Goal: Task Accomplishment & Management: Manage account settings

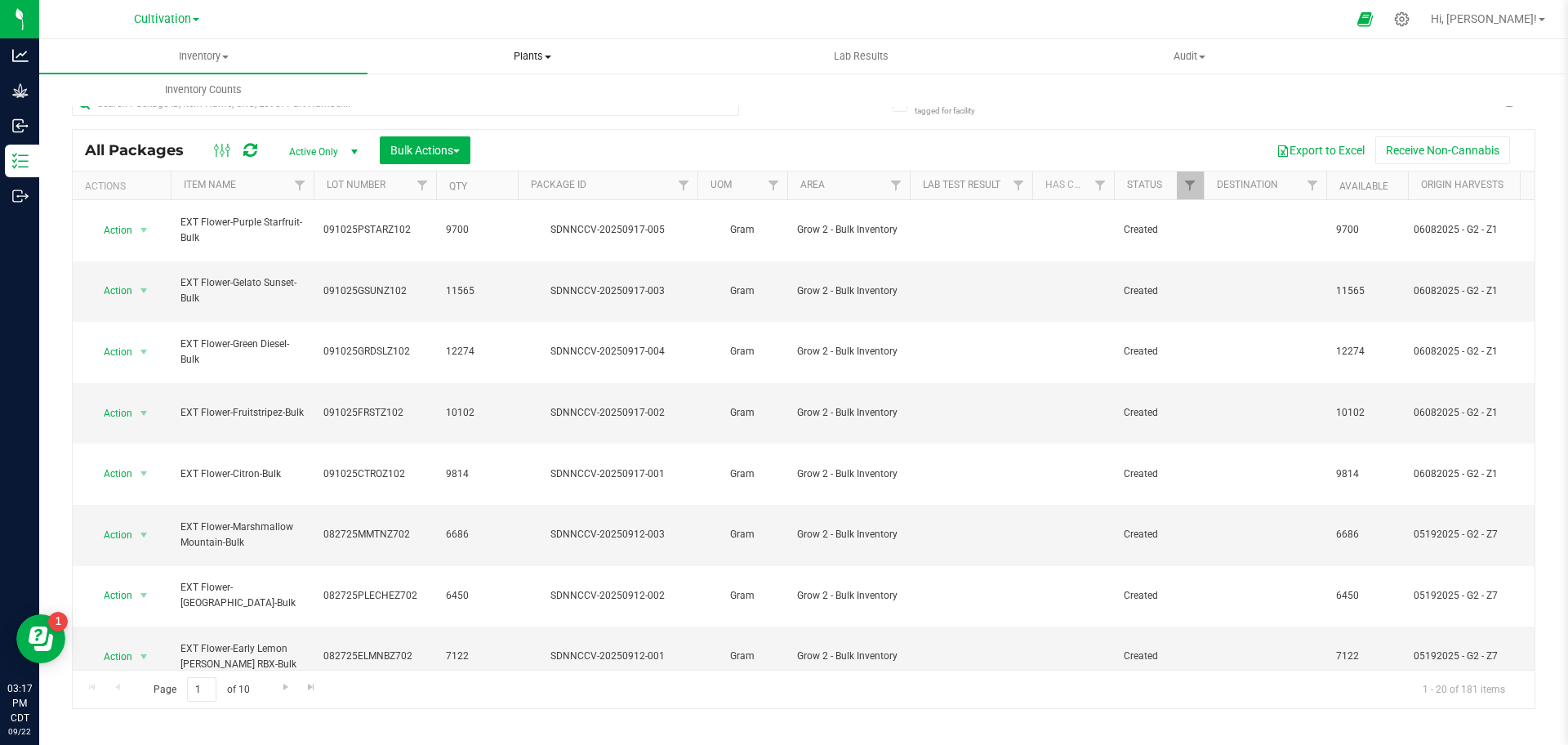
click at [534, 56] on span "Plants" at bounding box center [531, 56] width 327 height 15
click at [471, 89] on li "All plants" at bounding box center [531, 99] width 328 height 20
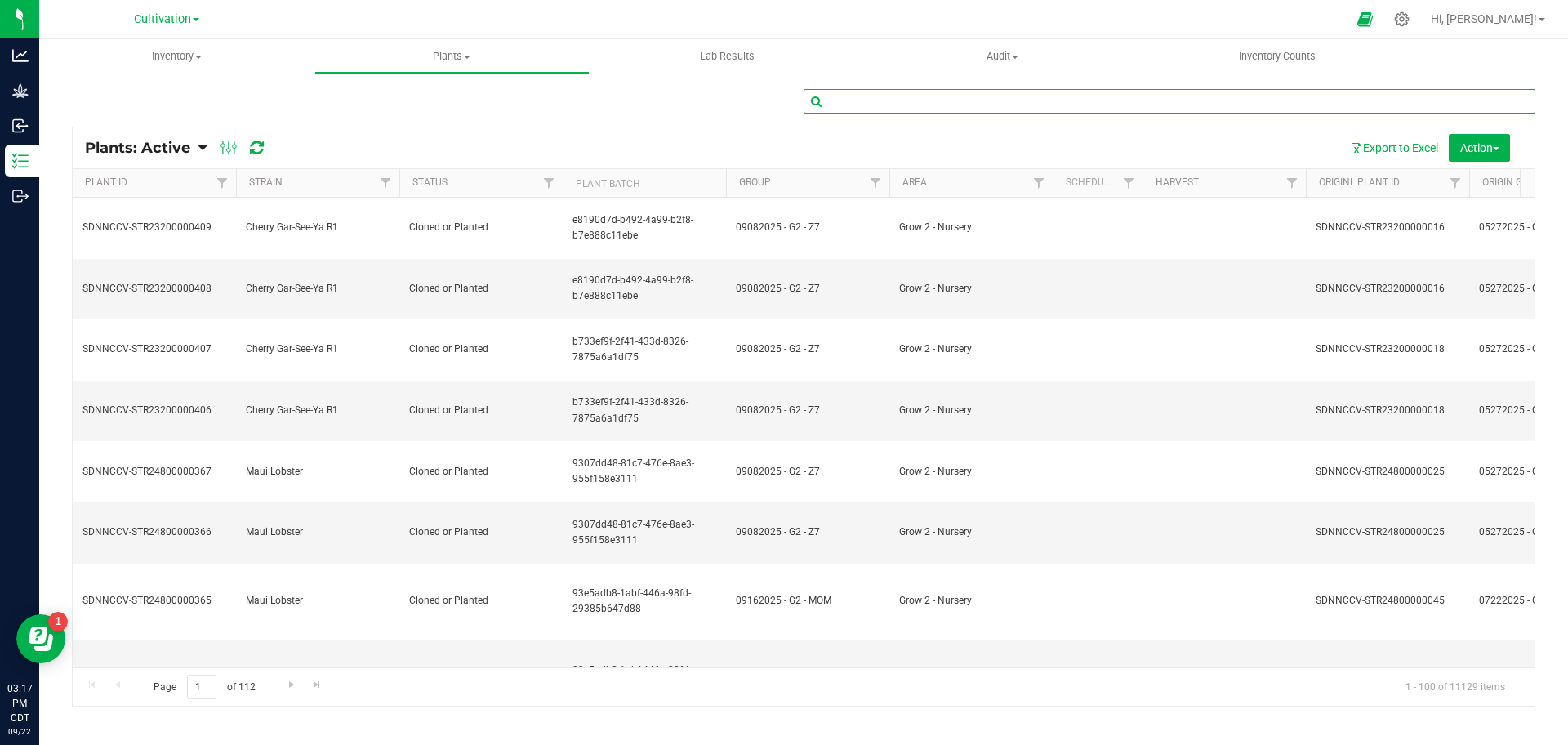
click at [970, 108] on input "text" at bounding box center [1169, 102] width 732 height 25
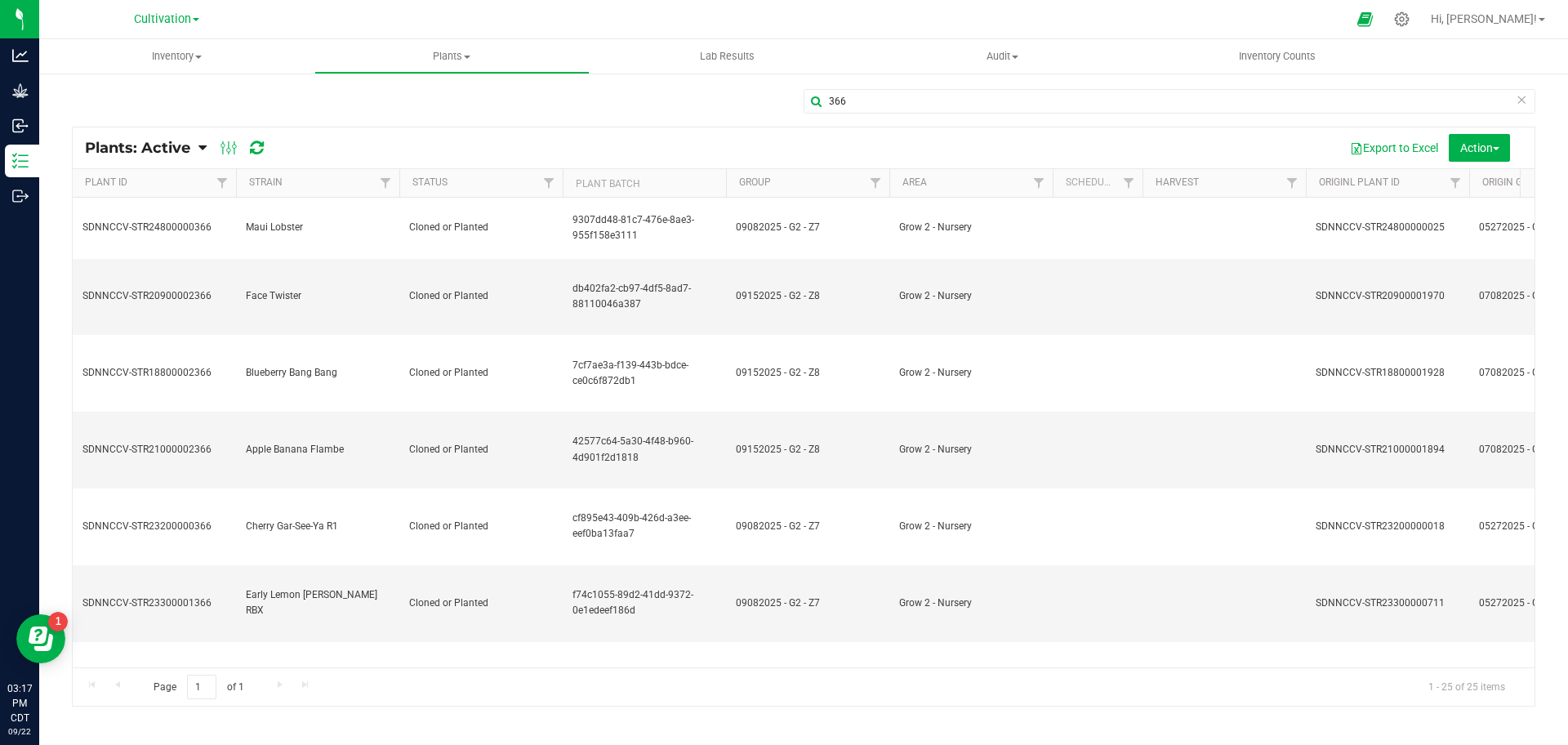
drag, startPoint x: 554, startPoint y: 269, endPoint x: 515, endPoint y: 157, distance: 118.6
click at [515, 157] on div "Plants: Active Plants: Active Plants: Harvested Plants: Dead Plants: Dead + Out…" at bounding box center [804, 418] width 1463 height 581
click at [205, 151] on icon at bounding box center [202, 148] width 8 height 15
click at [136, 296] on span "All Plants" at bounding box center [122, 300] width 52 height 14
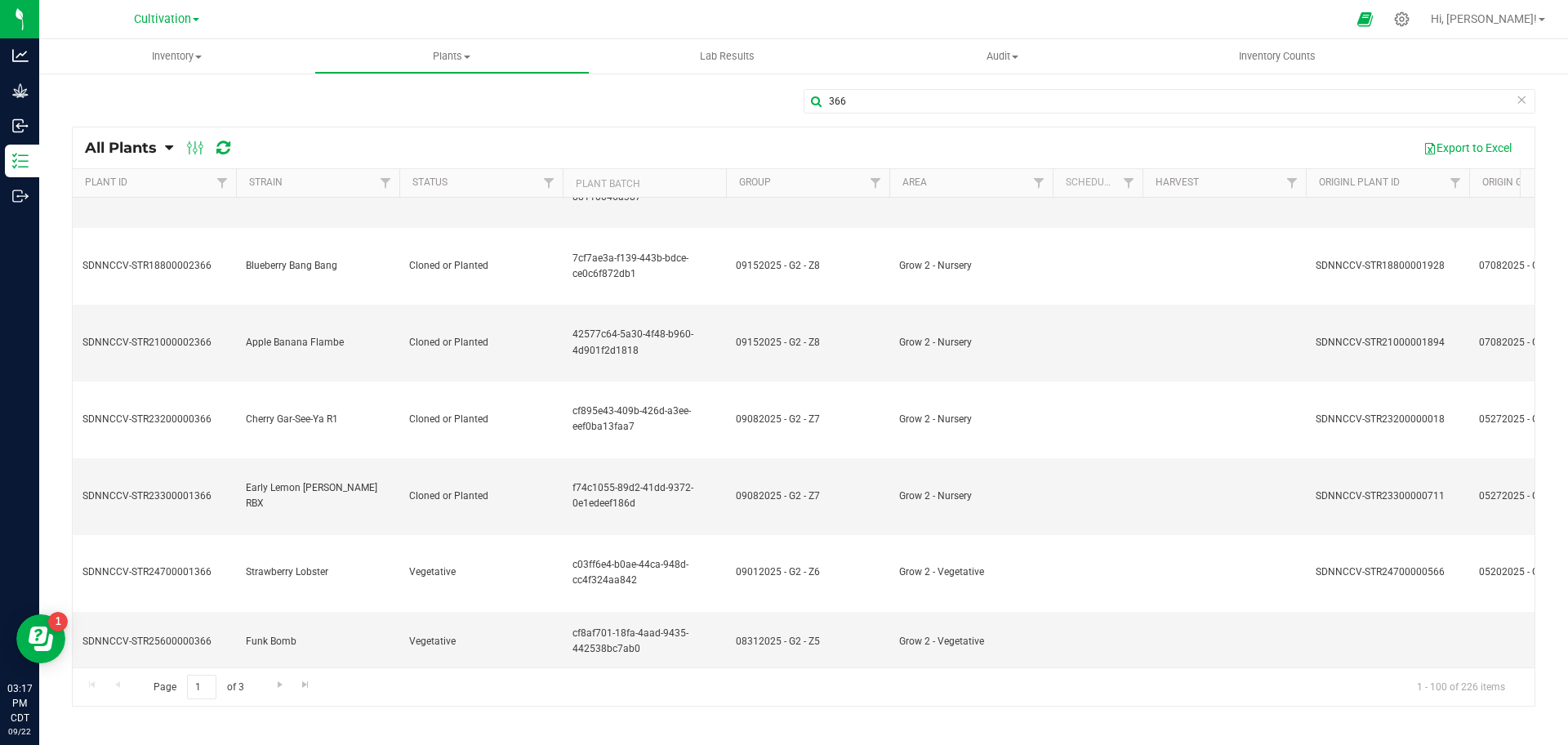
scroll to position [111, 0]
drag, startPoint x: 852, startPoint y: 93, endPoint x: 814, endPoint y: 96, distance: 38.1
click at [814, 96] on input "366" at bounding box center [1169, 102] width 732 height 25
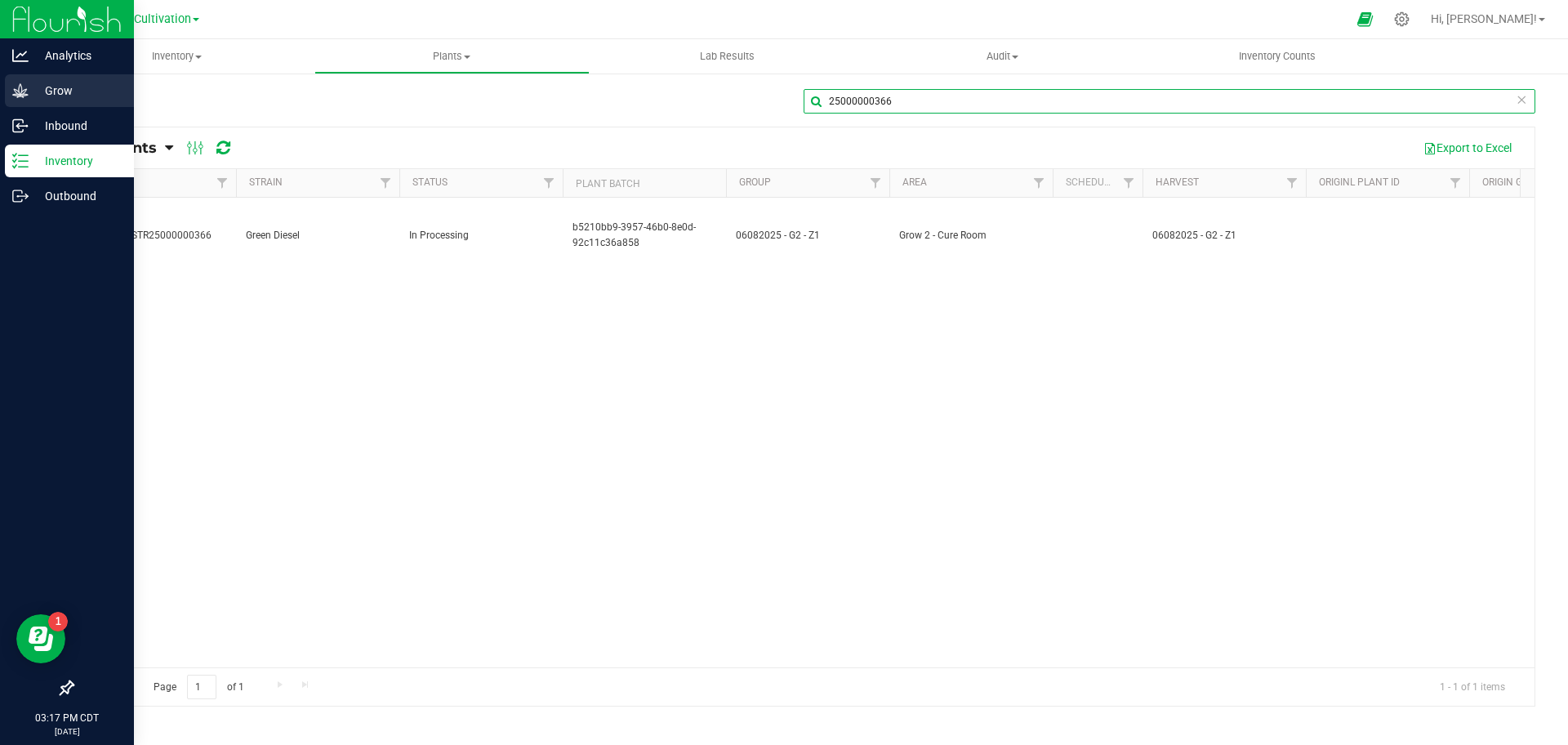
type input "25000000366"
click at [43, 89] on p "Grow" at bounding box center [78, 91] width 98 height 20
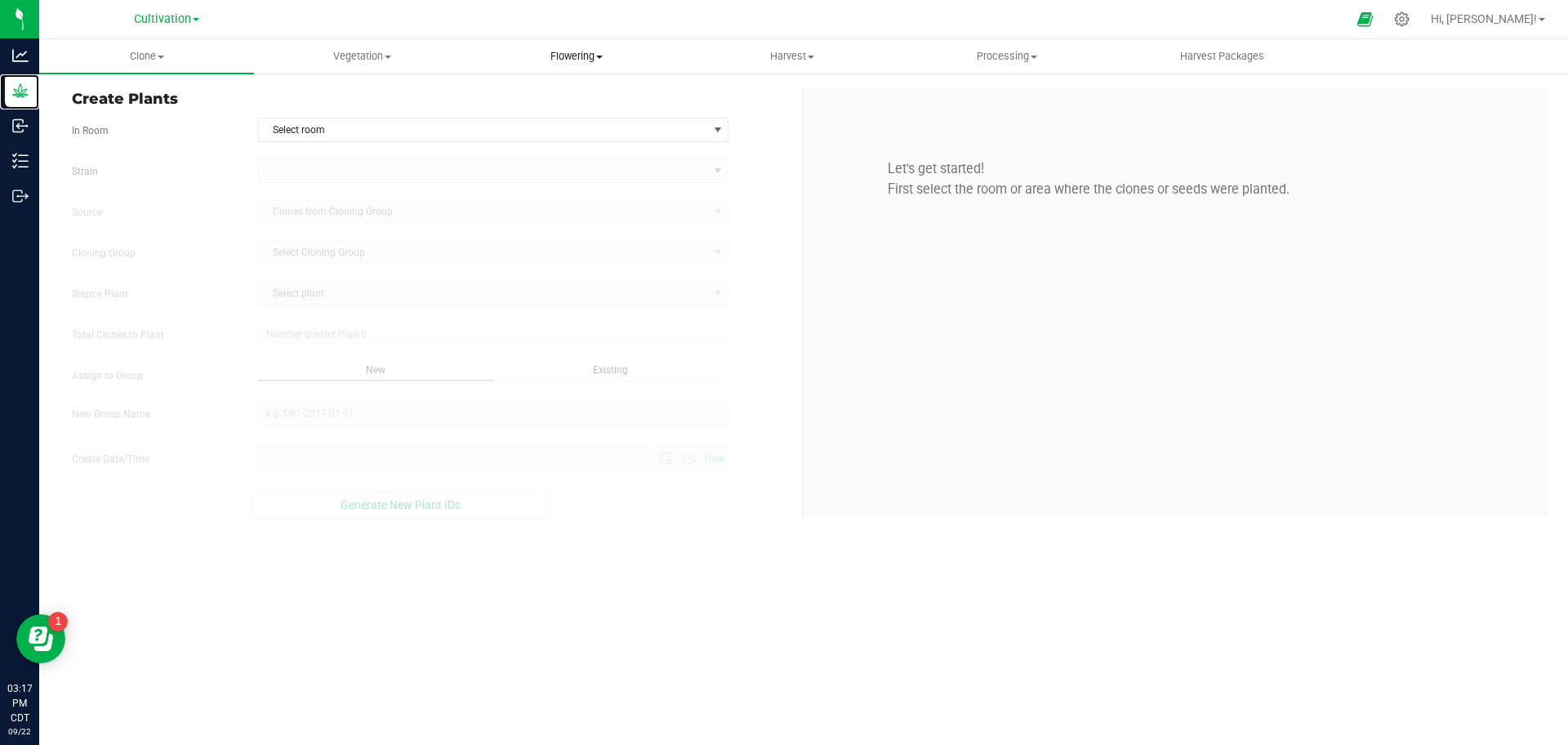
type input "[DATE] 3:17 PM"
click at [802, 52] on span "Harvest" at bounding box center [791, 56] width 213 height 15
click at [765, 105] on span "Harvests" at bounding box center [729, 98] width 91 height 14
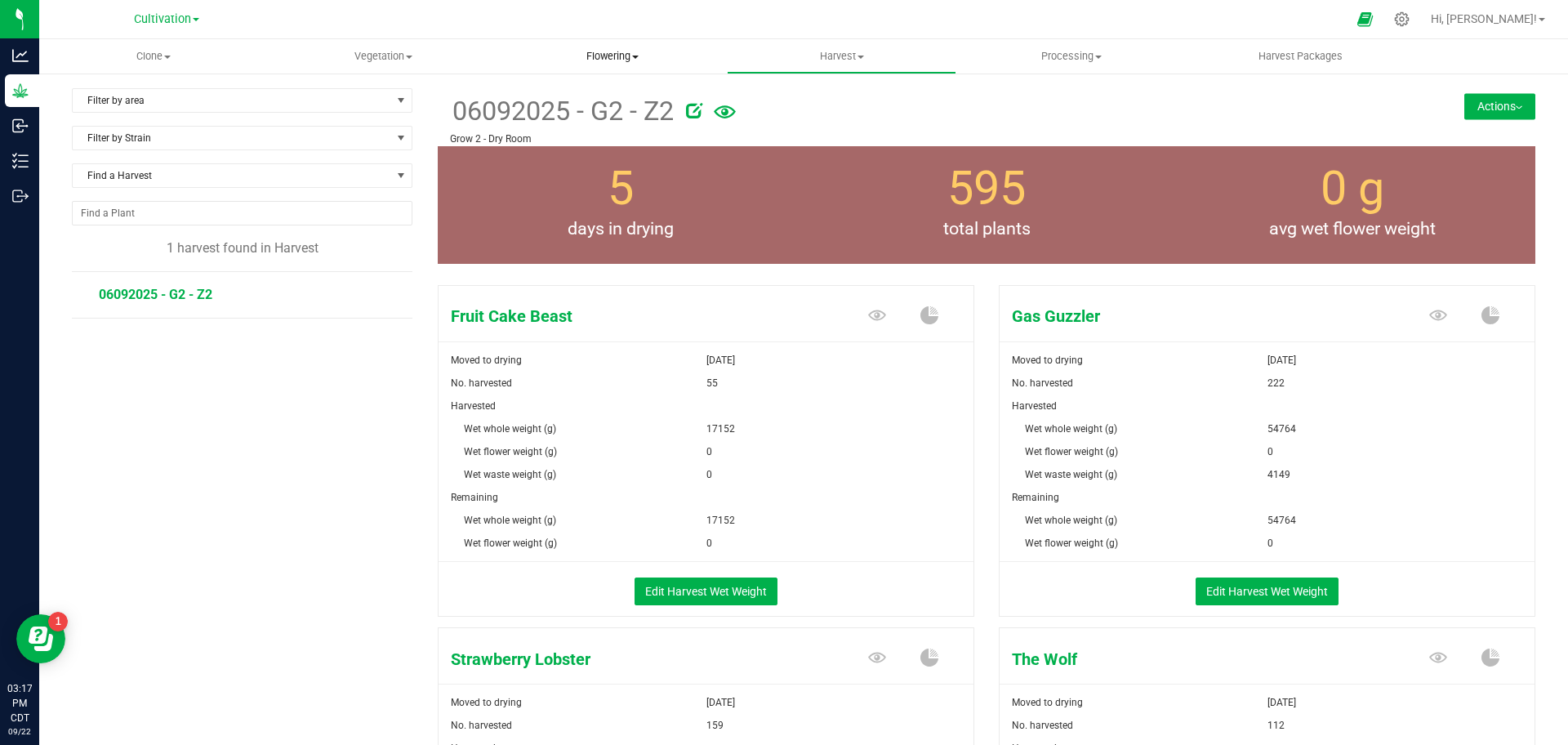
click at [629, 60] on span "Flowering" at bounding box center [613, 56] width 228 height 15
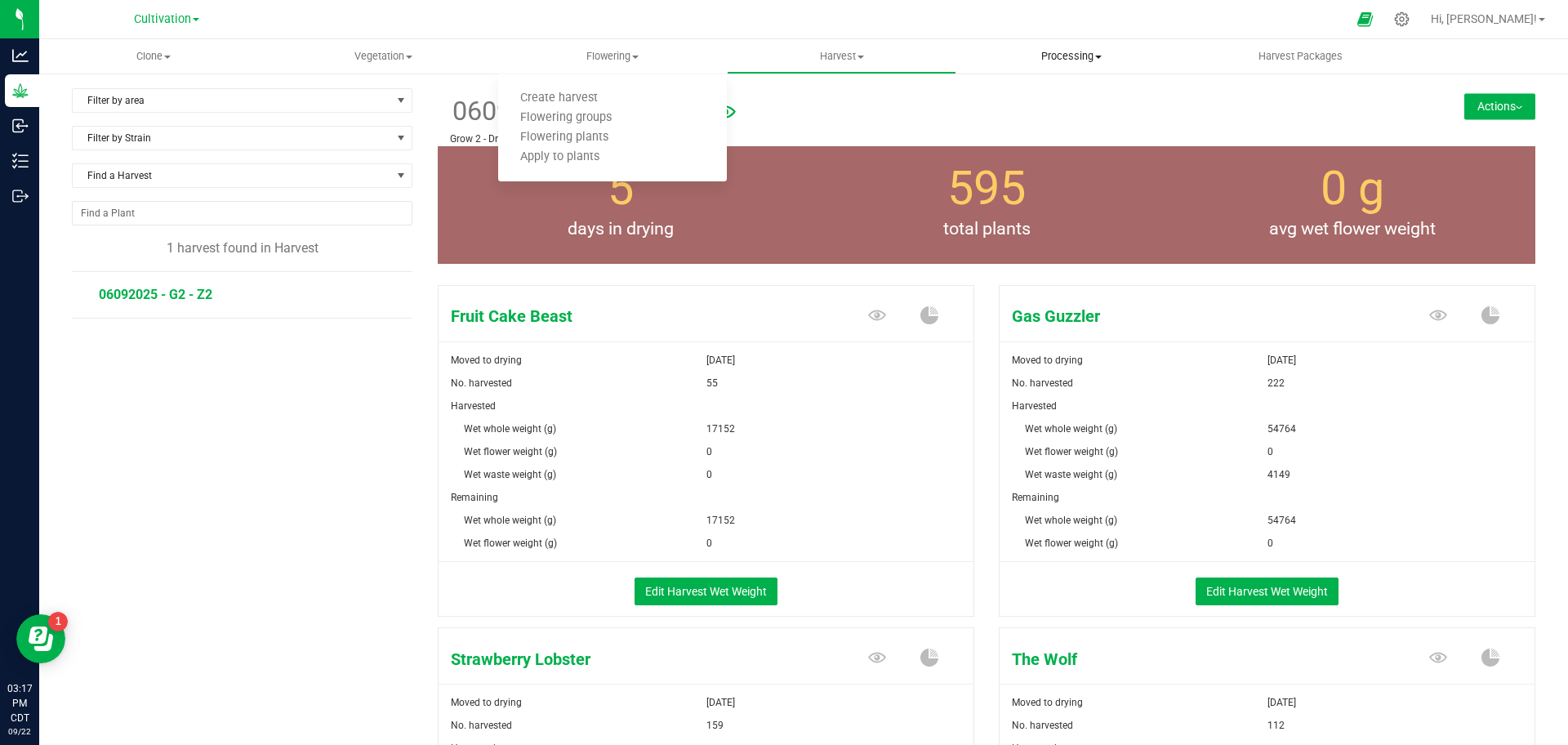
click at [1052, 53] on span "Processing" at bounding box center [1071, 56] width 228 height 15
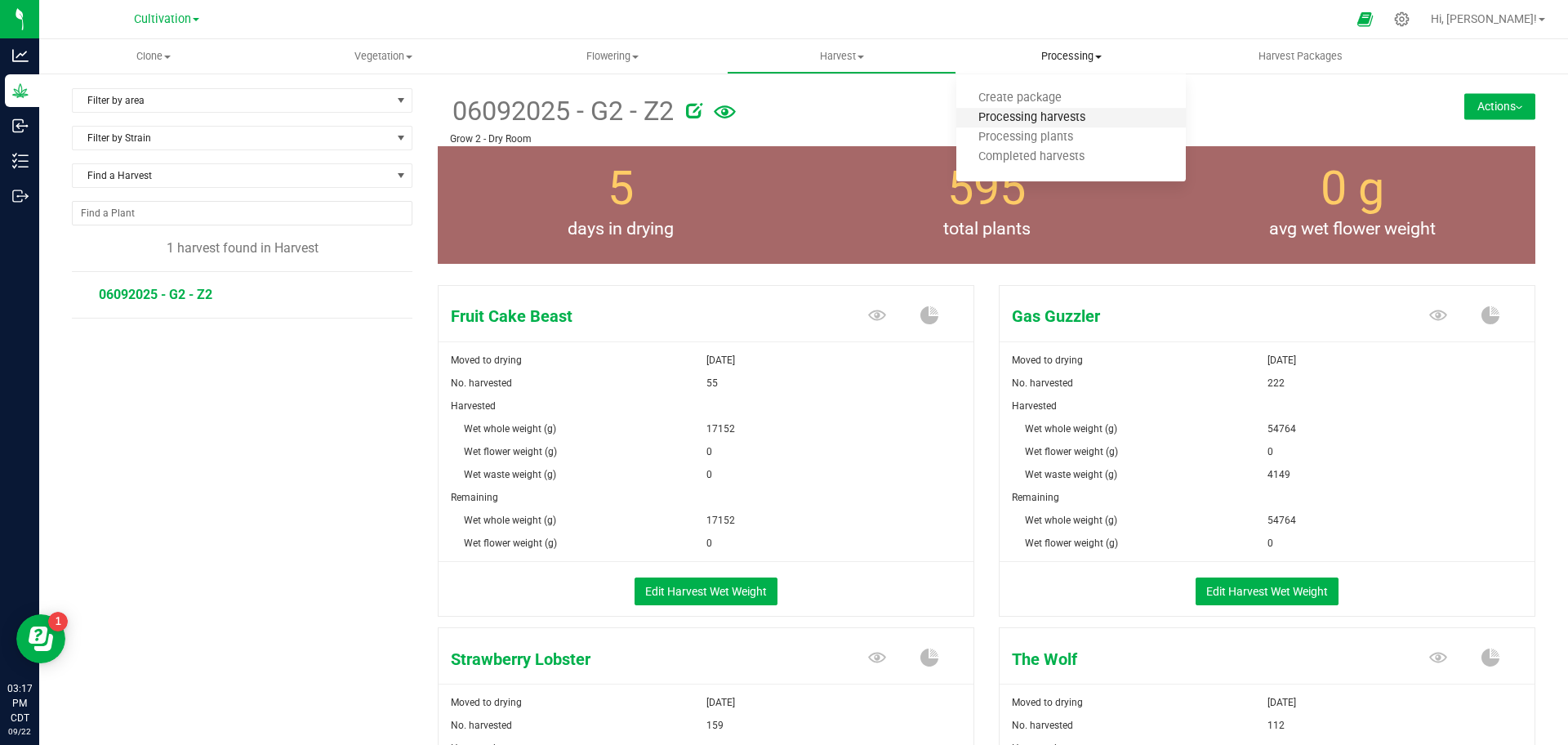
click at [1033, 118] on span "Processing harvests" at bounding box center [1032, 118] width 151 height 14
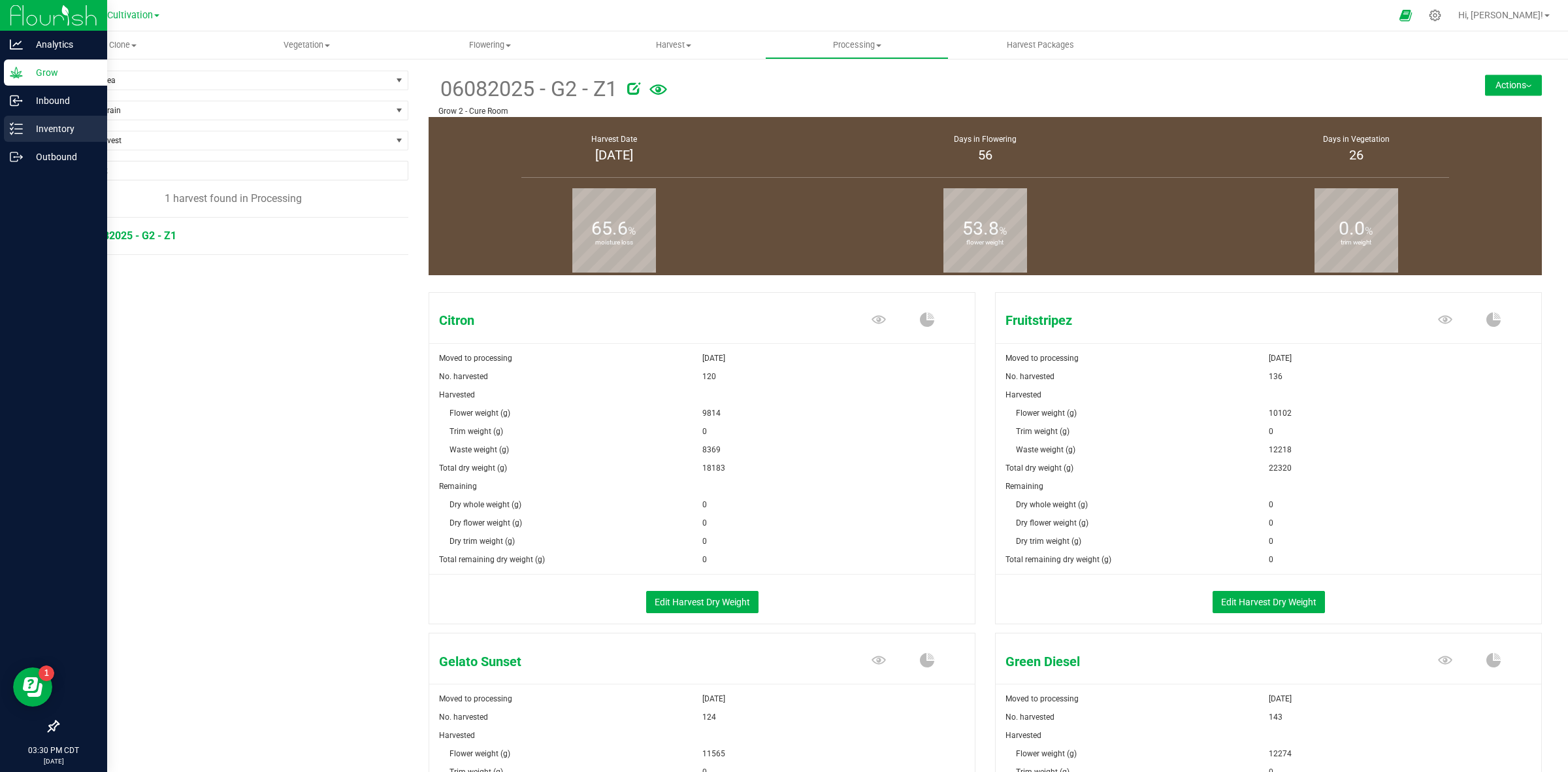
click at [56, 133] on p "Inventory" at bounding box center [62, 129] width 79 height 16
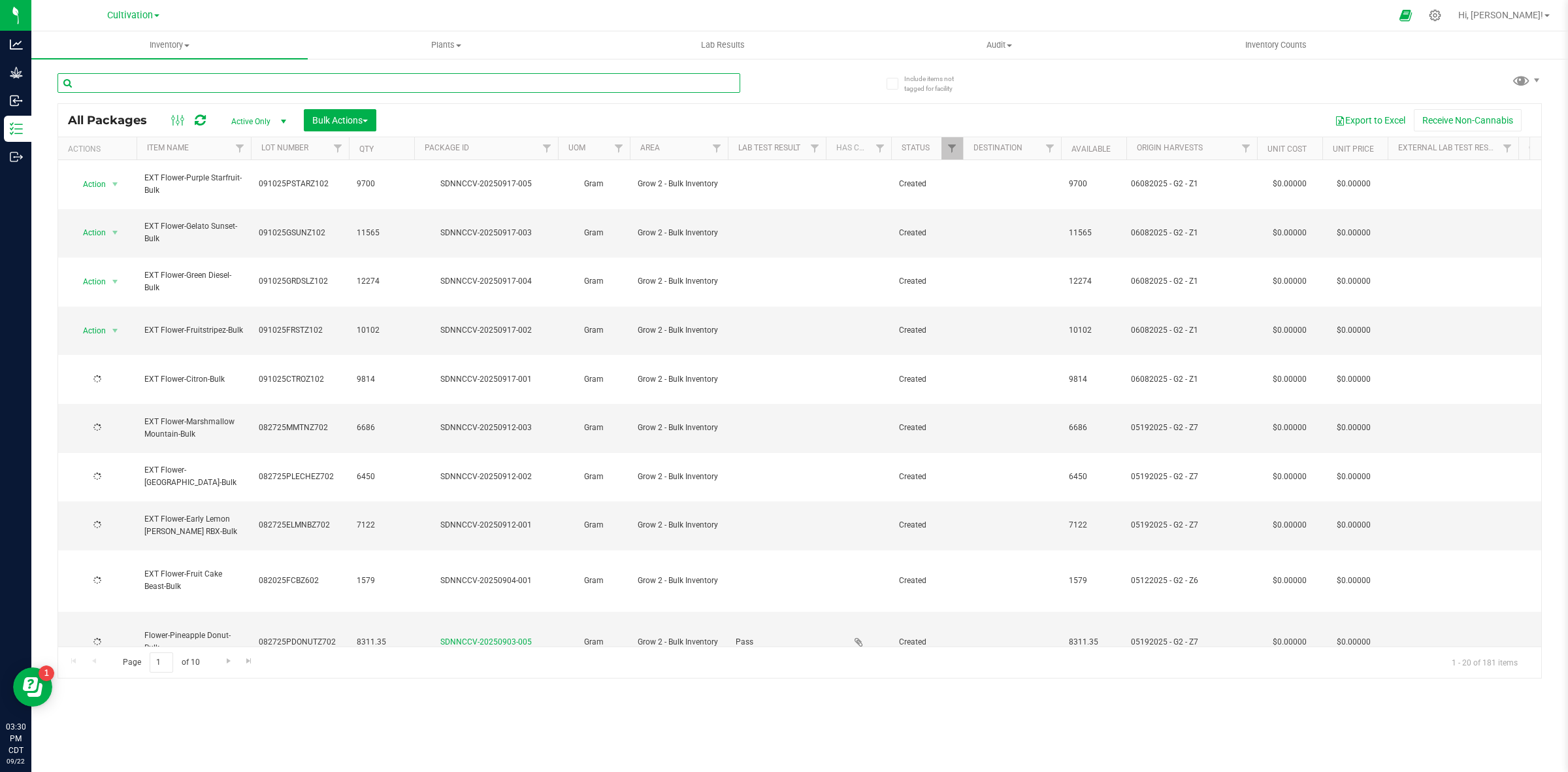
click at [235, 87] on input "text" at bounding box center [399, 83] width 683 height 20
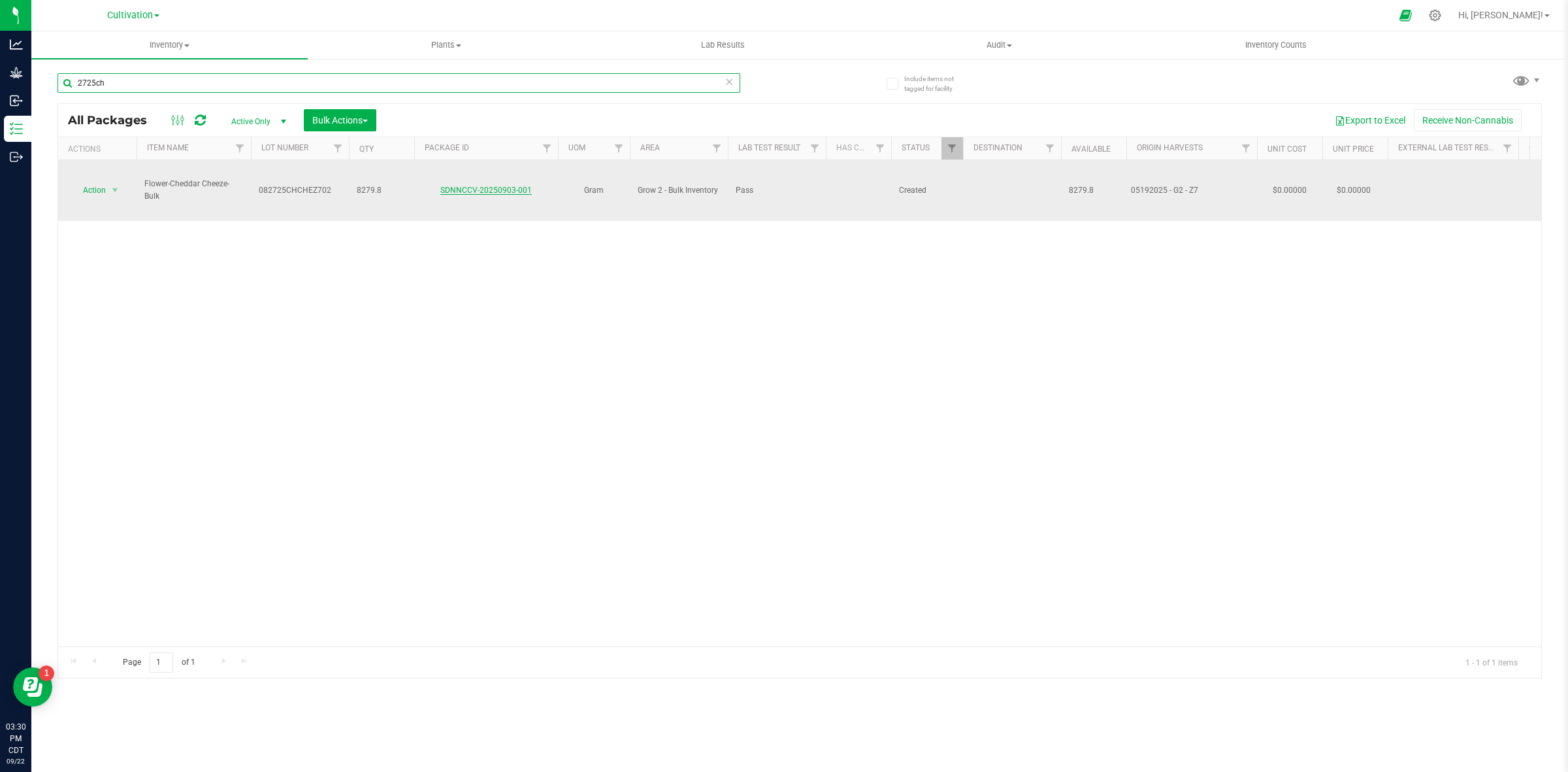
type input "2725ch"
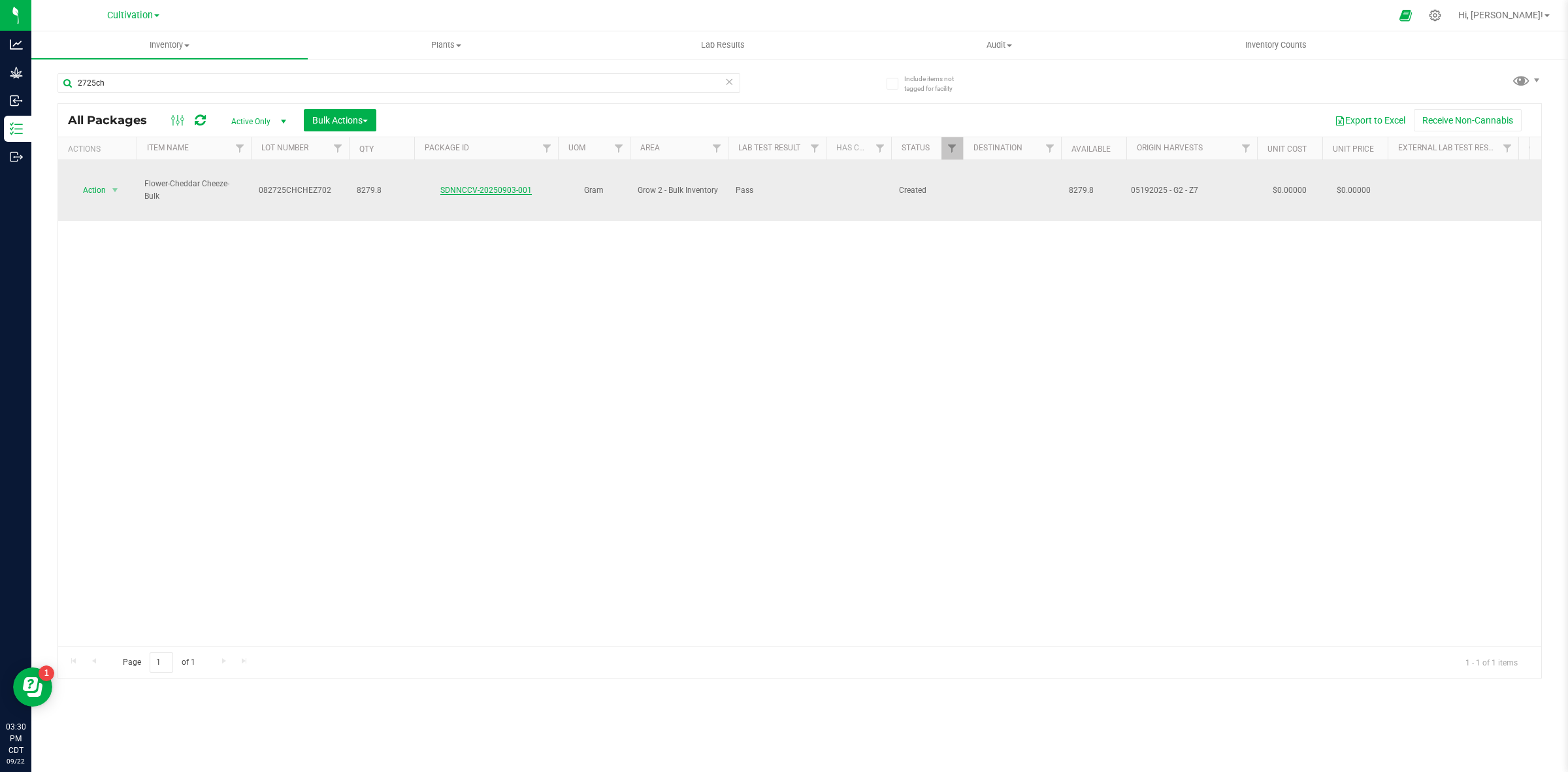
click at [456, 185] on link "SDNNCCV-20250903-001" at bounding box center [486, 190] width 92 height 9
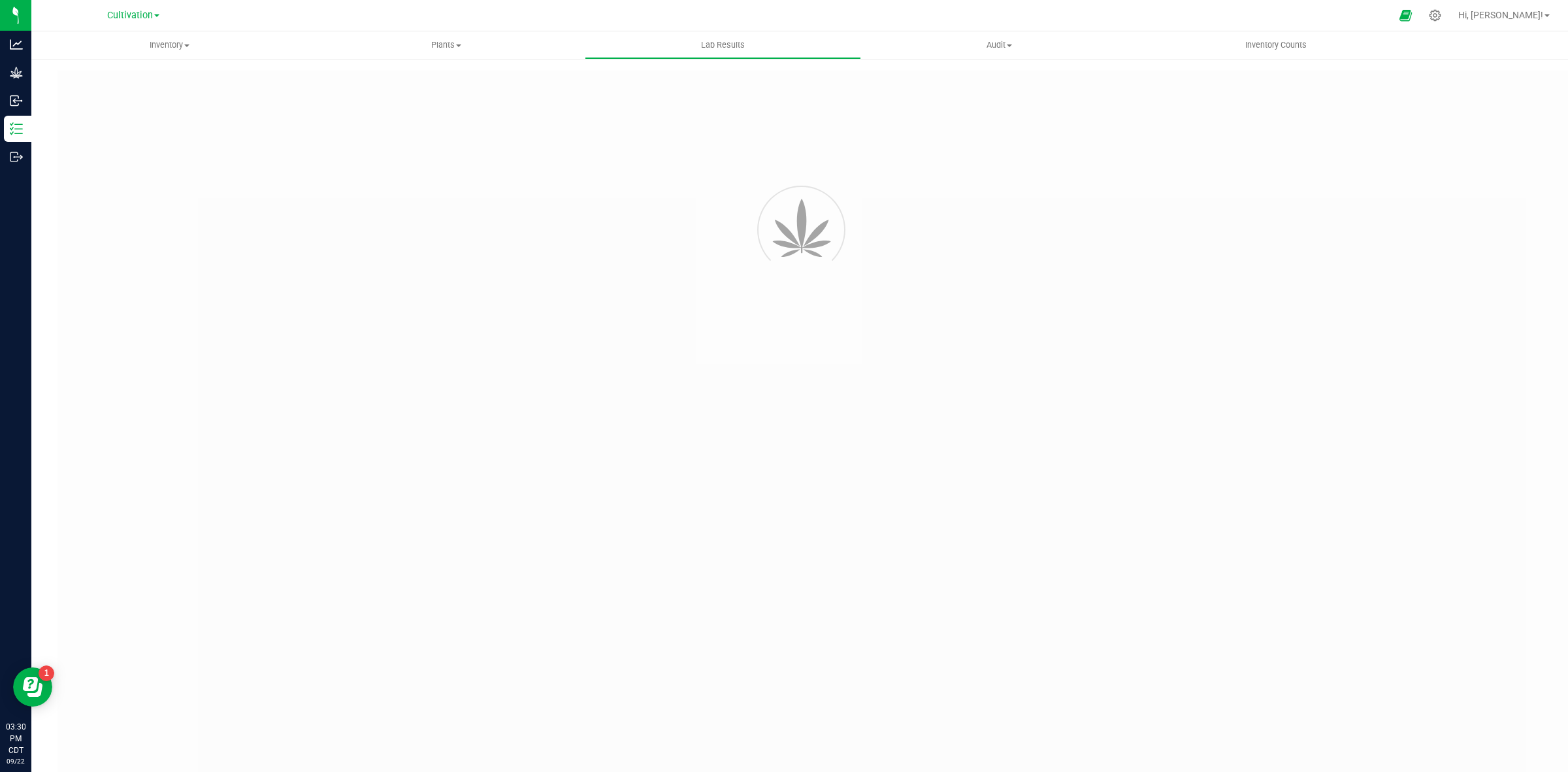
type input "SDNNCCV-20250903-001"
type input "AAHC020"
type input "SDNNCCV-20250903-001"
type input "[DATE] 2:01 PM"
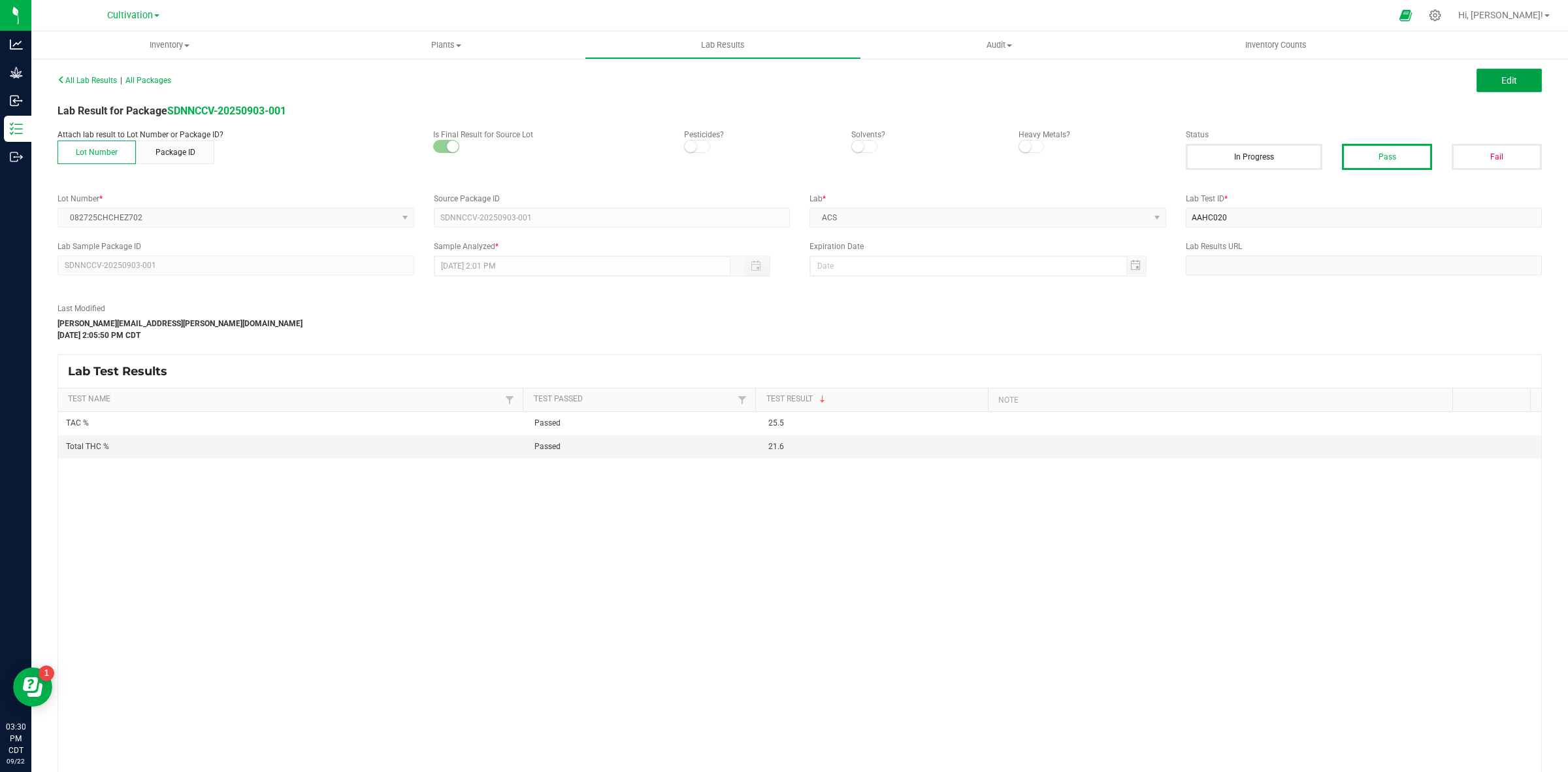
click at [1254, 84] on span "Edit" at bounding box center [1509, 81] width 16 height 10
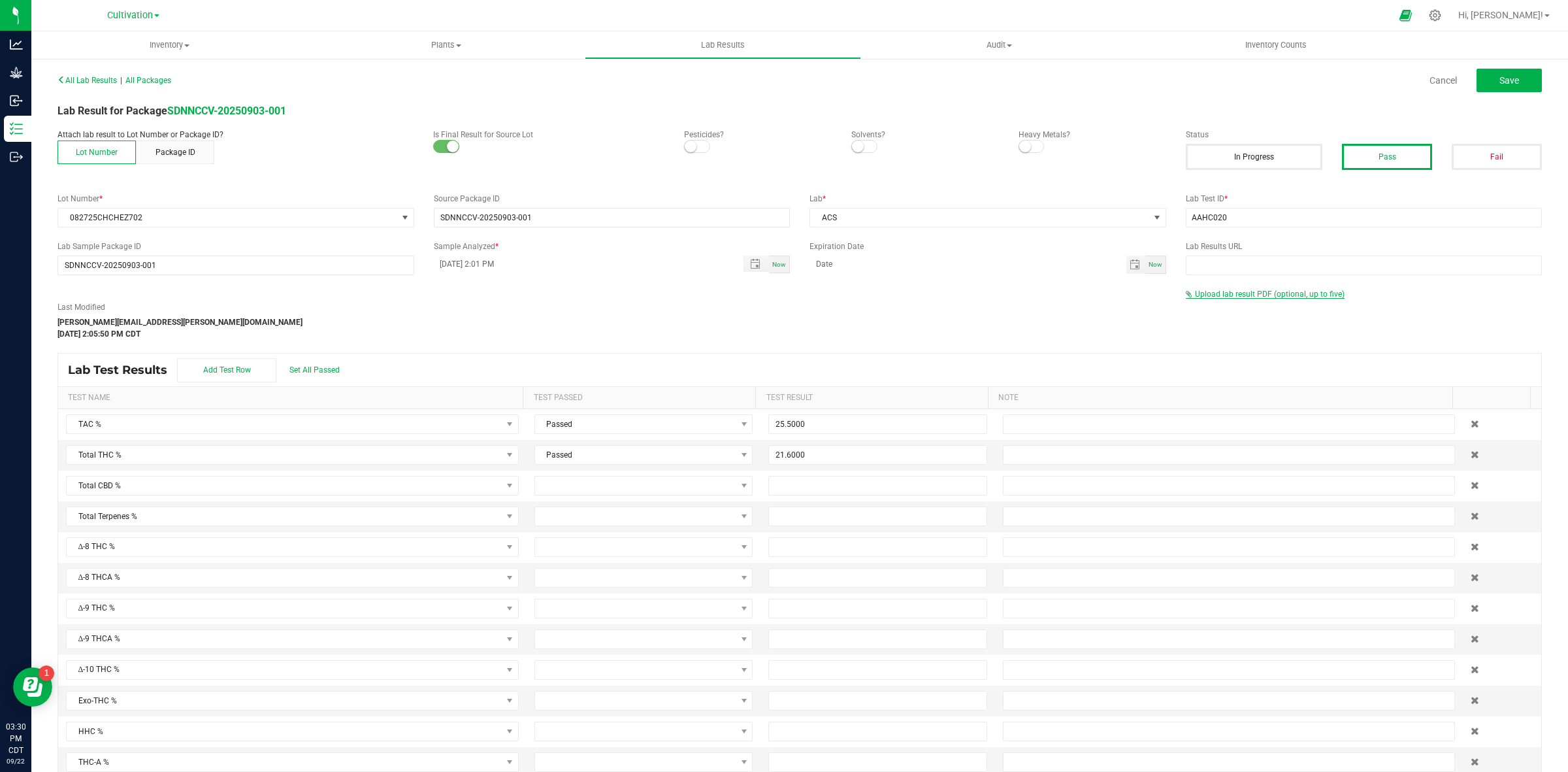
click at [1229, 295] on span "Upload lab result PDF (optional, up to five)" at bounding box center [1269, 294] width 150 height 9
click at [1203, 314] on input "Select file" at bounding box center [118, 258] width 2274 height 134
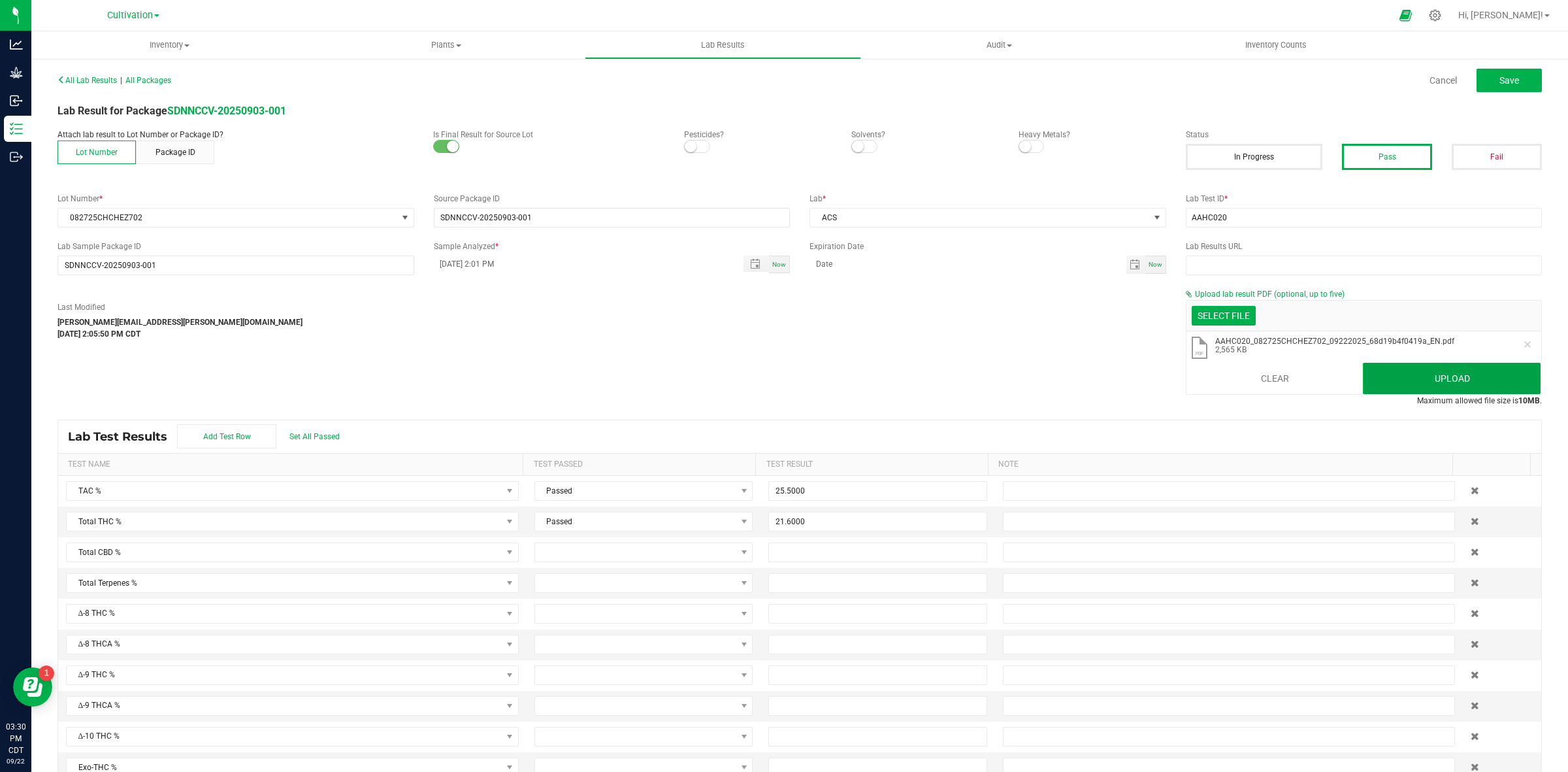
click at [1254, 389] on button "Upload" at bounding box center [1451, 378] width 177 height 31
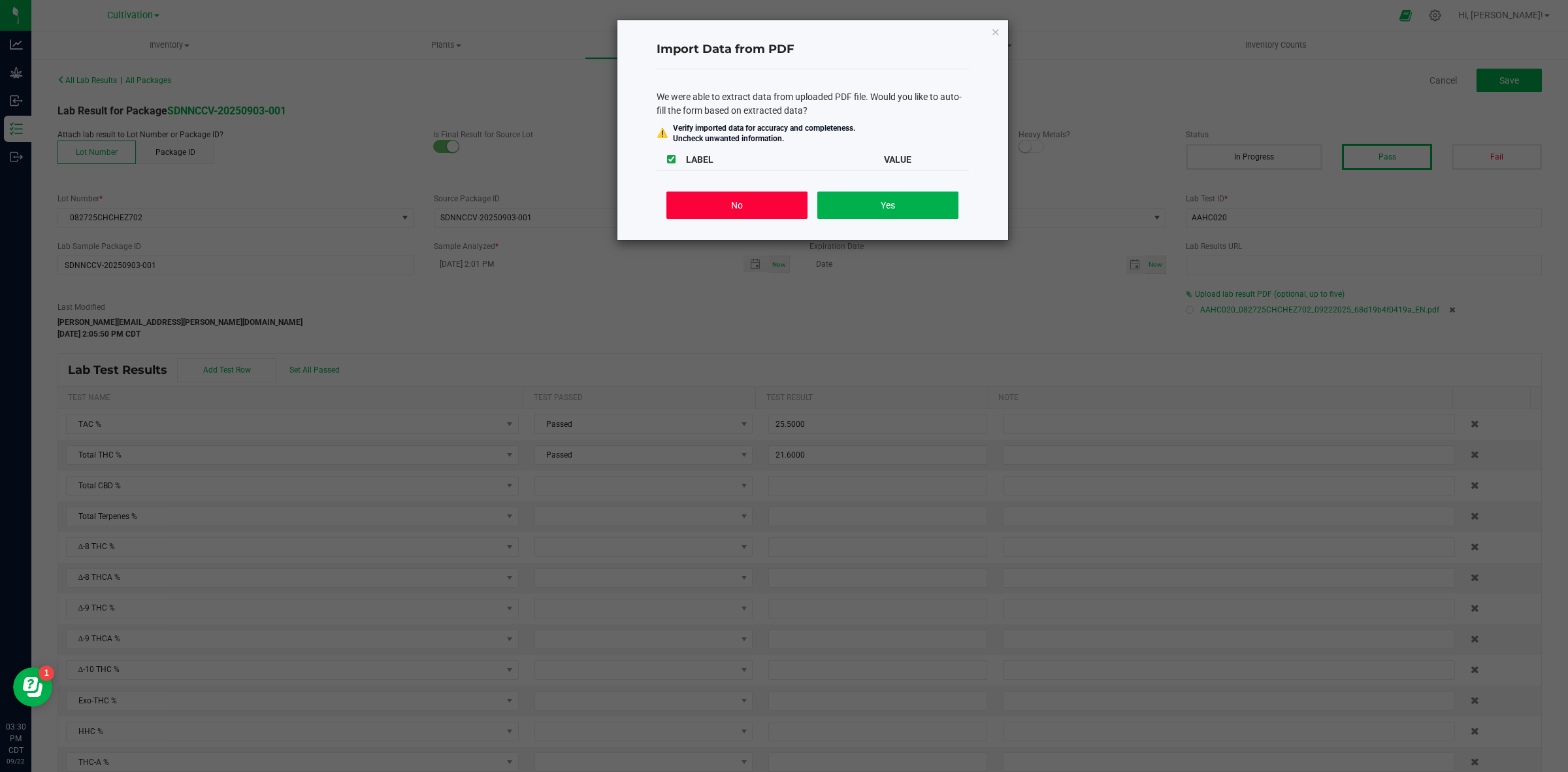
click at [750, 200] on button "No" at bounding box center [737, 205] width 141 height 28
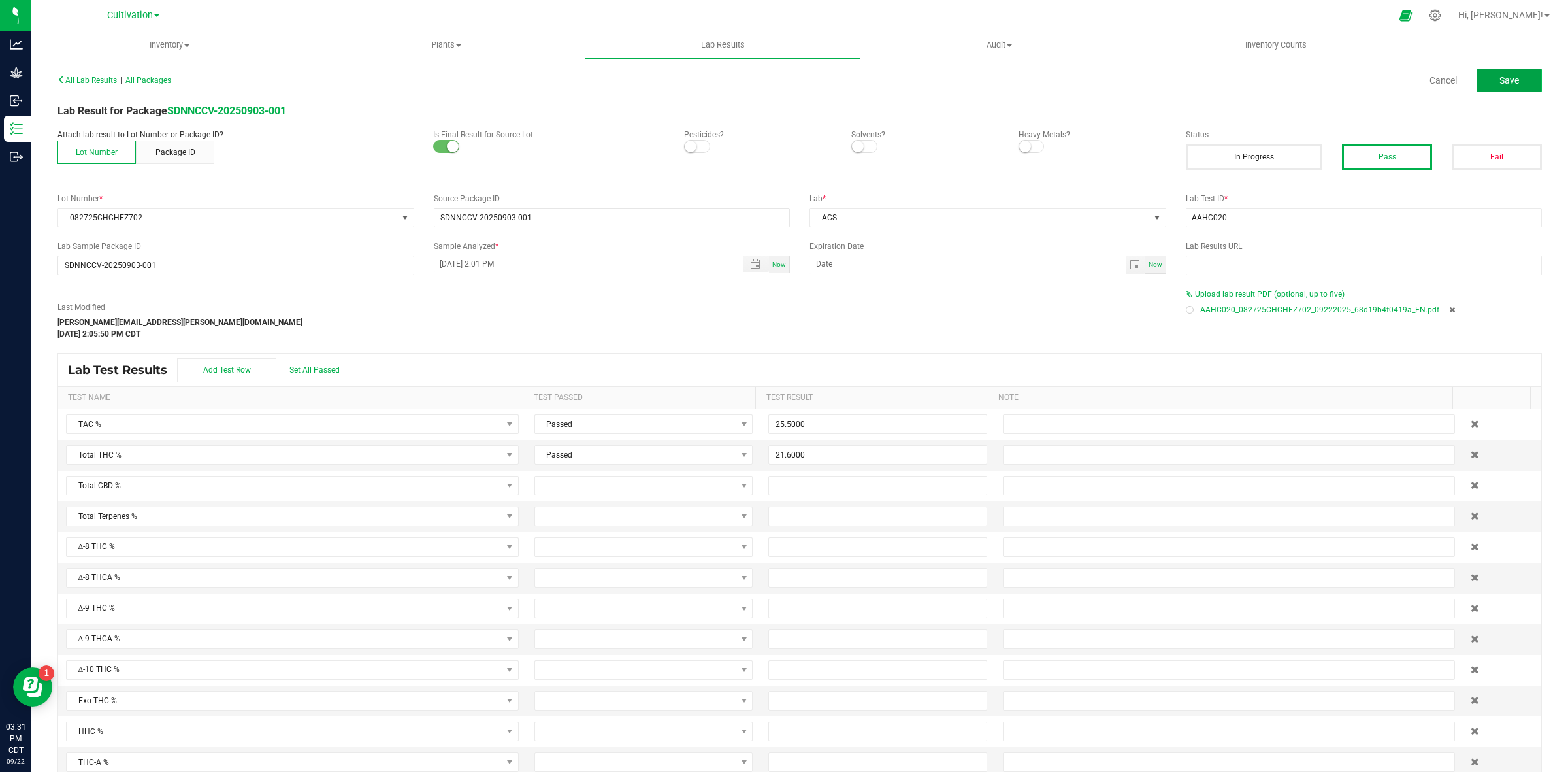
click at [1254, 83] on button "Save" at bounding box center [1509, 81] width 65 height 24
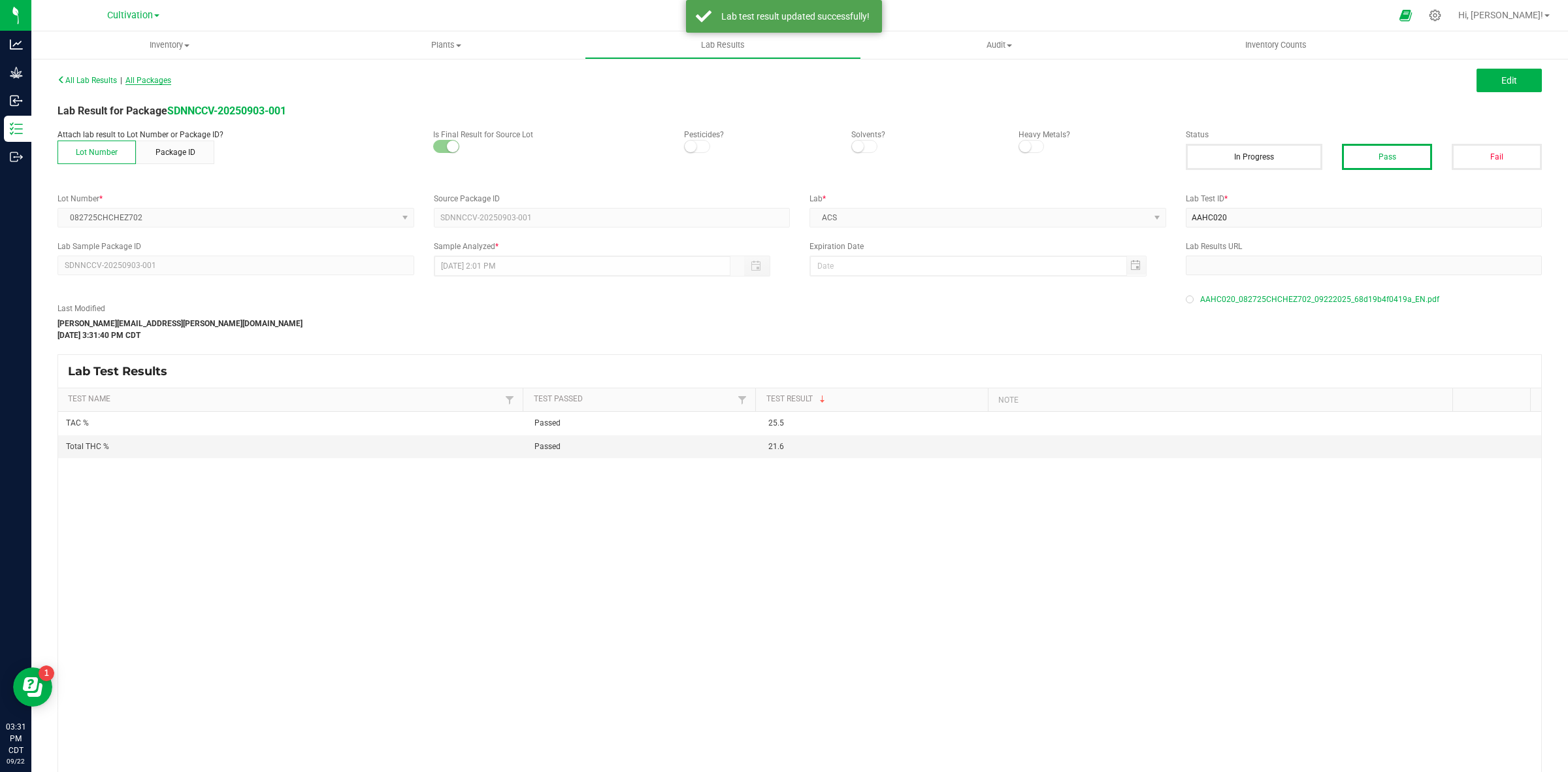
click at [149, 82] on span "All Packages" at bounding box center [149, 81] width 46 height 9
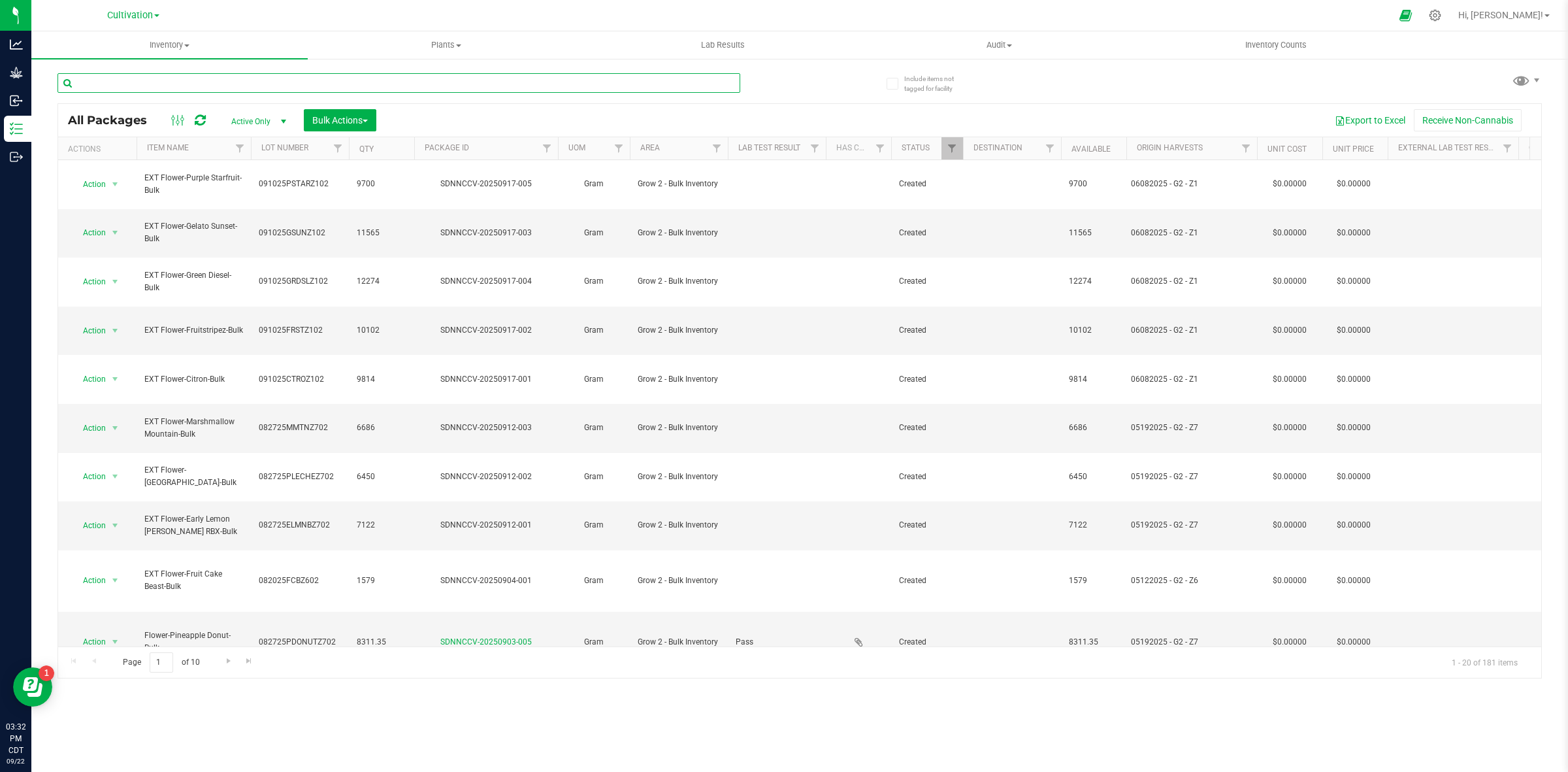
click at [206, 88] on input "text" at bounding box center [399, 83] width 683 height 20
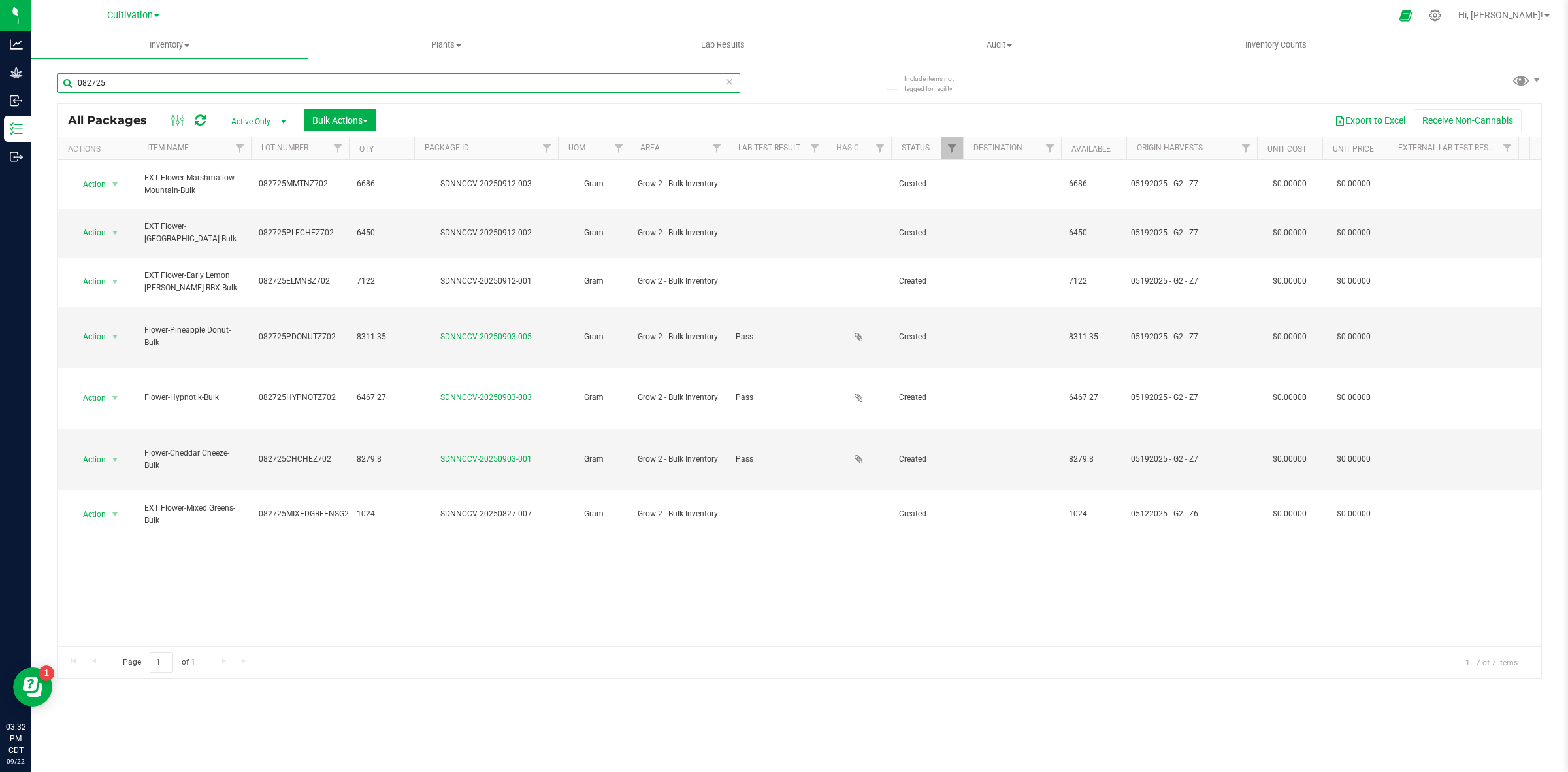
type input "082725"
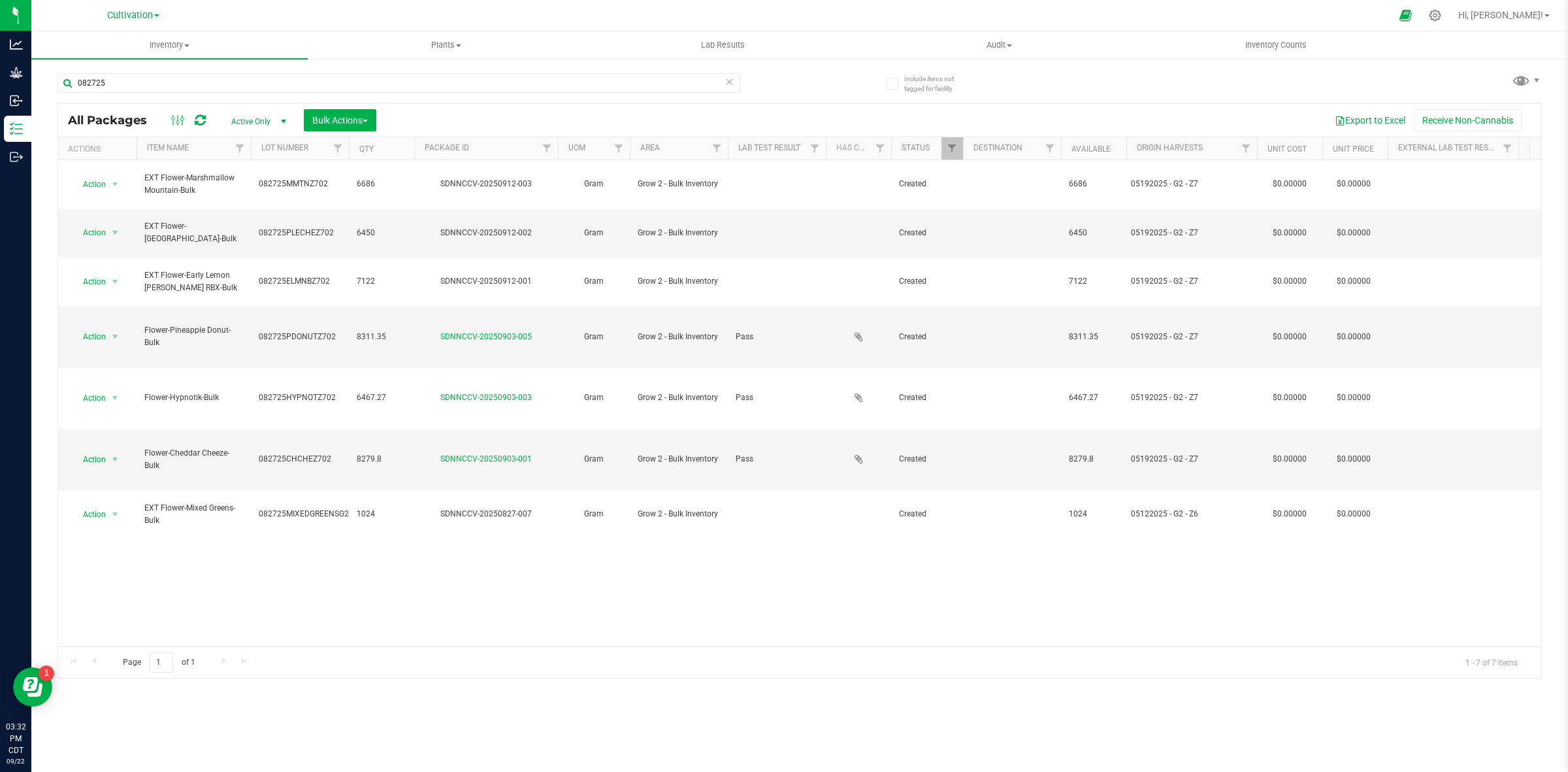
click at [199, 146] on th "Item Name" at bounding box center [194, 149] width 115 height 23
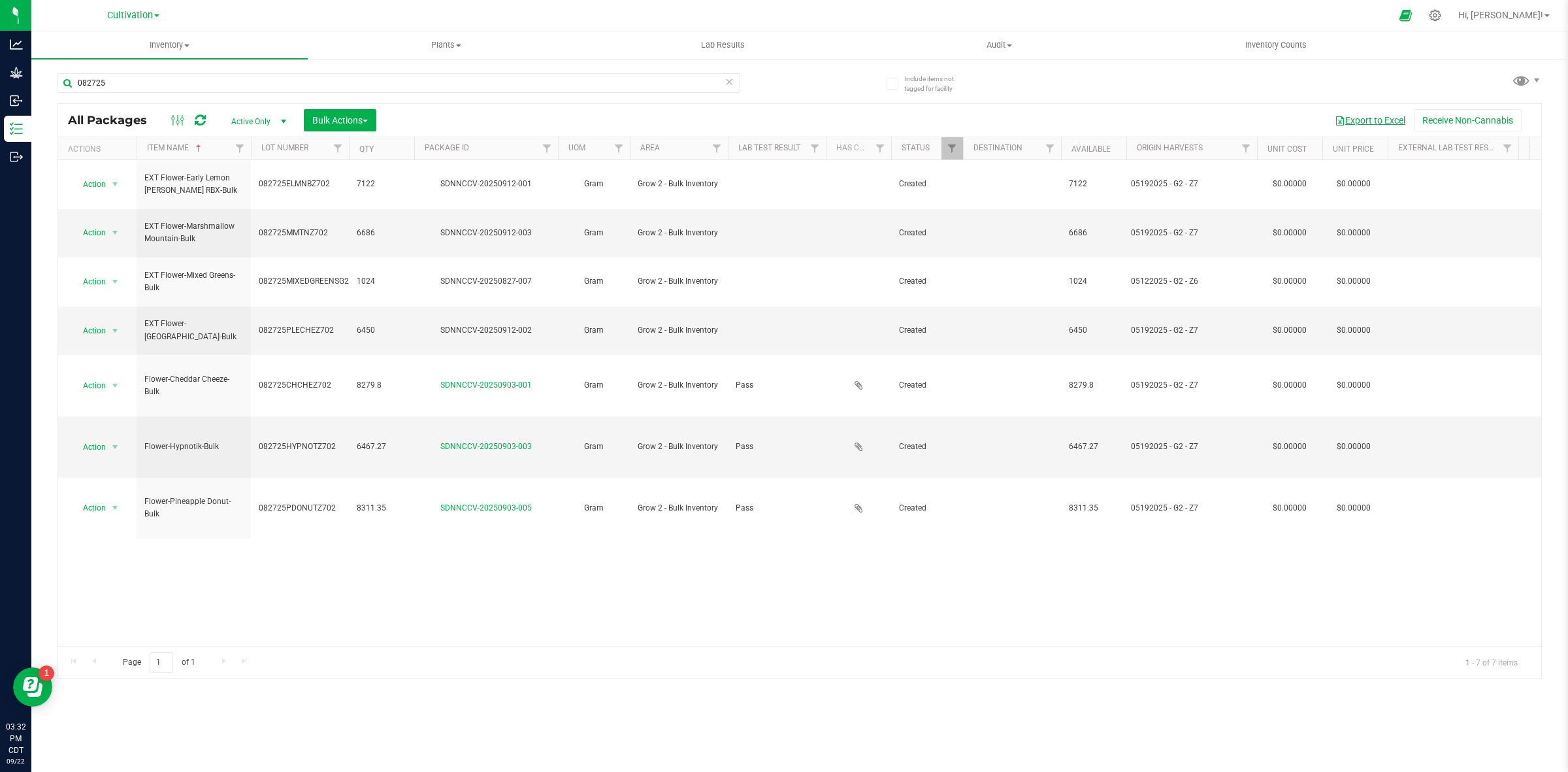
click at [1254, 116] on button "Export to Excel" at bounding box center [1370, 120] width 88 height 22
click at [131, 25] on div "Cultivation" at bounding box center [133, 15] width 191 height 20
click at [130, 13] on span "Cultivation" at bounding box center [130, 16] width 46 height 12
click at [119, 77] on link "Manufacturing" at bounding box center [133, 81] width 191 height 18
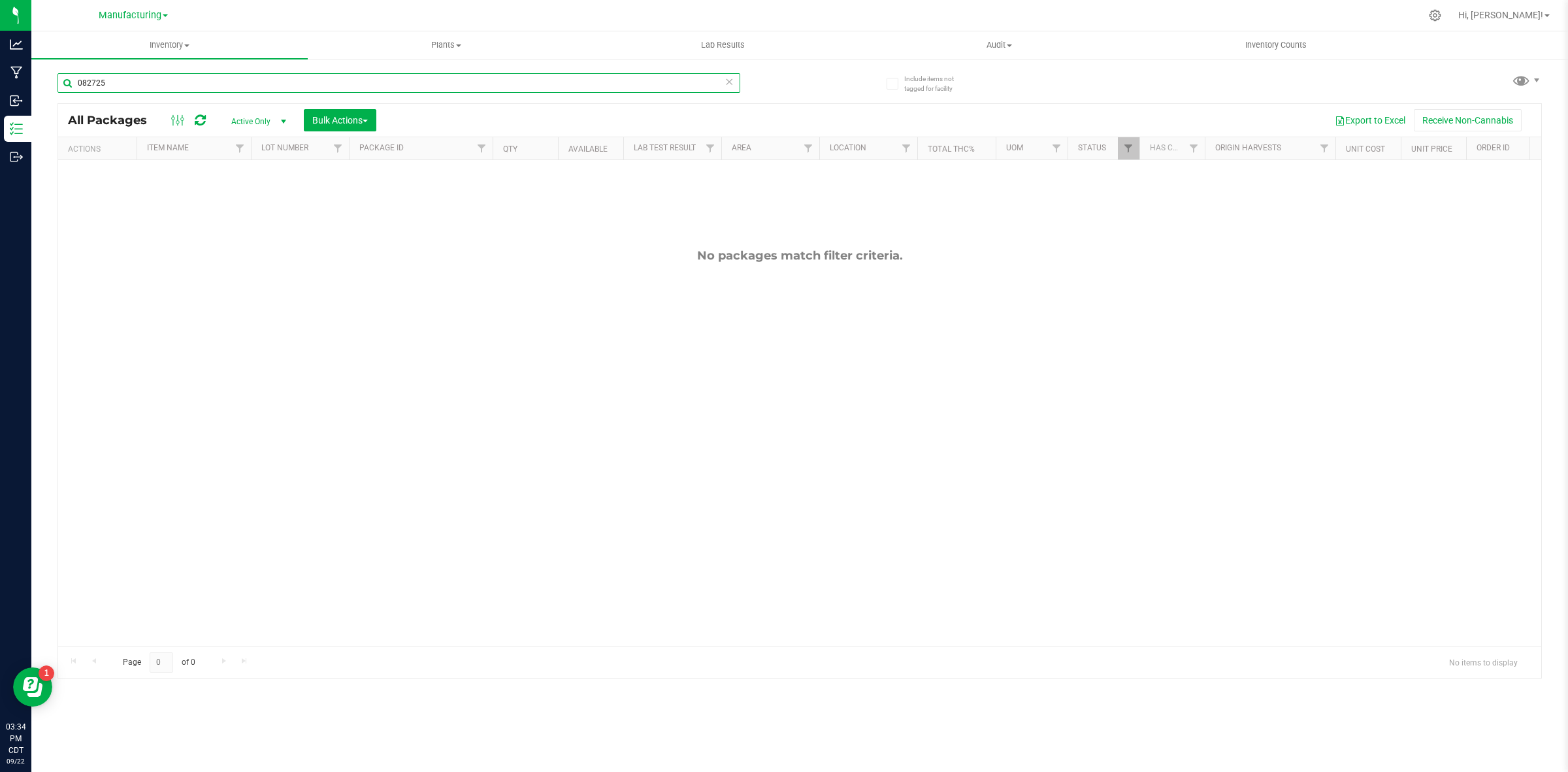
drag, startPoint x: 141, startPoint y: 77, endPoint x: 39, endPoint y: 90, distance: 102.8
click at [39, 90] on div "Include items not tagged for facility 082725 All Packages Active Only Active On…" at bounding box center [799, 257] width 1537 height 399
type input "-gdp"
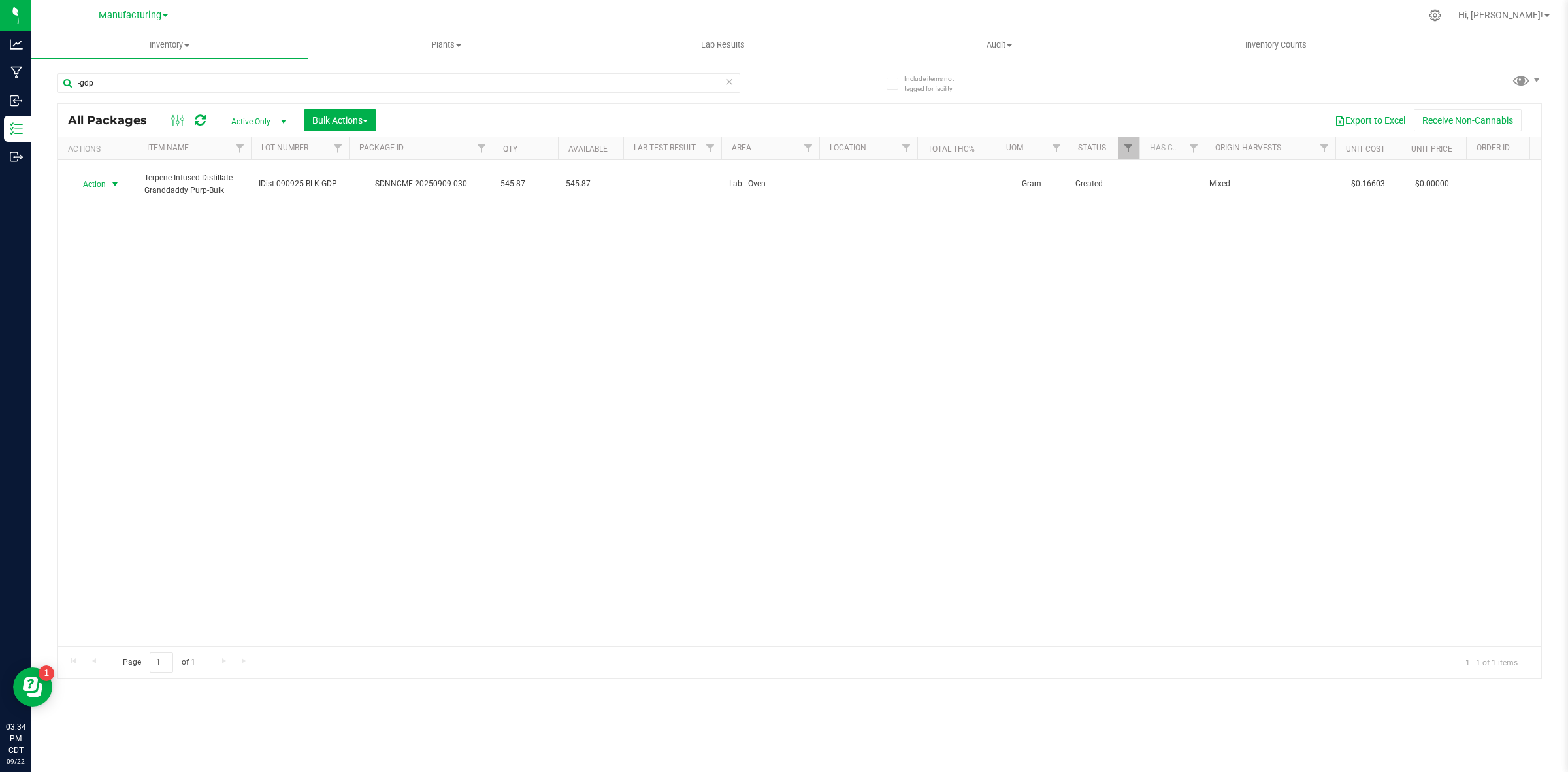
click at [86, 175] on span "Action" at bounding box center [89, 184] width 35 height 18
click at [119, 382] on li "Record a lab result" at bounding box center [113, 392] width 83 height 20
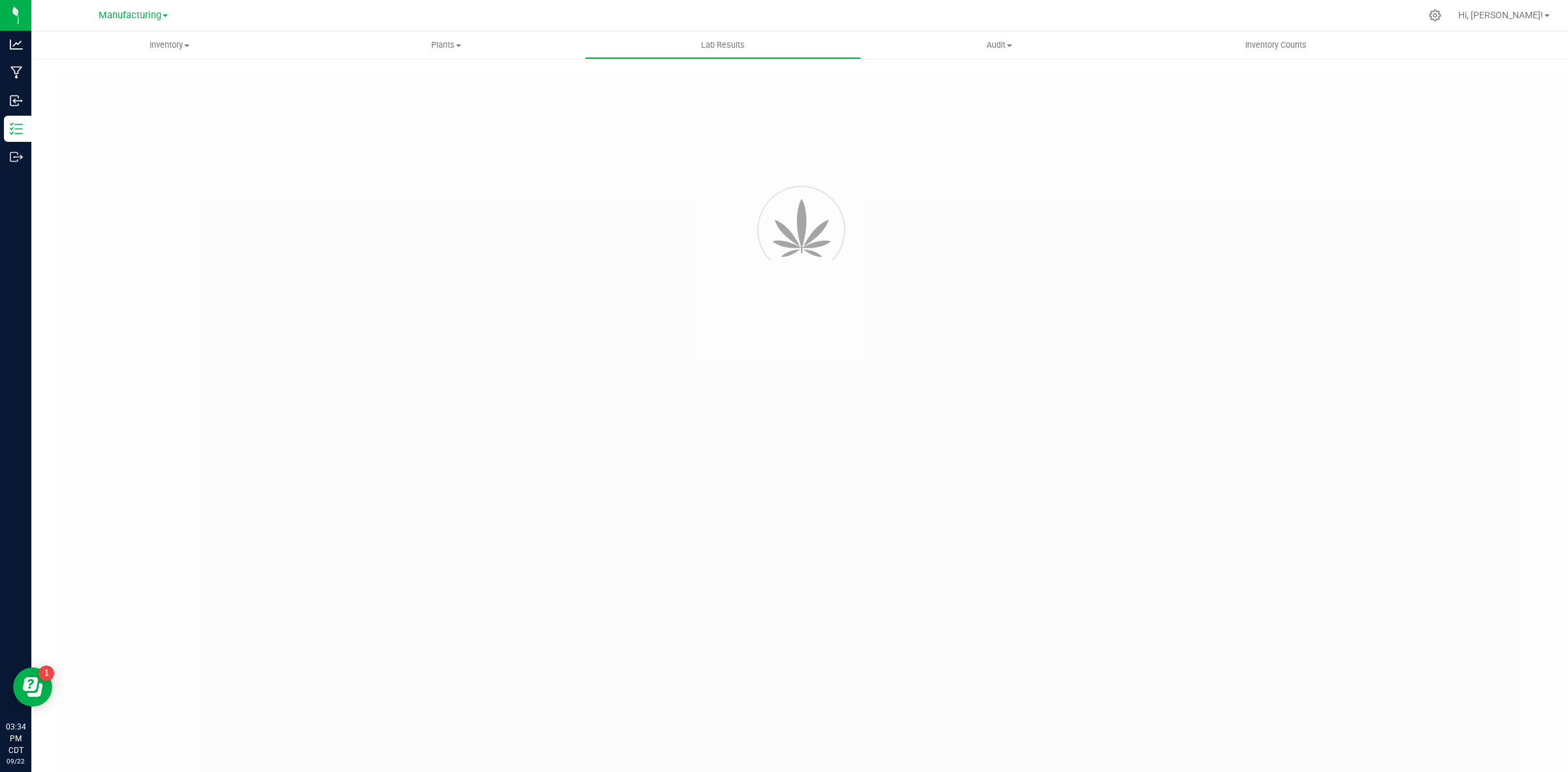
type input "SDNNCMF-20250909-030"
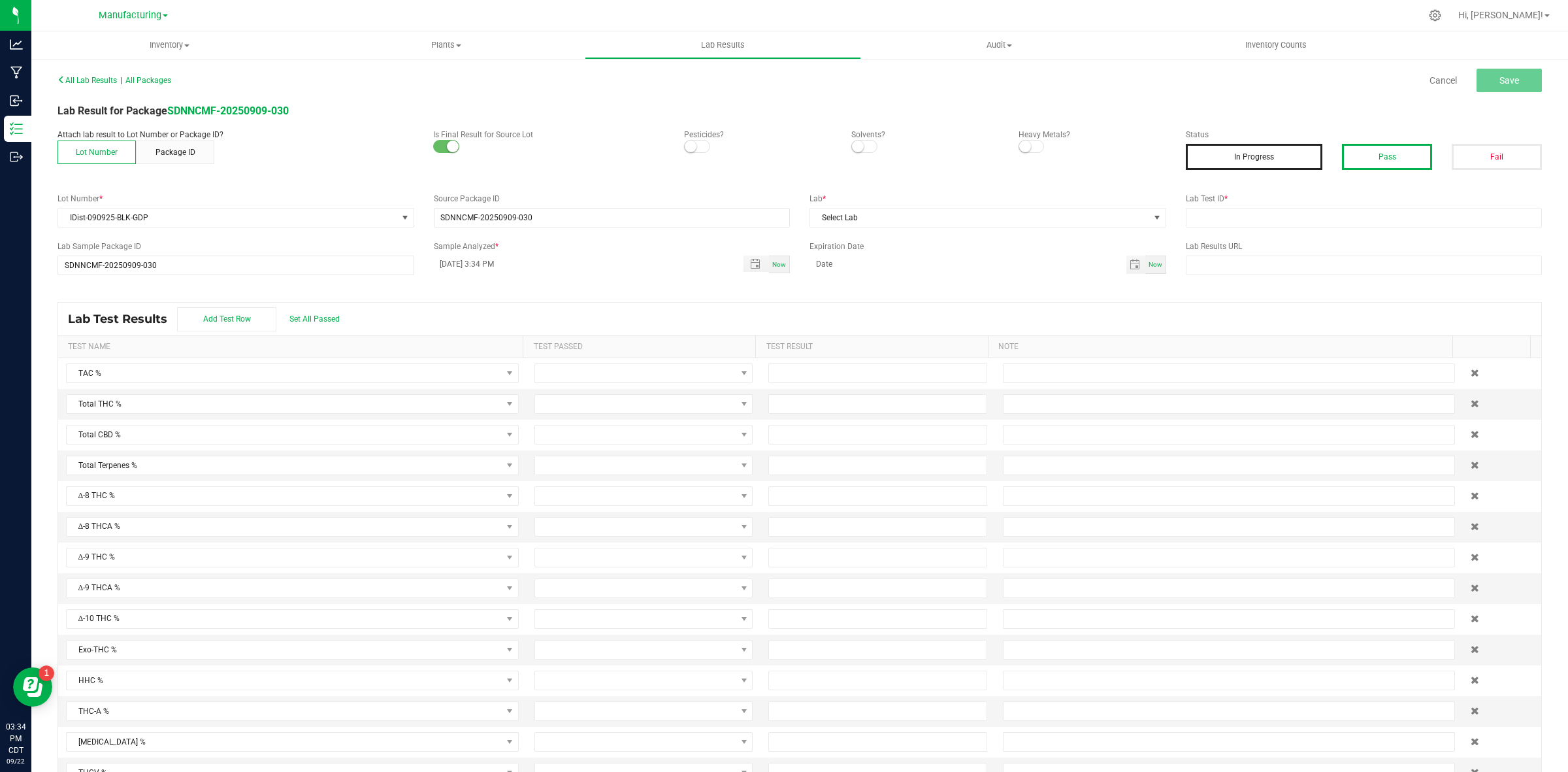
click at [1254, 155] on button "Pass" at bounding box center [1387, 157] width 90 height 26
click at [1254, 217] on input "text" at bounding box center [1364, 217] width 357 height 20
type input "AAHC013"
click at [1010, 222] on span "Select Lab" at bounding box center [979, 217] width 339 height 18
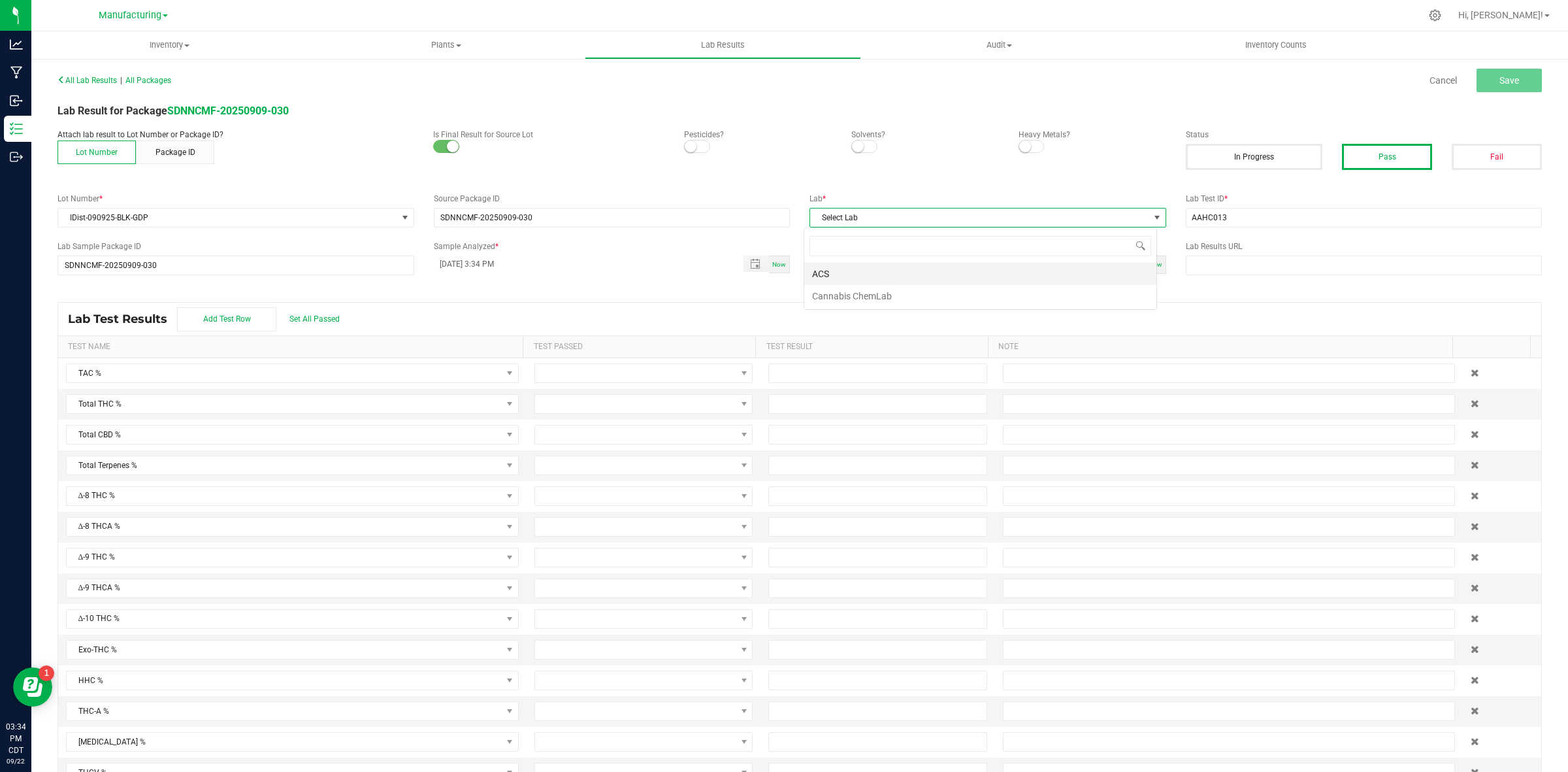
scroll to position [20, 353]
click at [834, 276] on li "ACS" at bounding box center [980, 274] width 352 height 22
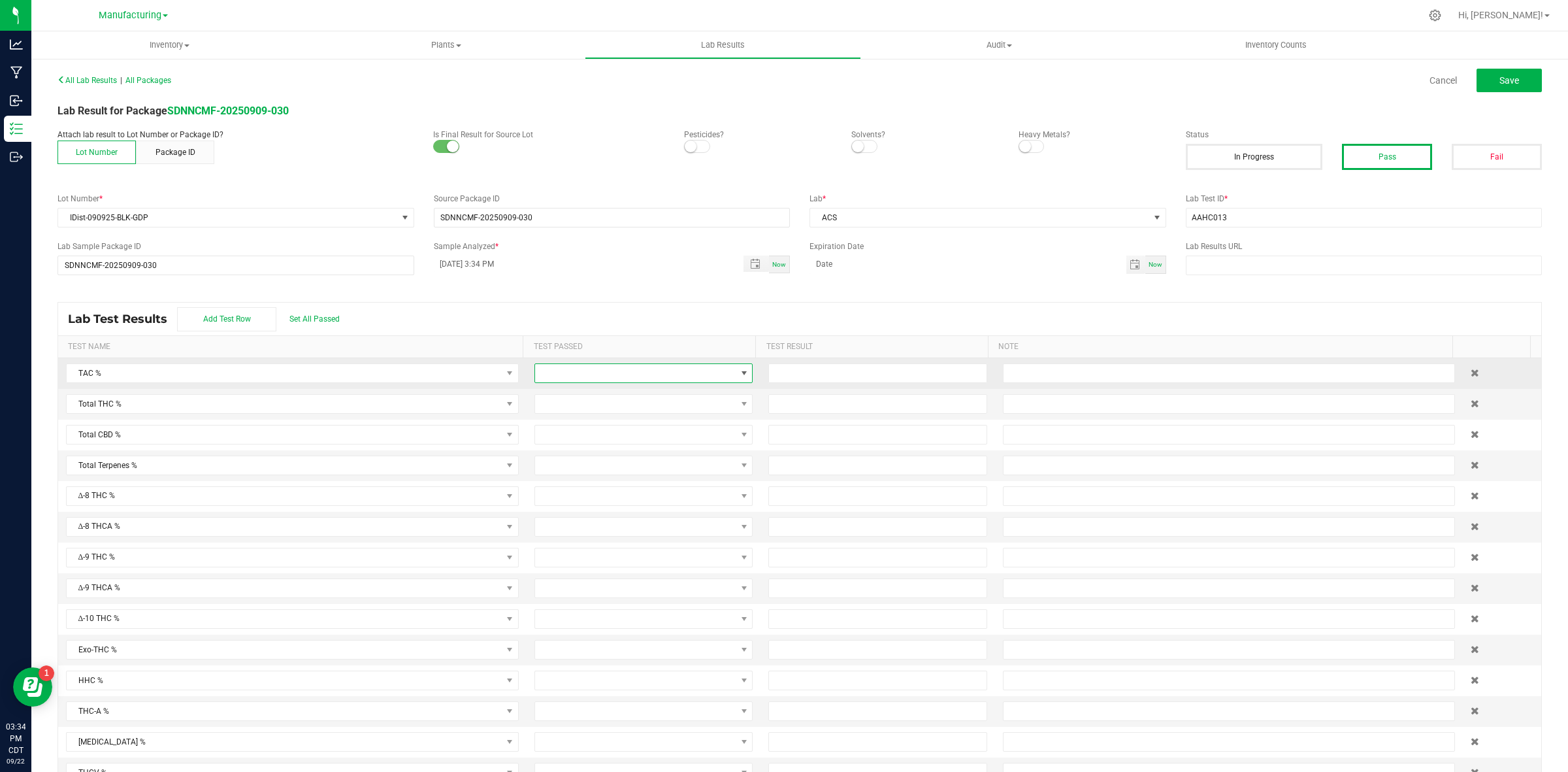
click at [646, 369] on span at bounding box center [635, 373] width 200 height 18
click at [576, 426] on li "Passed" at bounding box center [633, 431] width 213 height 22
click at [591, 403] on span at bounding box center [635, 404] width 200 height 18
click at [570, 456] on li "Passed" at bounding box center [633, 462] width 213 height 22
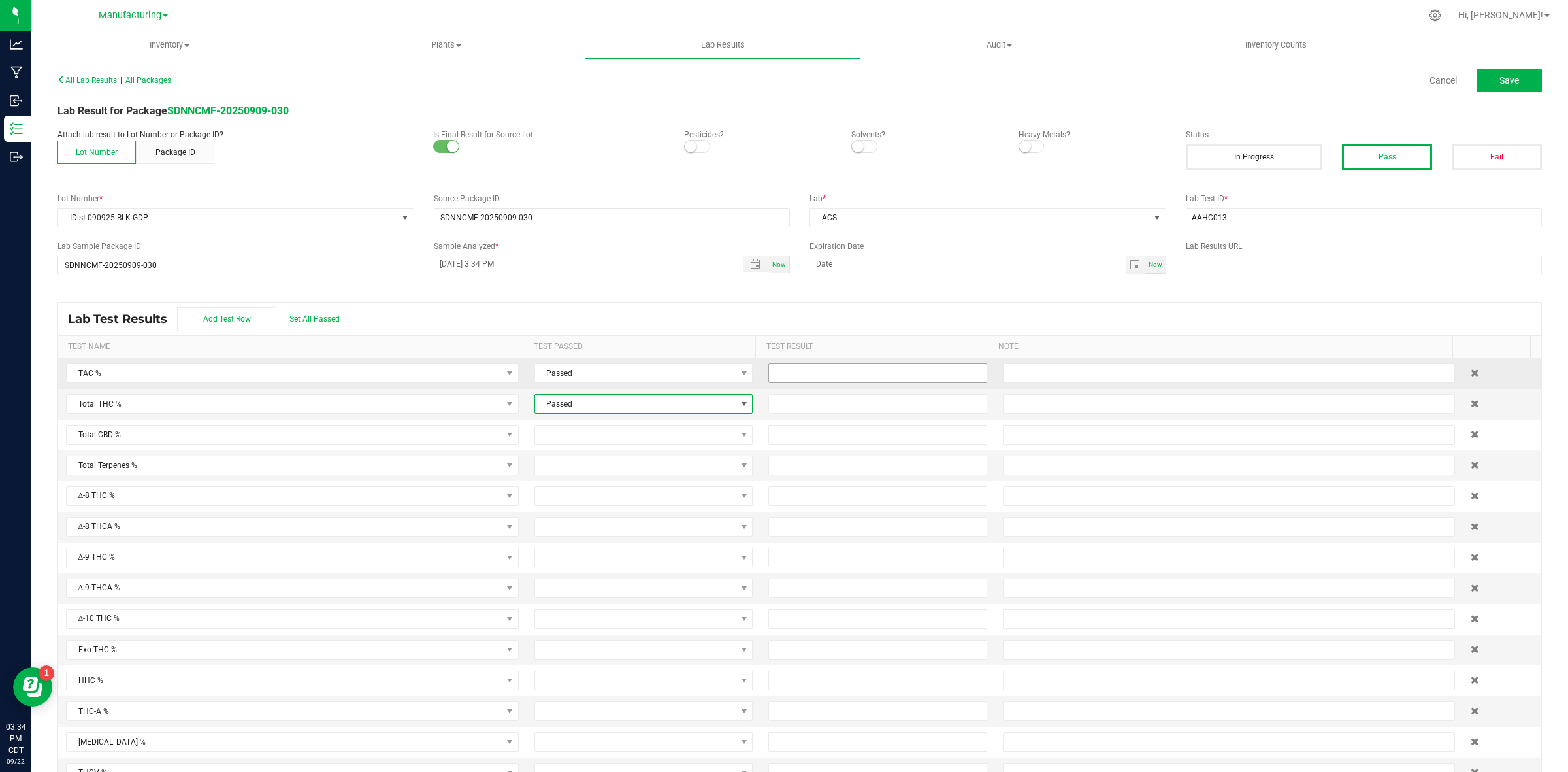
click at [782, 375] on input at bounding box center [877, 373] width 217 height 18
type input "92.4000"
click at [792, 417] on td at bounding box center [877, 404] width 234 height 31
click at [791, 397] on input at bounding box center [877, 404] width 217 height 18
type input "87.1000"
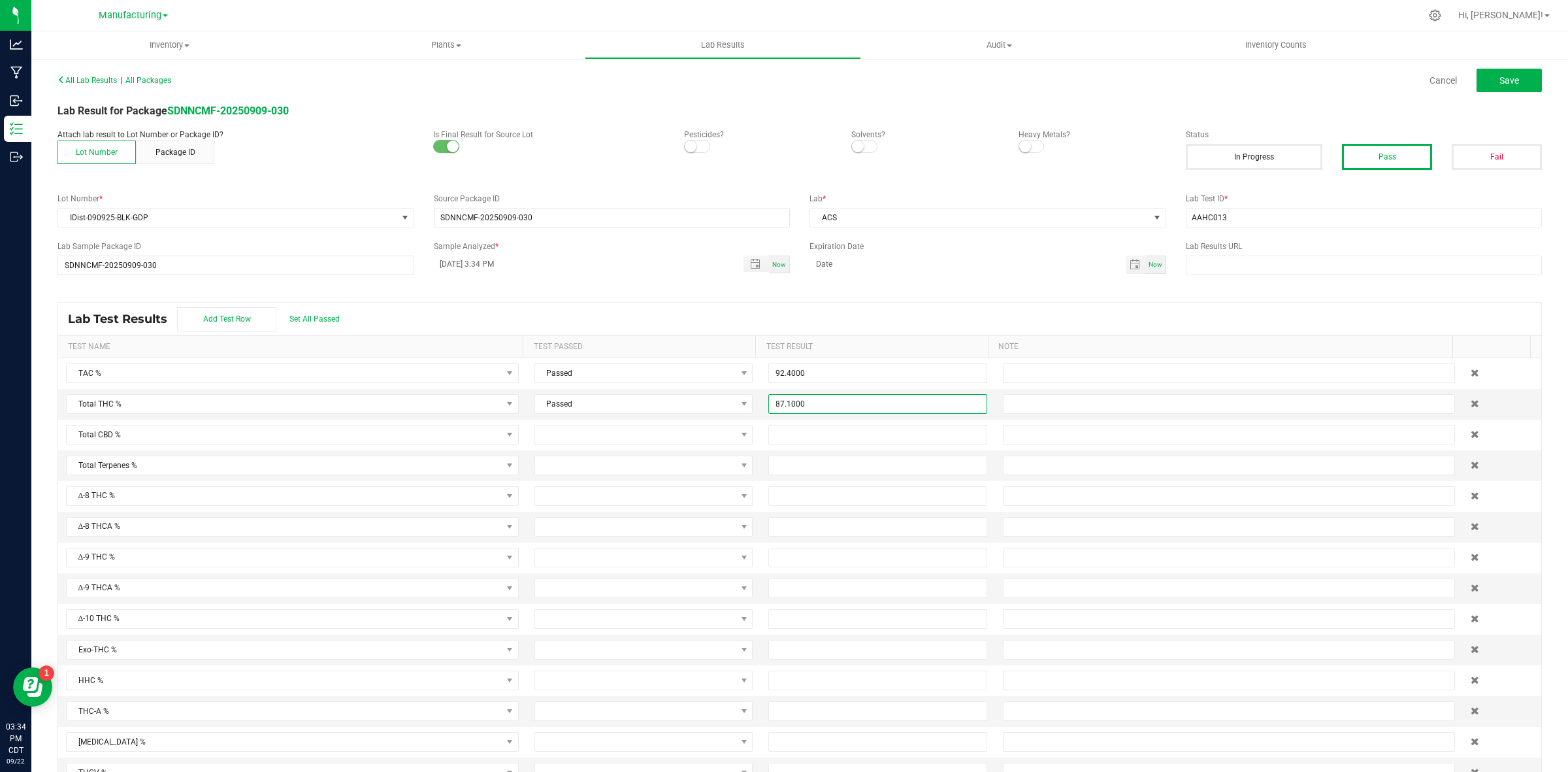
click at [850, 299] on div "All Lab Results | All Packages Cancel Save Lab Result for Package SDNNCMF-20250…" at bounding box center [799, 428] width 1484 height 716
click at [1254, 79] on span "Save" at bounding box center [1509, 81] width 20 height 10
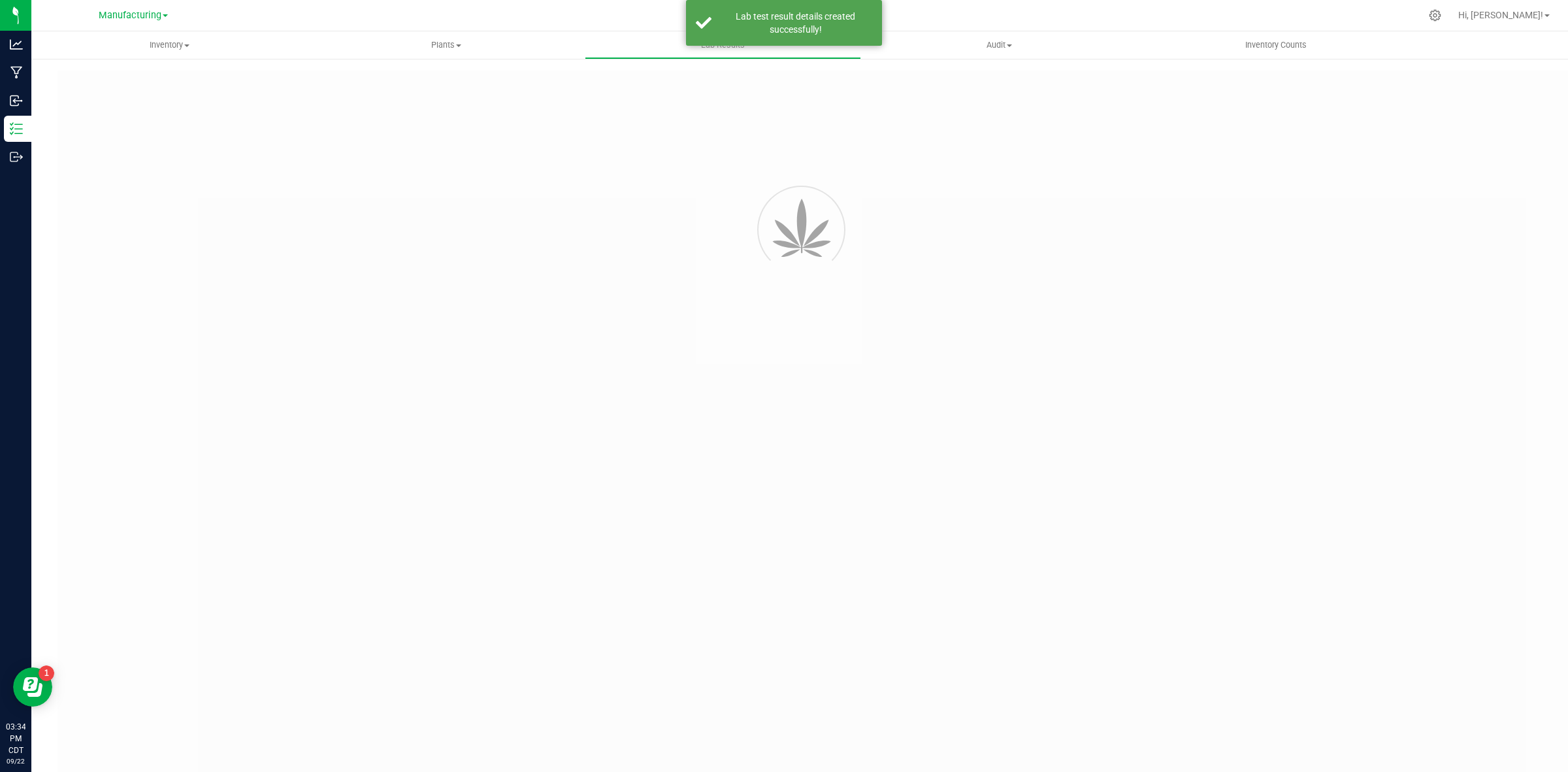
type input "SDNNCMF-20250909-030"
type input "AAHC013"
type input "SDNNCMF-20250909-030"
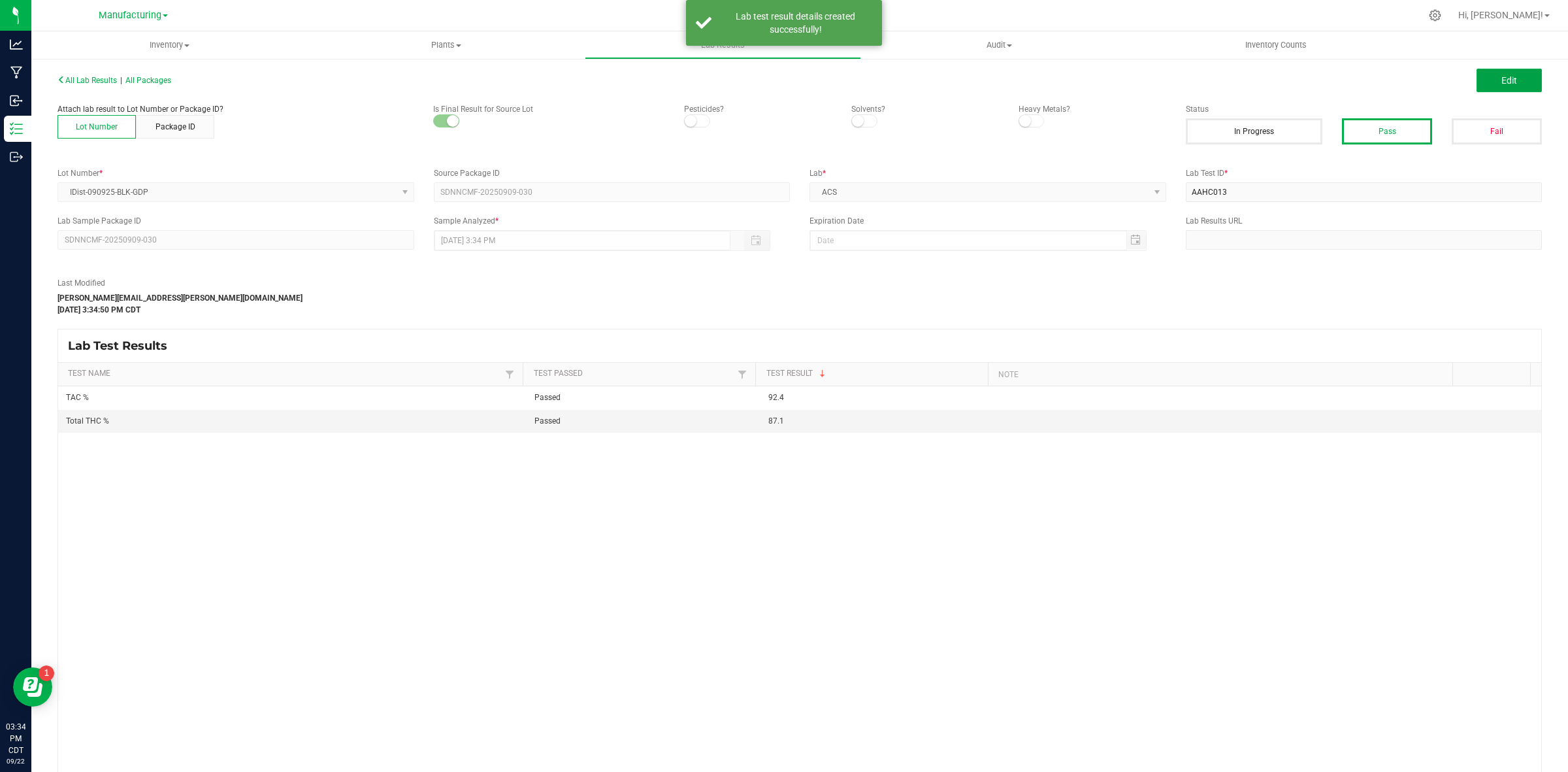
click at [1254, 79] on span "Edit" at bounding box center [1509, 81] width 16 height 10
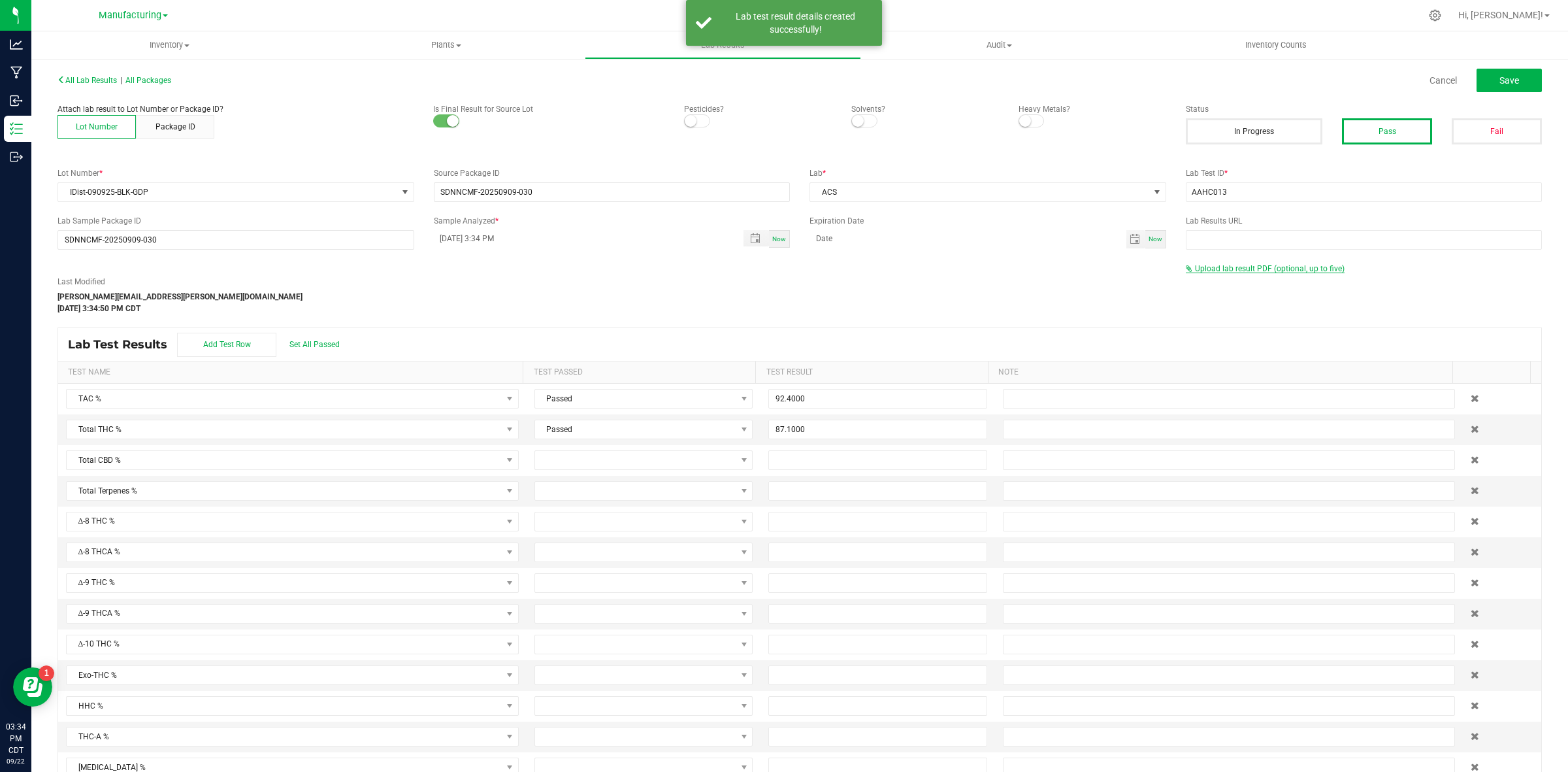
click at [1254, 266] on span "Upload lab result PDF (optional, up to five)" at bounding box center [1269, 268] width 150 height 9
click at [1212, 291] on input "Select file" at bounding box center [118, 232] width 2274 height 134
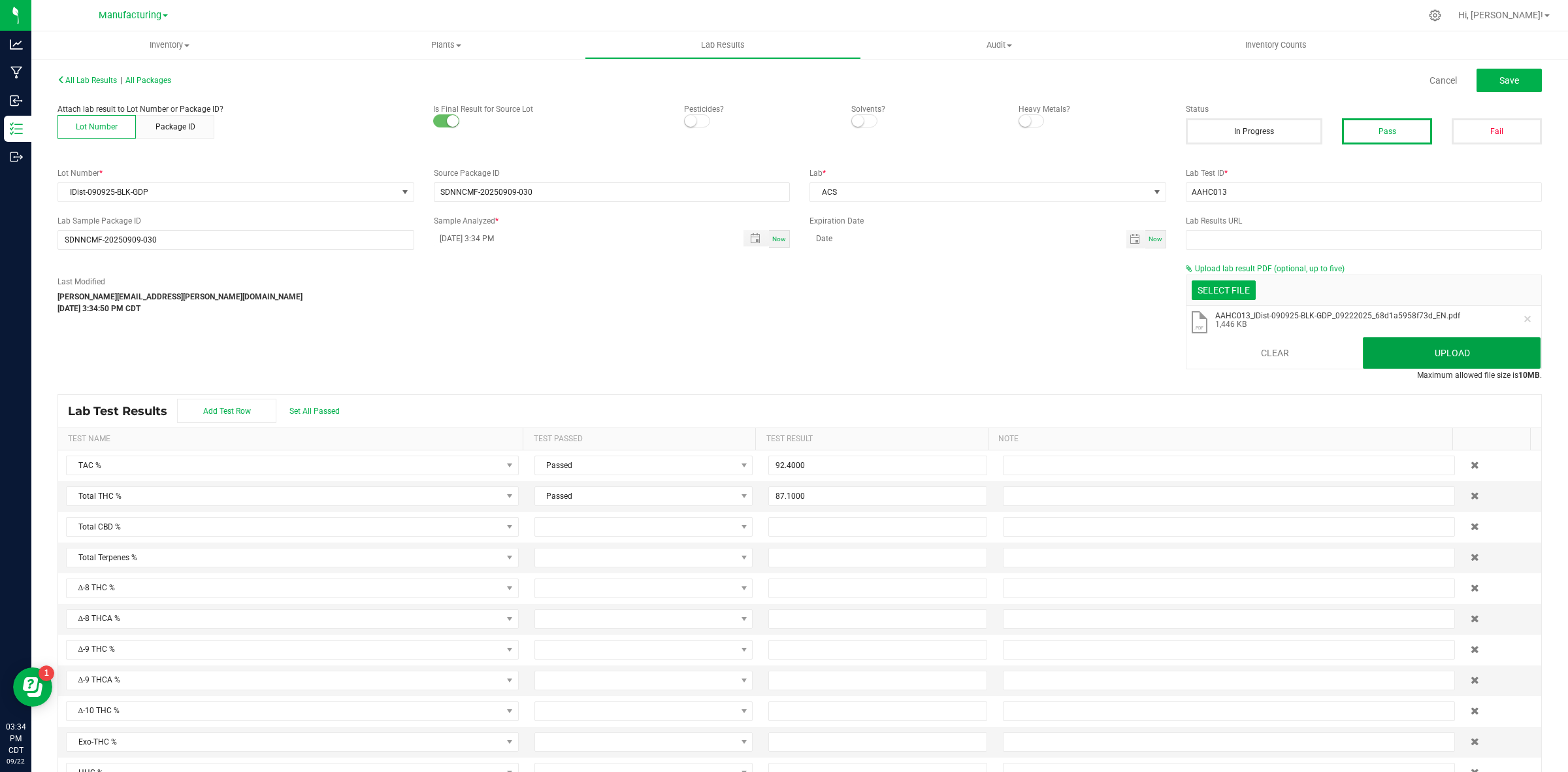
click at [1254, 346] on button "Upload" at bounding box center [1451, 353] width 177 height 31
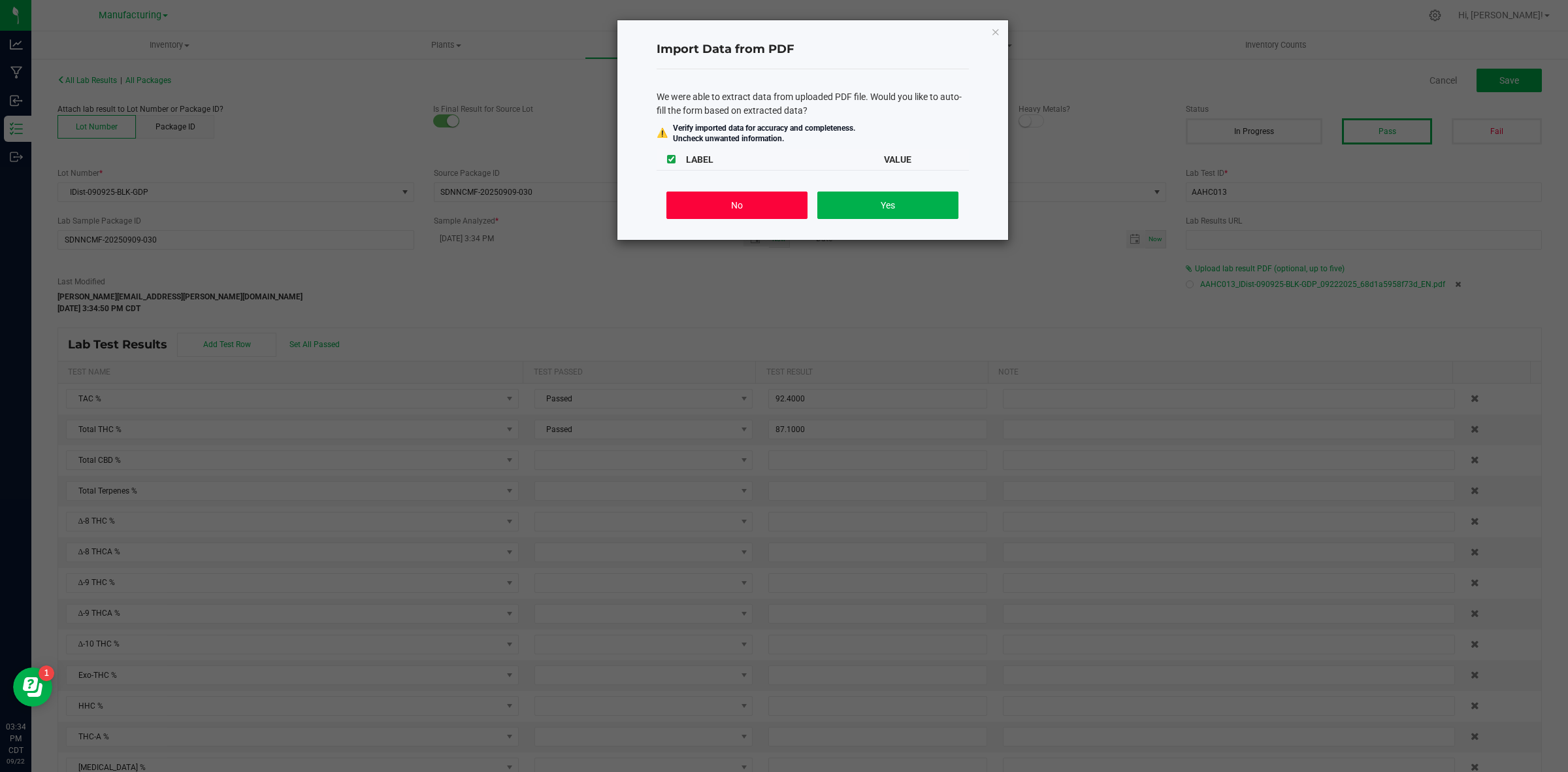
click at [782, 196] on button "No" at bounding box center [737, 205] width 141 height 28
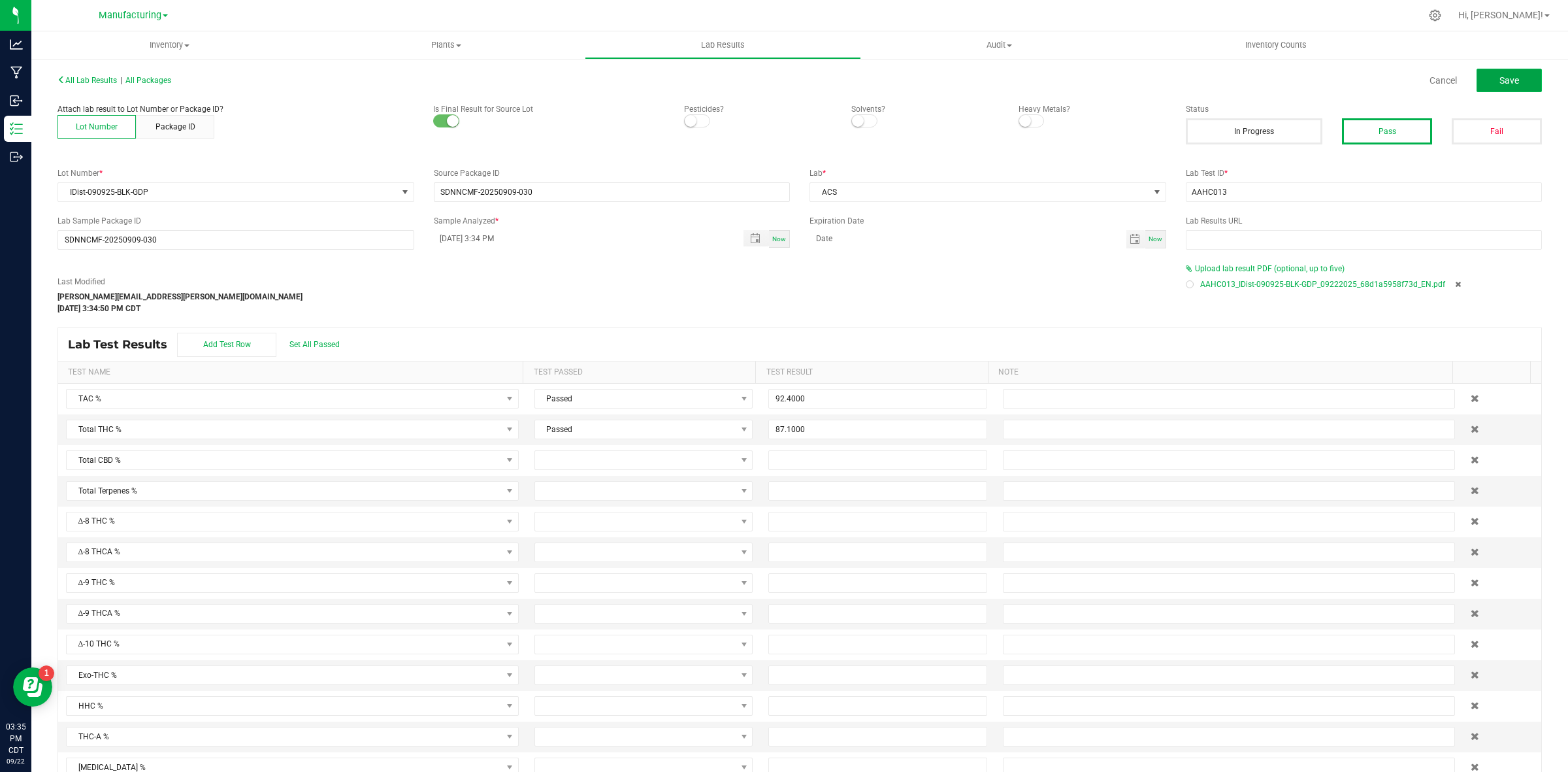
click at [1254, 86] on span "Save" at bounding box center [1509, 81] width 20 height 10
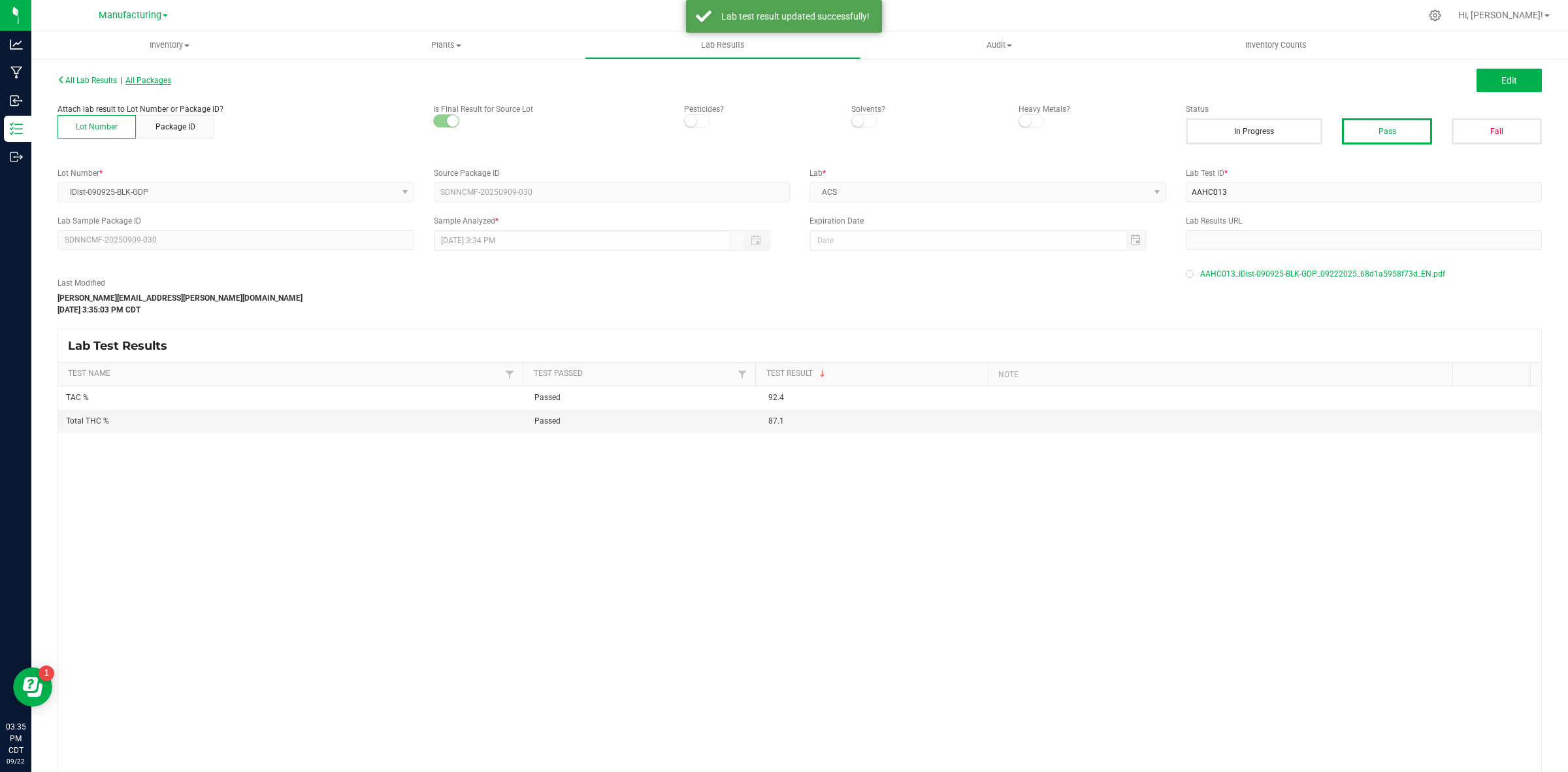
click at [151, 79] on span "All Packages" at bounding box center [149, 81] width 46 height 9
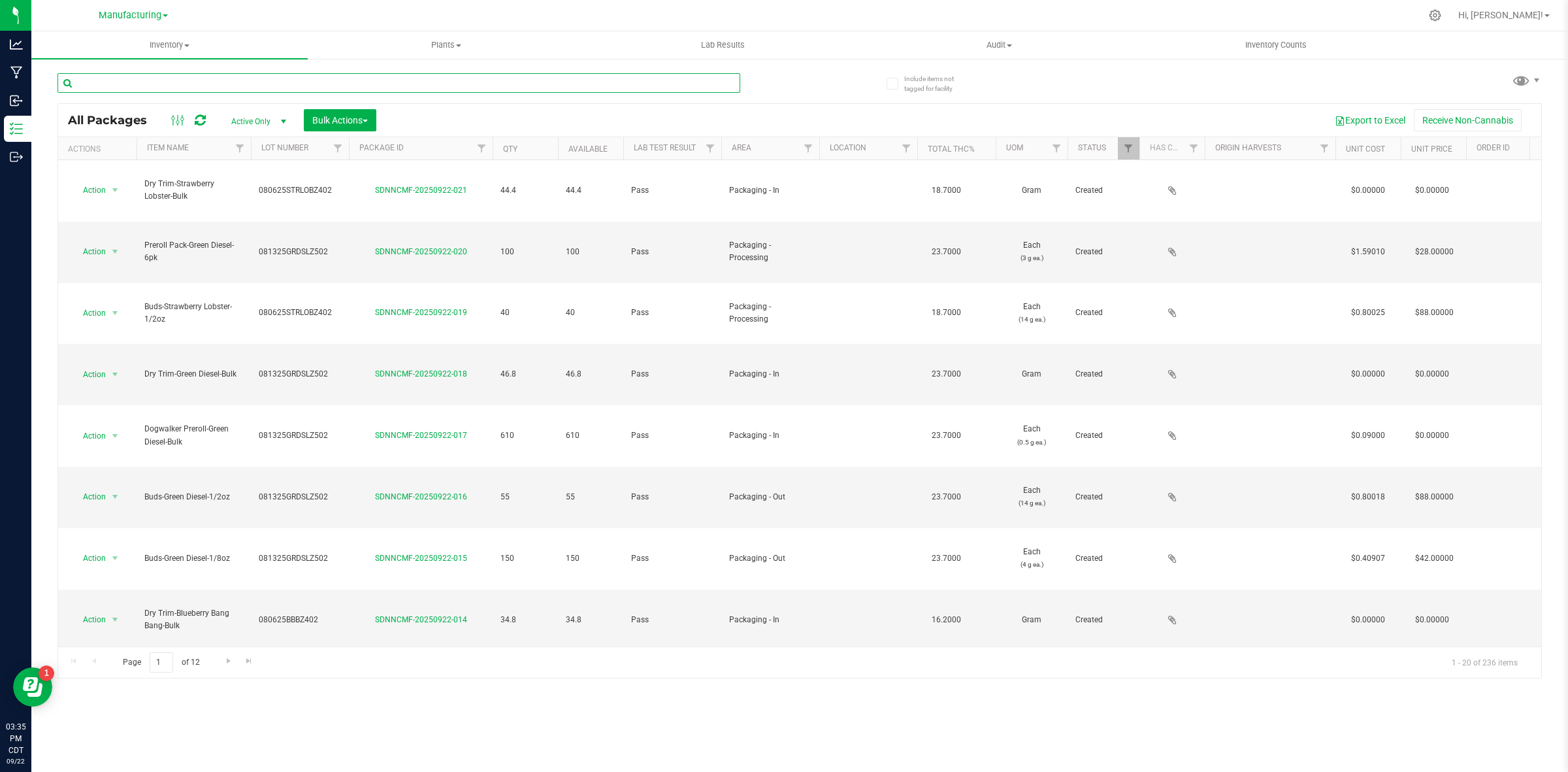
click at [243, 87] on input "text" at bounding box center [399, 83] width 683 height 20
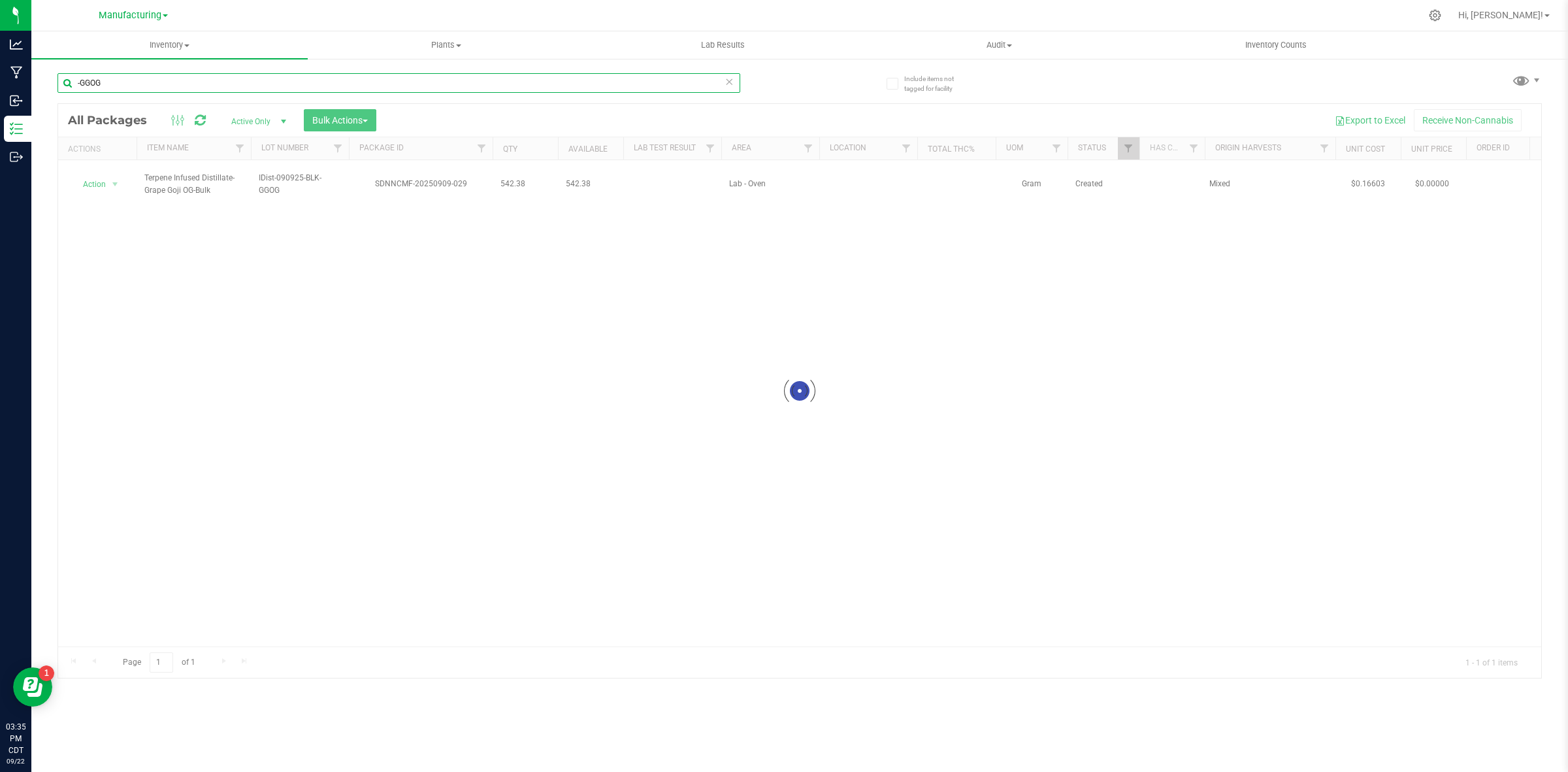
type input "-GGOG"
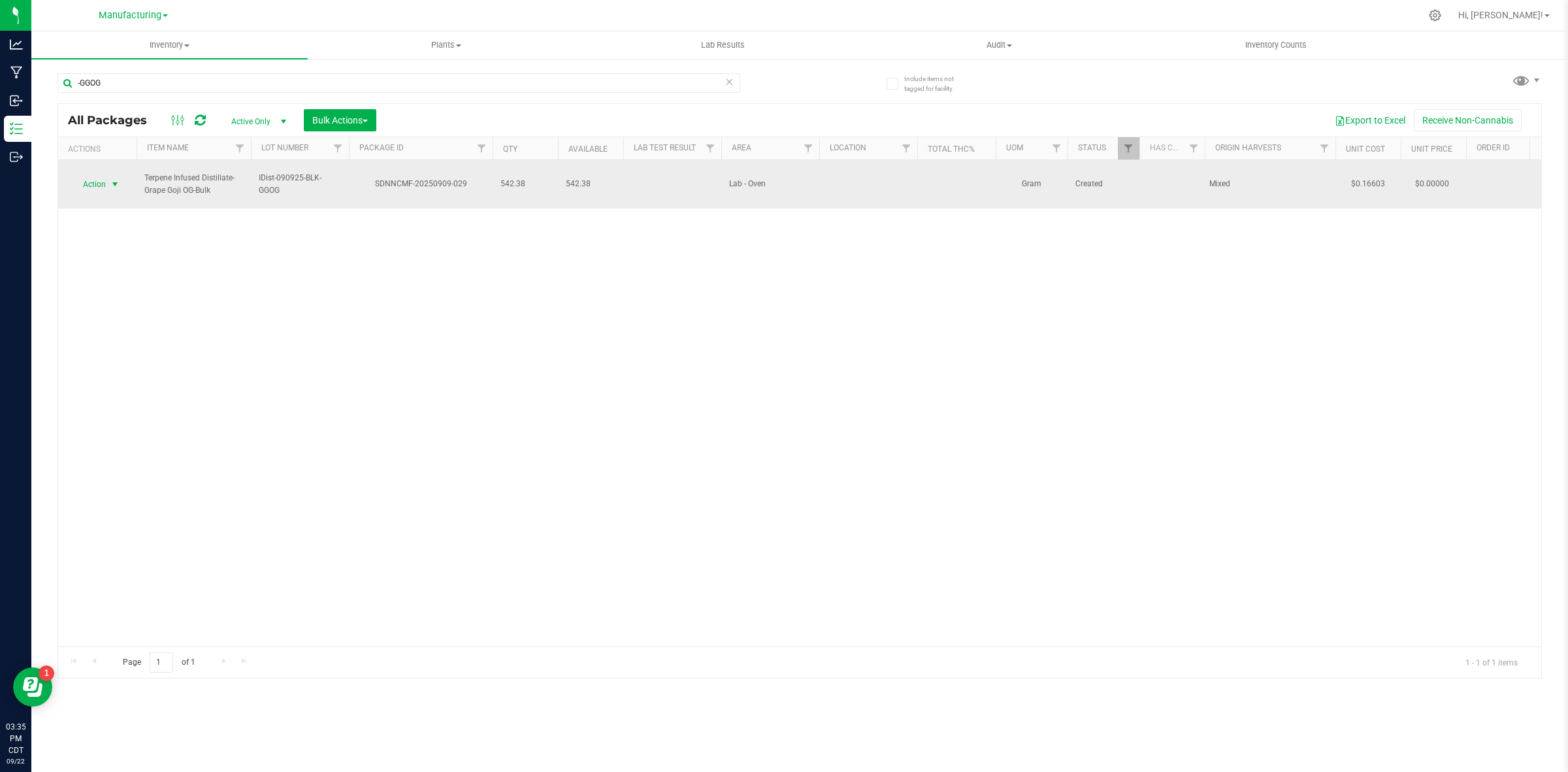
click at [106, 175] on span "Action" at bounding box center [89, 184] width 35 height 18
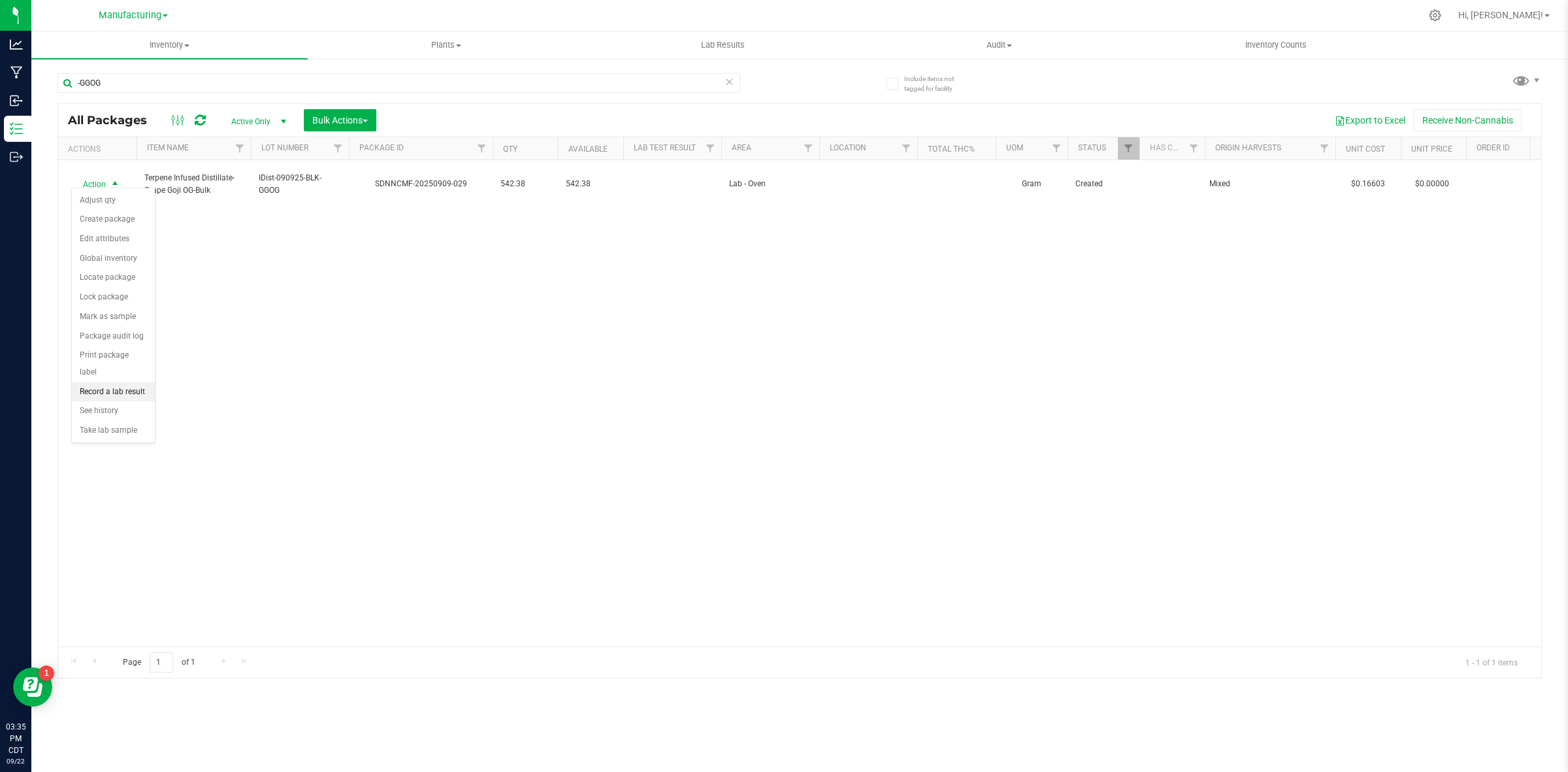
click at [131, 382] on li "Record a lab result" at bounding box center [113, 392] width 83 height 20
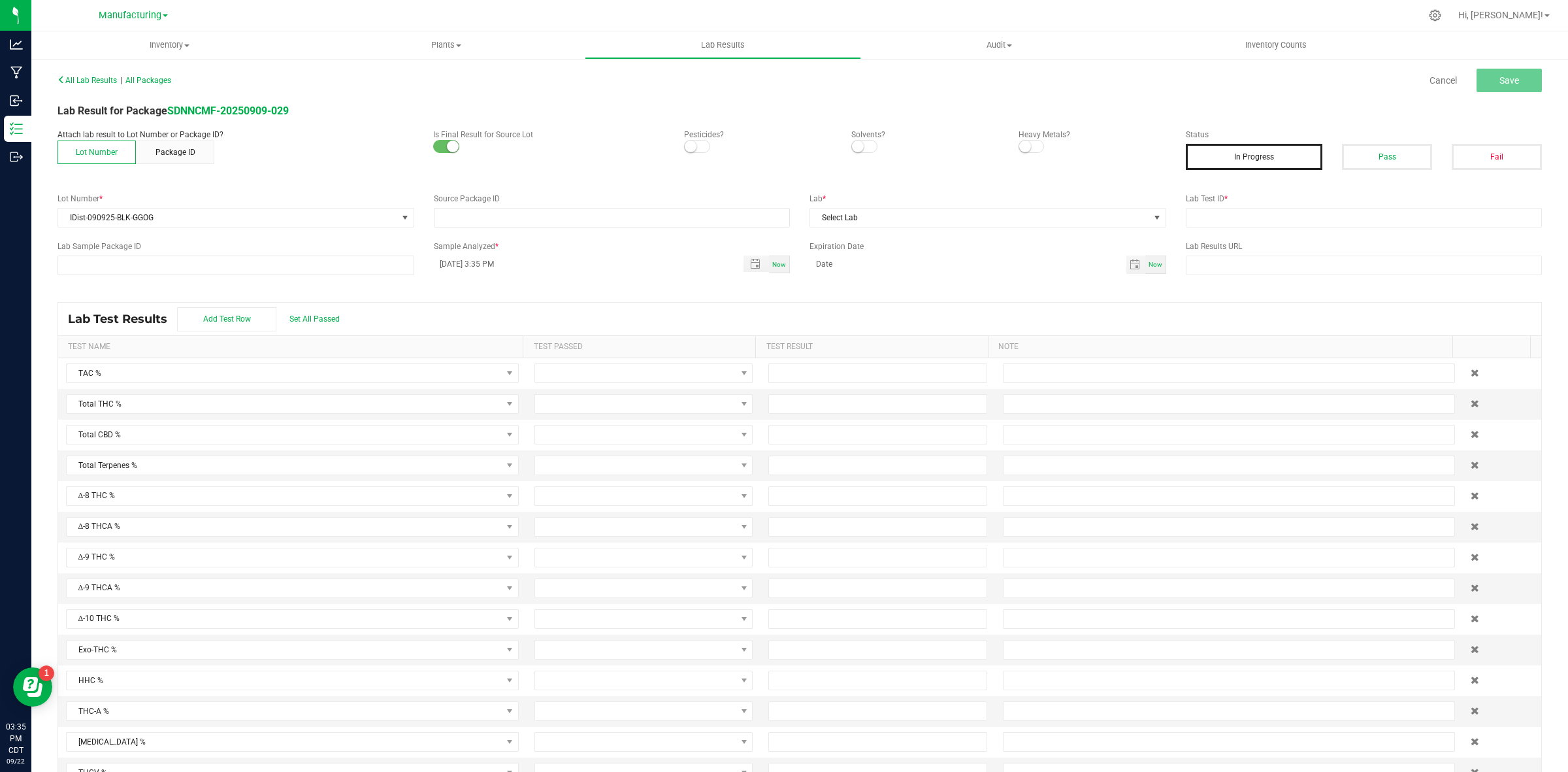
type input "SDNNCMF-20250909-029"
click at [1254, 157] on button "Pass" at bounding box center [1387, 157] width 90 height 26
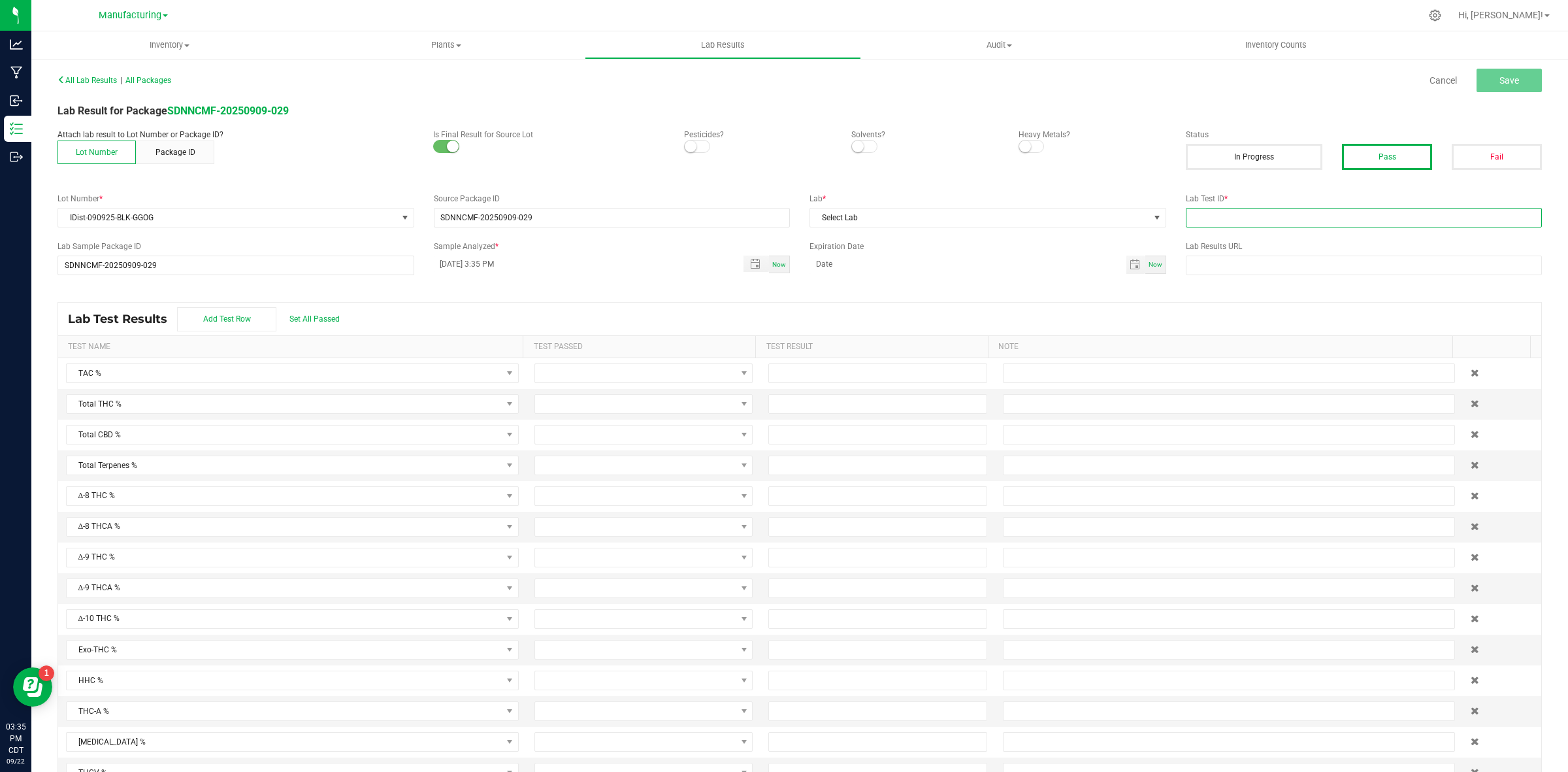
click at [1207, 212] on input "text" at bounding box center [1364, 217] width 357 height 20
type input "AAHC014"
click at [1033, 220] on span "Select Lab" at bounding box center [979, 217] width 339 height 18
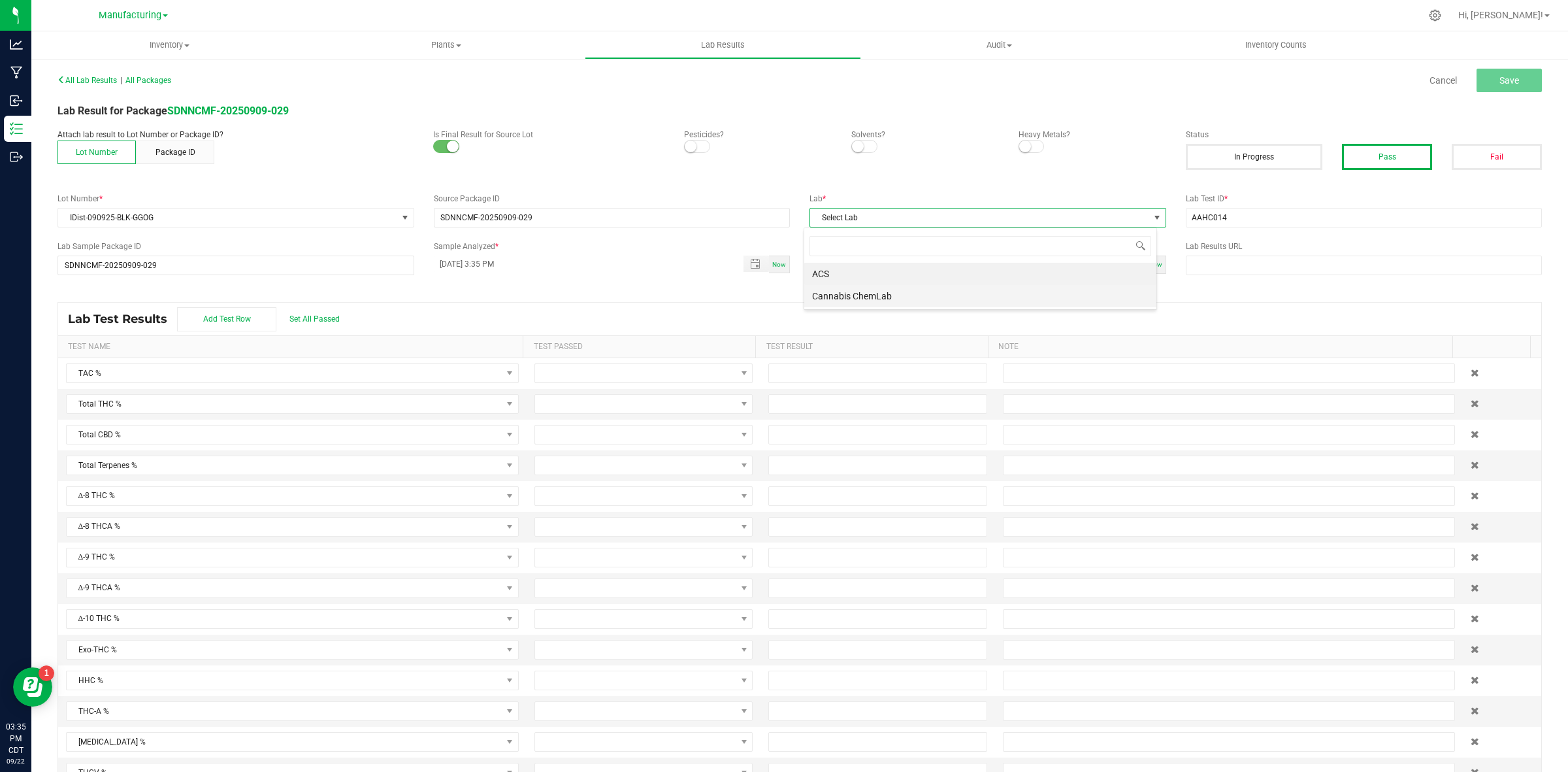
scroll to position [20, 353]
click at [909, 278] on li "ACS" at bounding box center [980, 274] width 352 height 22
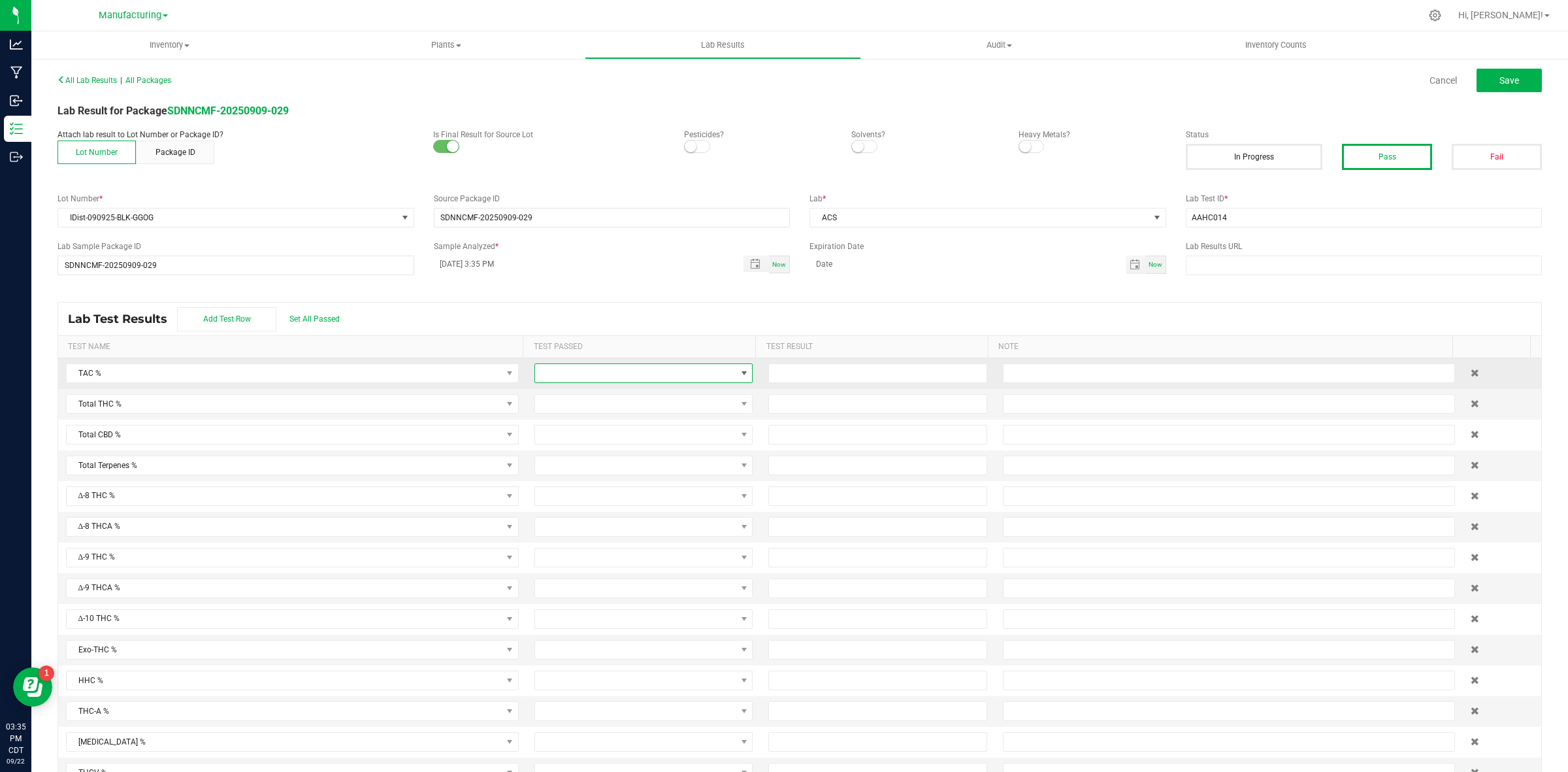
click at [710, 368] on span at bounding box center [635, 373] width 200 height 18
click at [602, 432] on li "Passed" at bounding box center [633, 431] width 213 height 22
click at [613, 404] on span at bounding box center [635, 404] width 200 height 18
click at [560, 466] on li "Passed" at bounding box center [633, 462] width 213 height 22
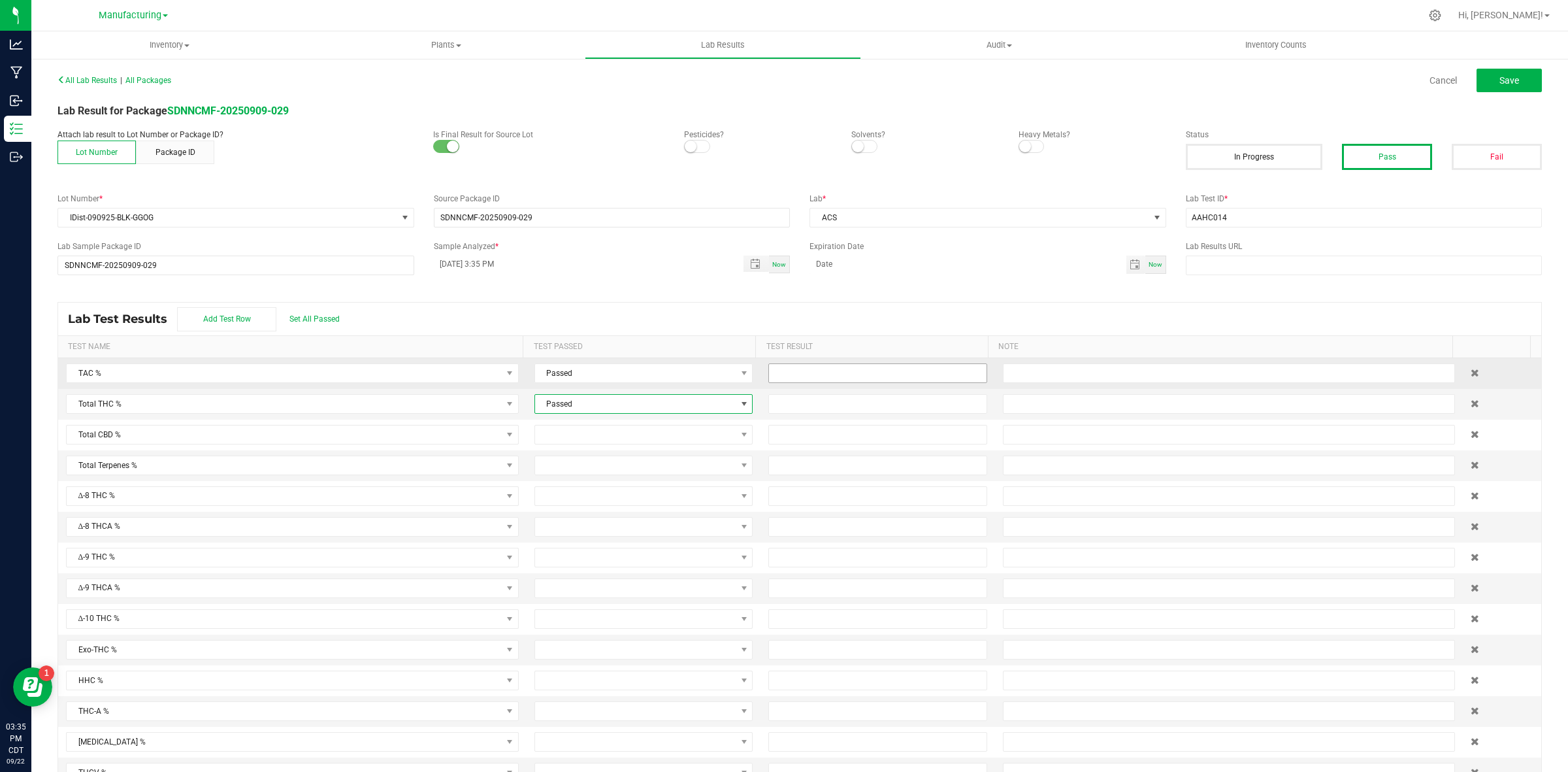
click at [775, 378] on input at bounding box center [877, 373] width 217 height 18
type input "93.4000"
click at [784, 407] on input at bounding box center [877, 404] width 217 height 18
type input "88.0000"
click at [882, 301] on div "All Lab Results | All Packages Cancel Save Lab Result for Package SDNNCMF-20250…" at bounding box center [799, 428] width 1484 height 716
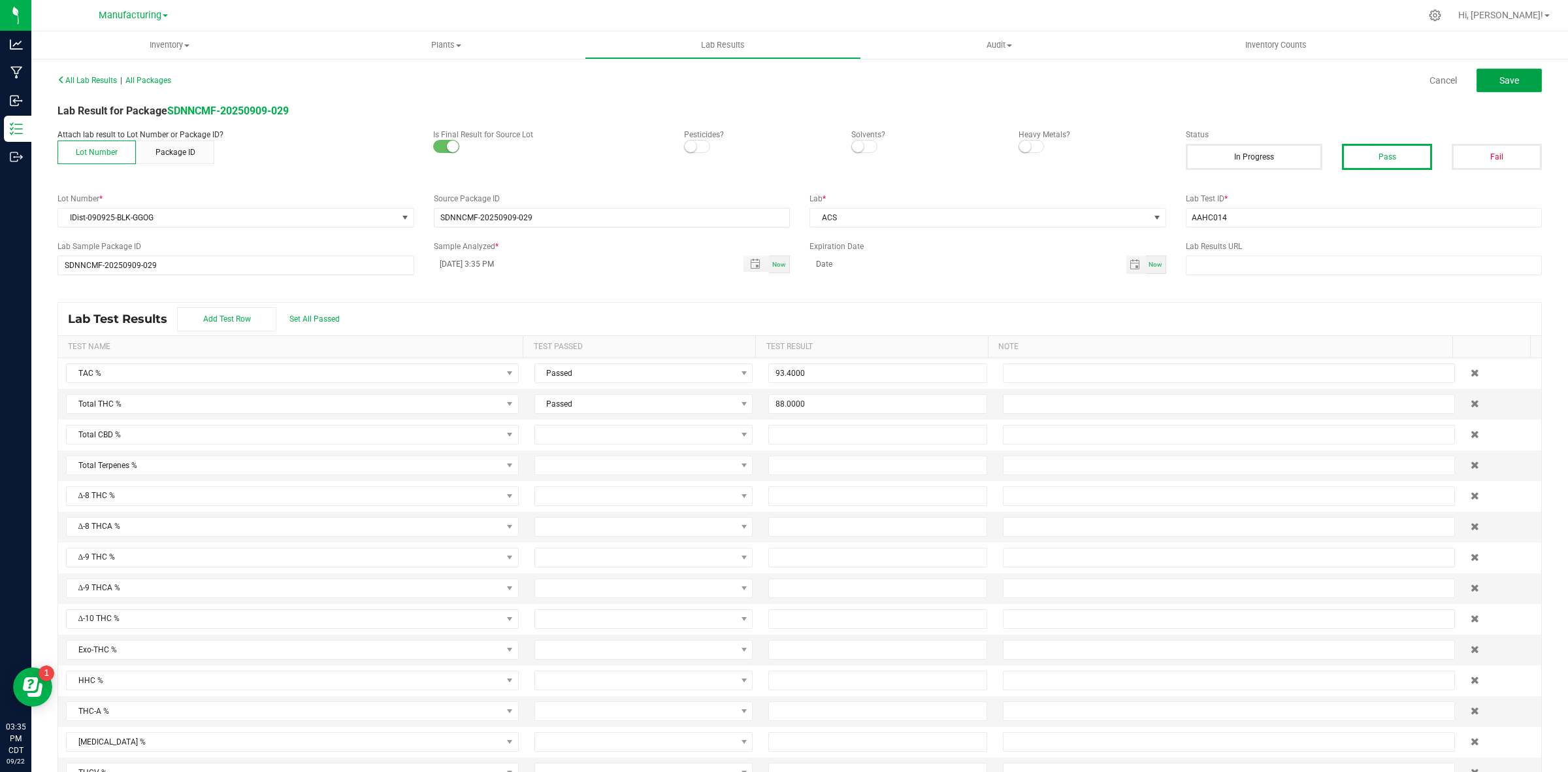
click at [1254, 85] on button "Save" at bounding box center [1509, 81] width 65 height 24
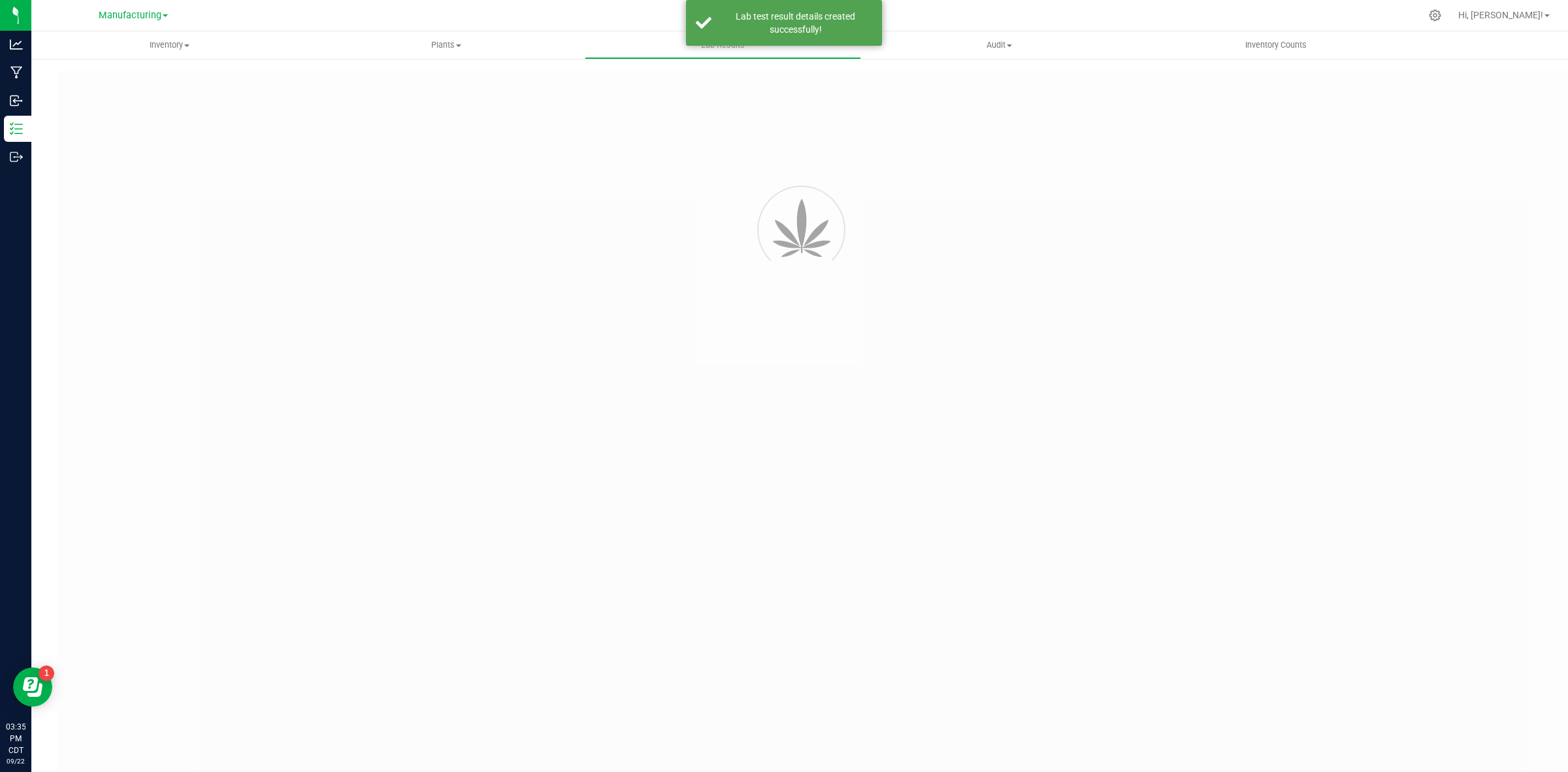
type input "SDNNCMF-20250909-029"
type input "AAHC014"
type input "SDNNCMF-20250909-029"
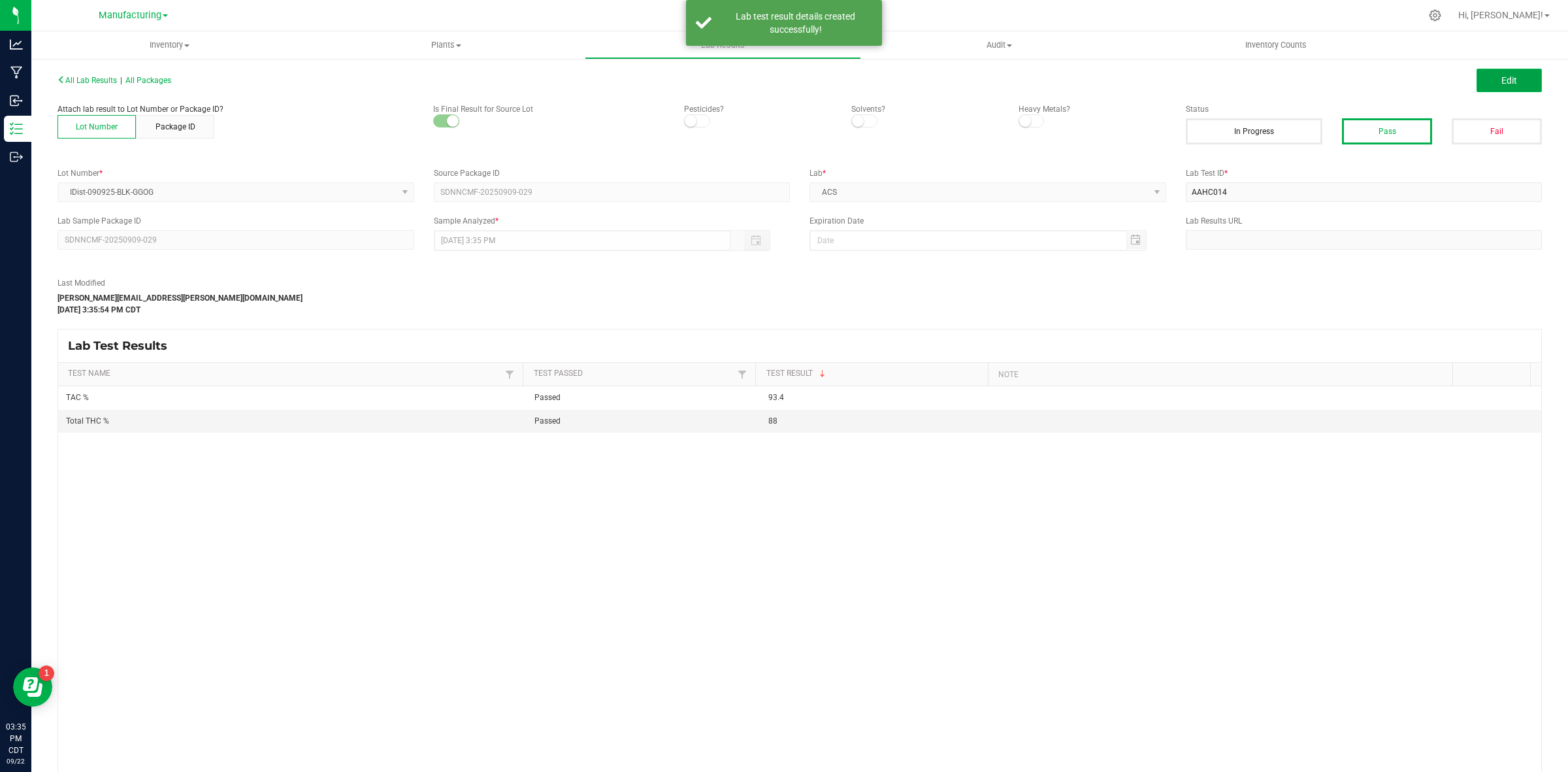
click at [1254, 86] on span "Edit" at bounding box center [1509, 81] width 16 height 10
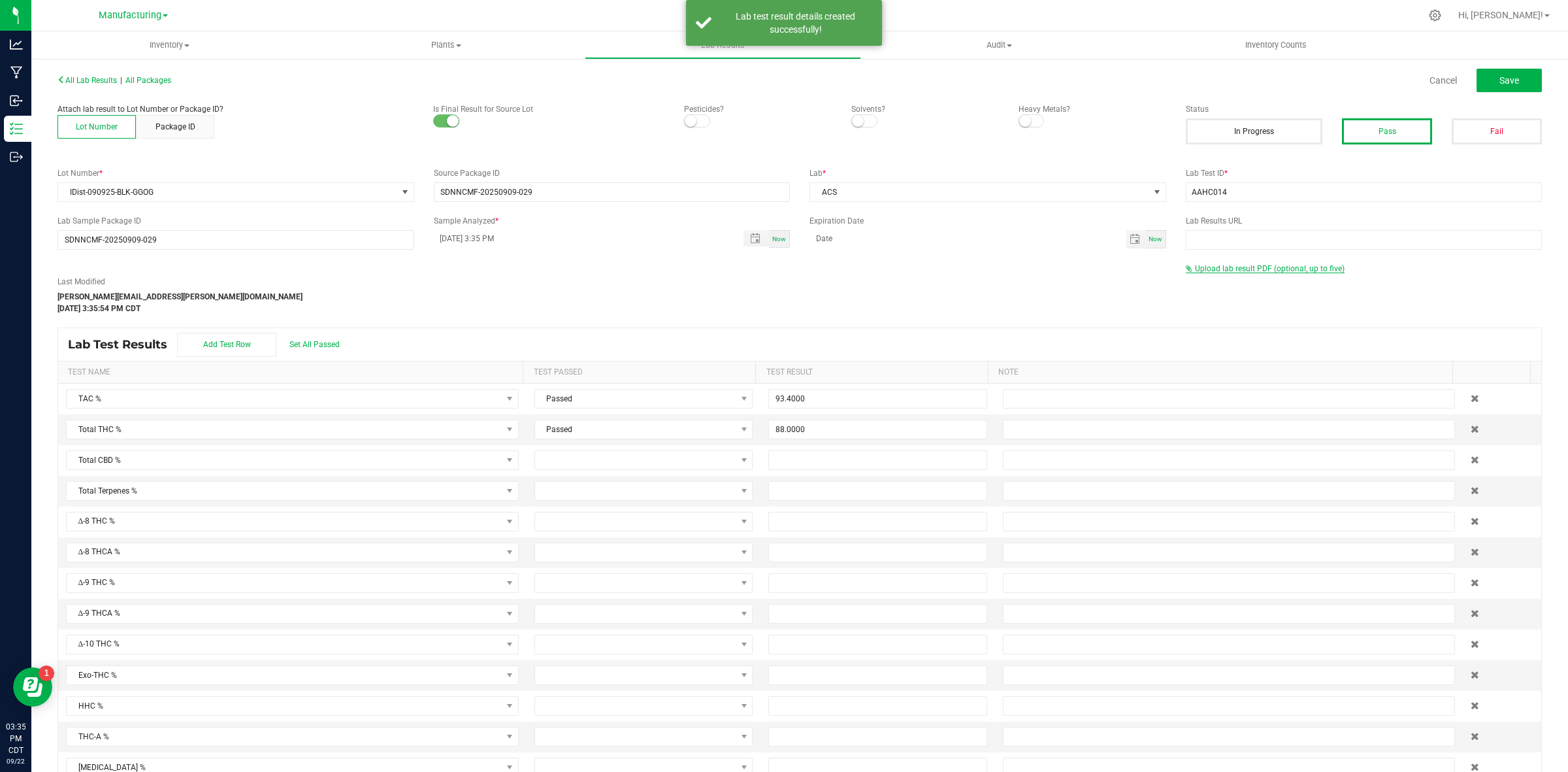
click at [1227, 271] on span "Upload lab result PDF (optional, up to five)" at bounding box center [1269, 268] width 150 height 9
click at [1205, 289] on input "Select file" at bounding box center [118, 232] width 2274 height 134
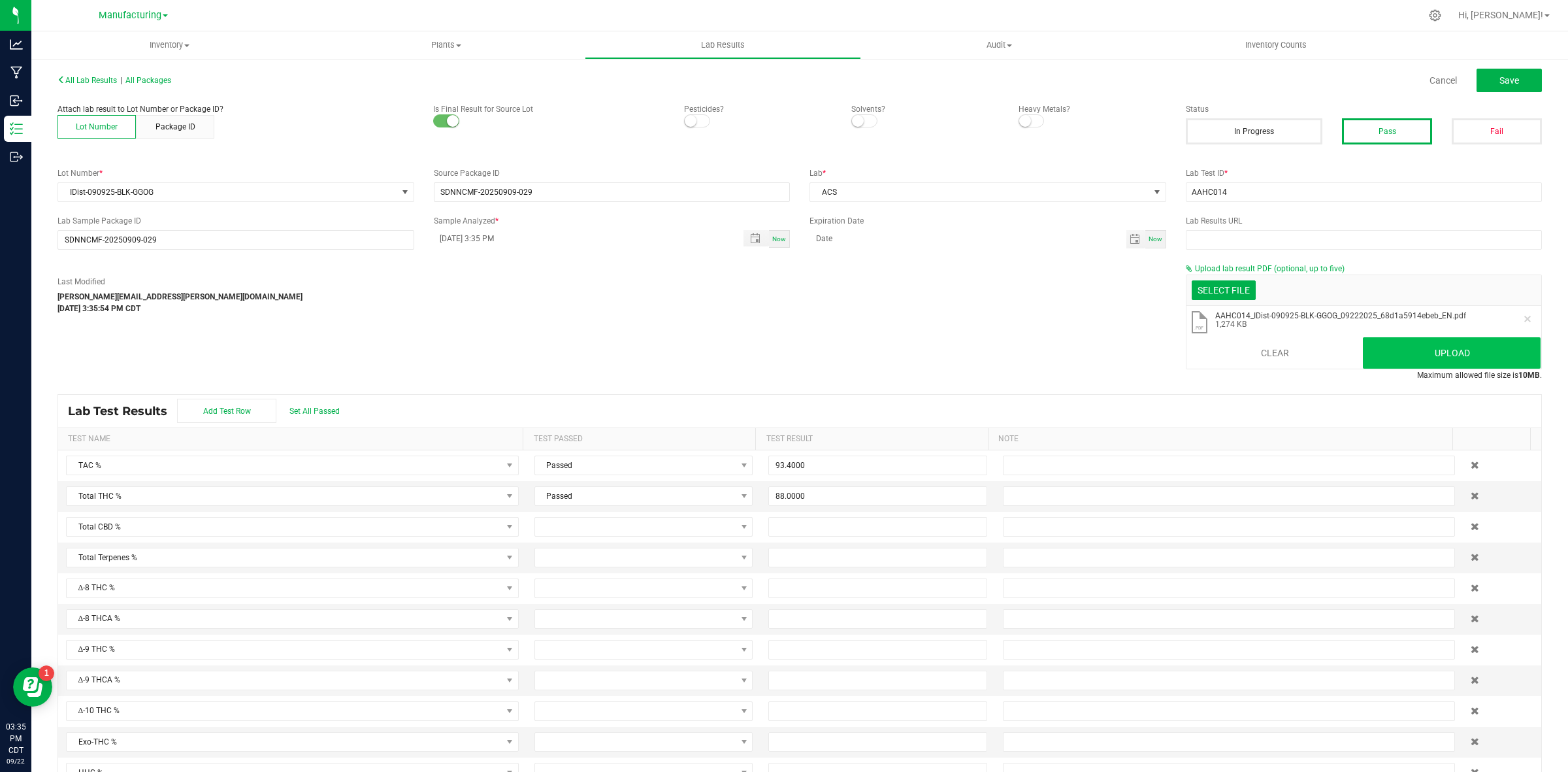
drag, startPoint x: 1373, startPoint y: 337, endPoint x: 1379, endPoint y: 342, distance: 7.8
click at [1254, 337] on li ".pdf AAHC014_IDist-090925-BLK-GGOG_09222025_68d1a5914ebeb_EN.pdf 1,274 KB" at bounding box center [1364, 323] width 356 height 34
click at [1254, 347] on button "Upload" at bounding box center [1451, 353] width 177 height 31
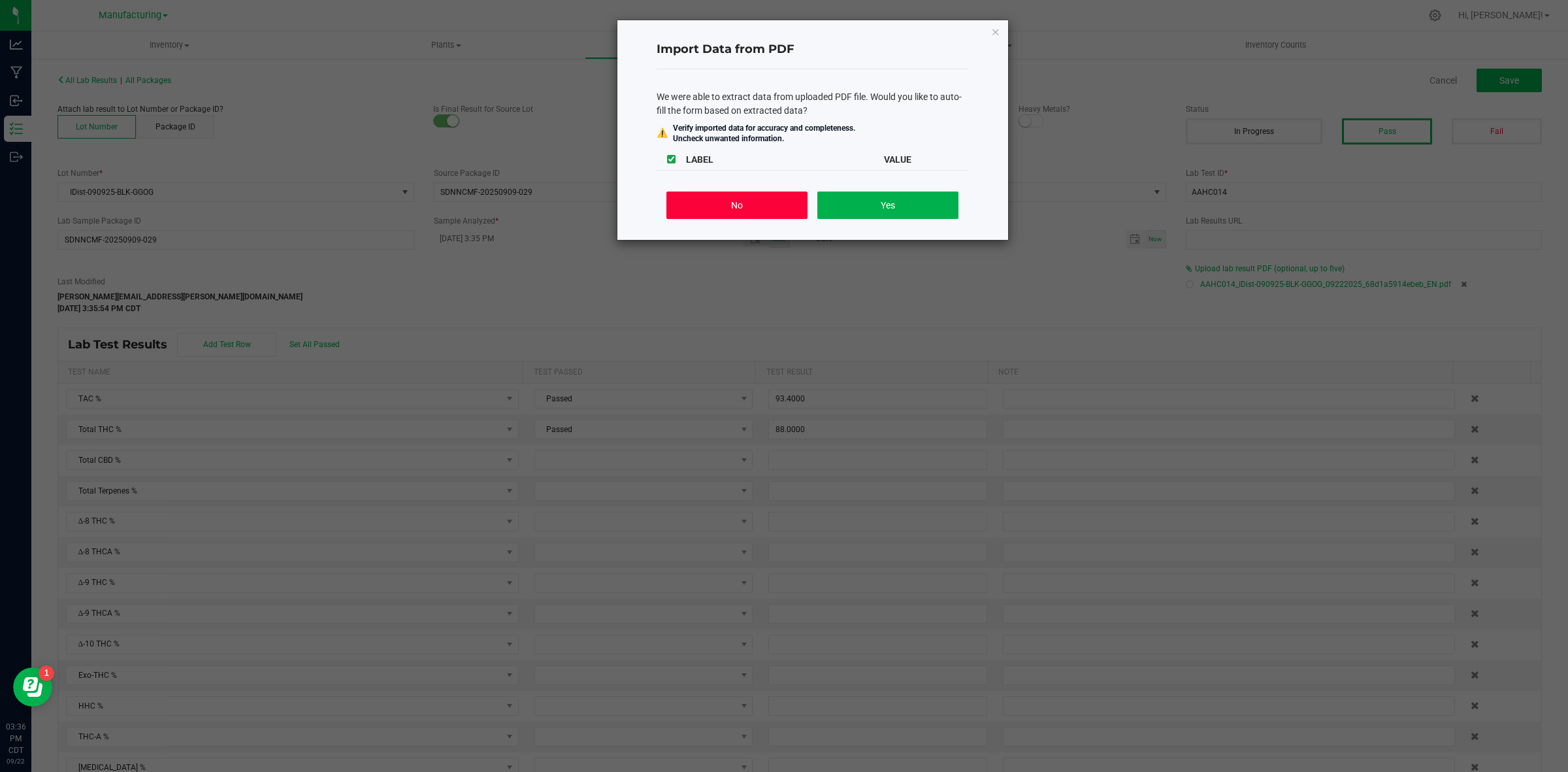
click at [738, 206] on button "No" at bounding box center [737, 205] width 141 height 28
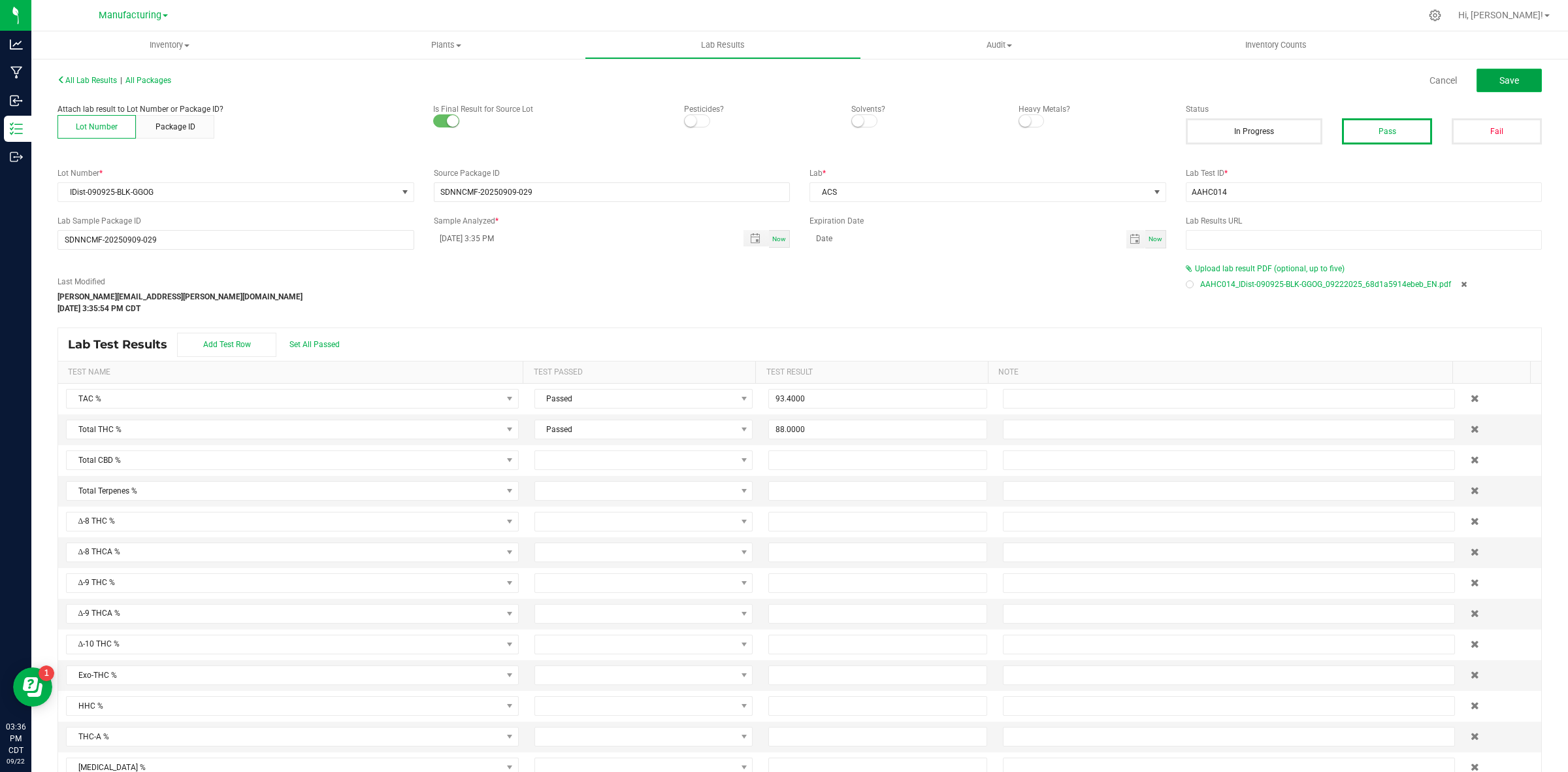
click at [1254, 75] on span "Save" at bounding box center [1509, 81] width 20 height 10
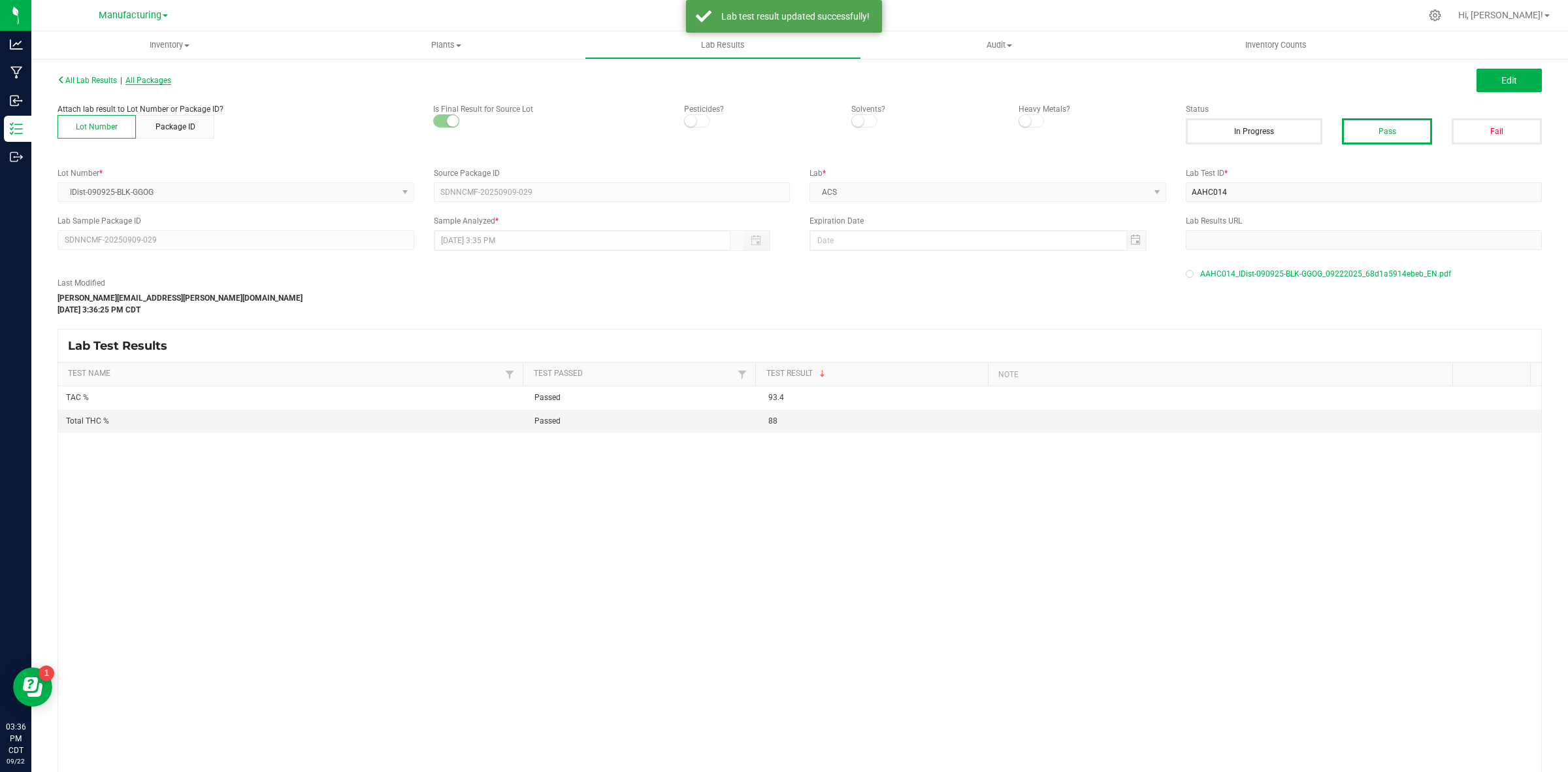
click at [168, 84] on span "All Packages" at bounding box center [149, 81] width 46 height 9
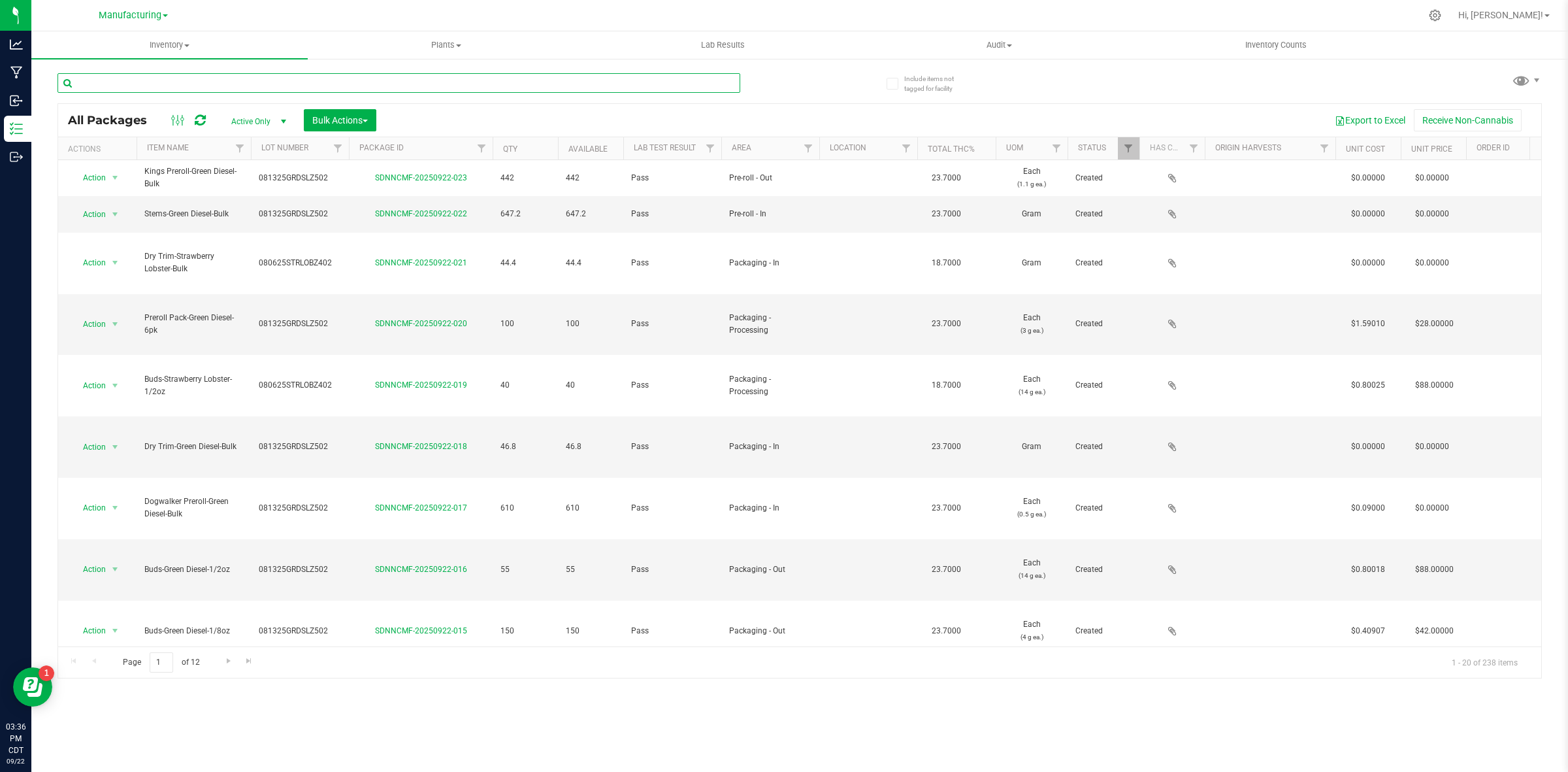
click at [158, 88] on input "text" at bounding box center [399, 83] width 683 height 20
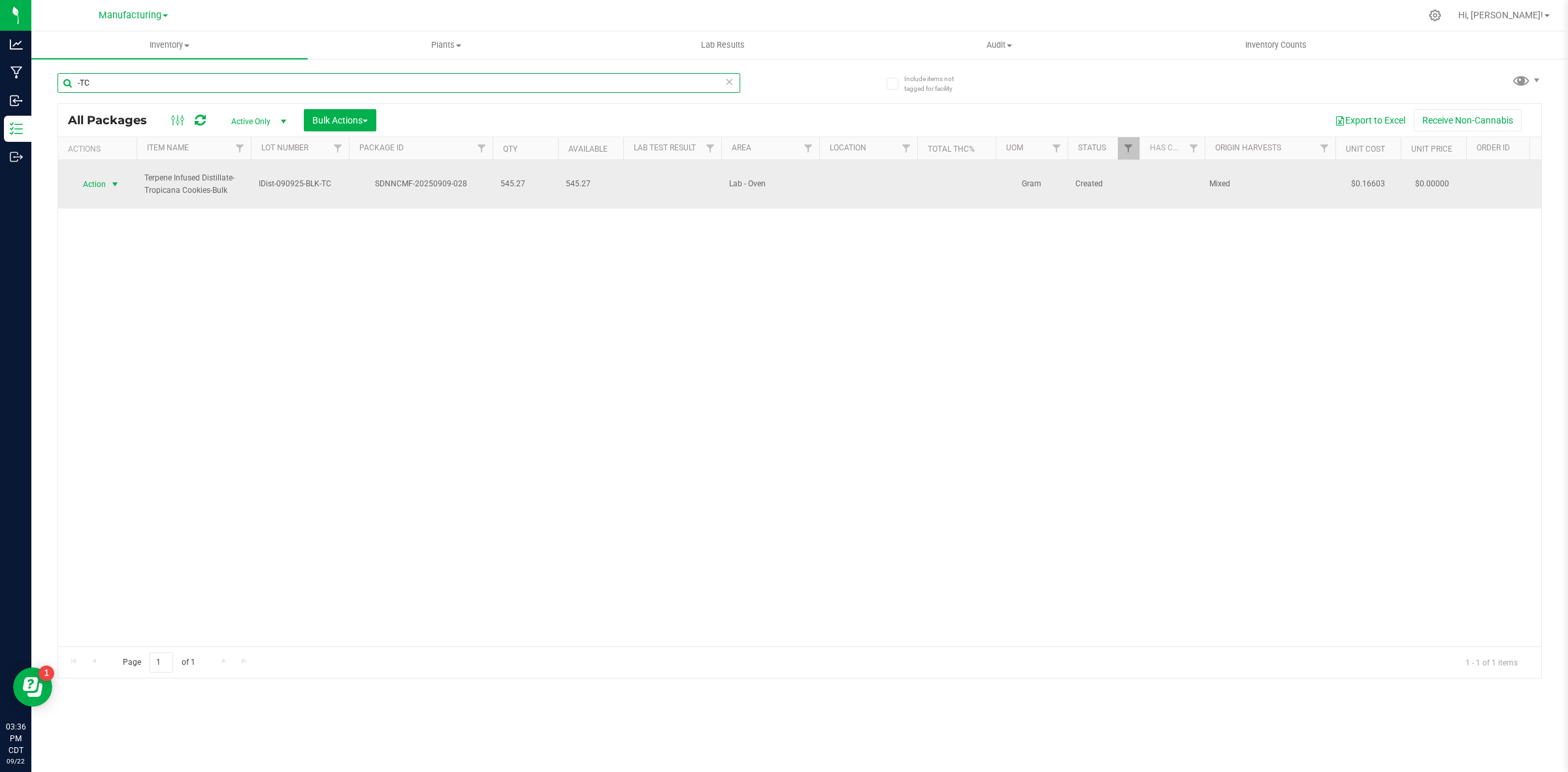
type input "-TC"
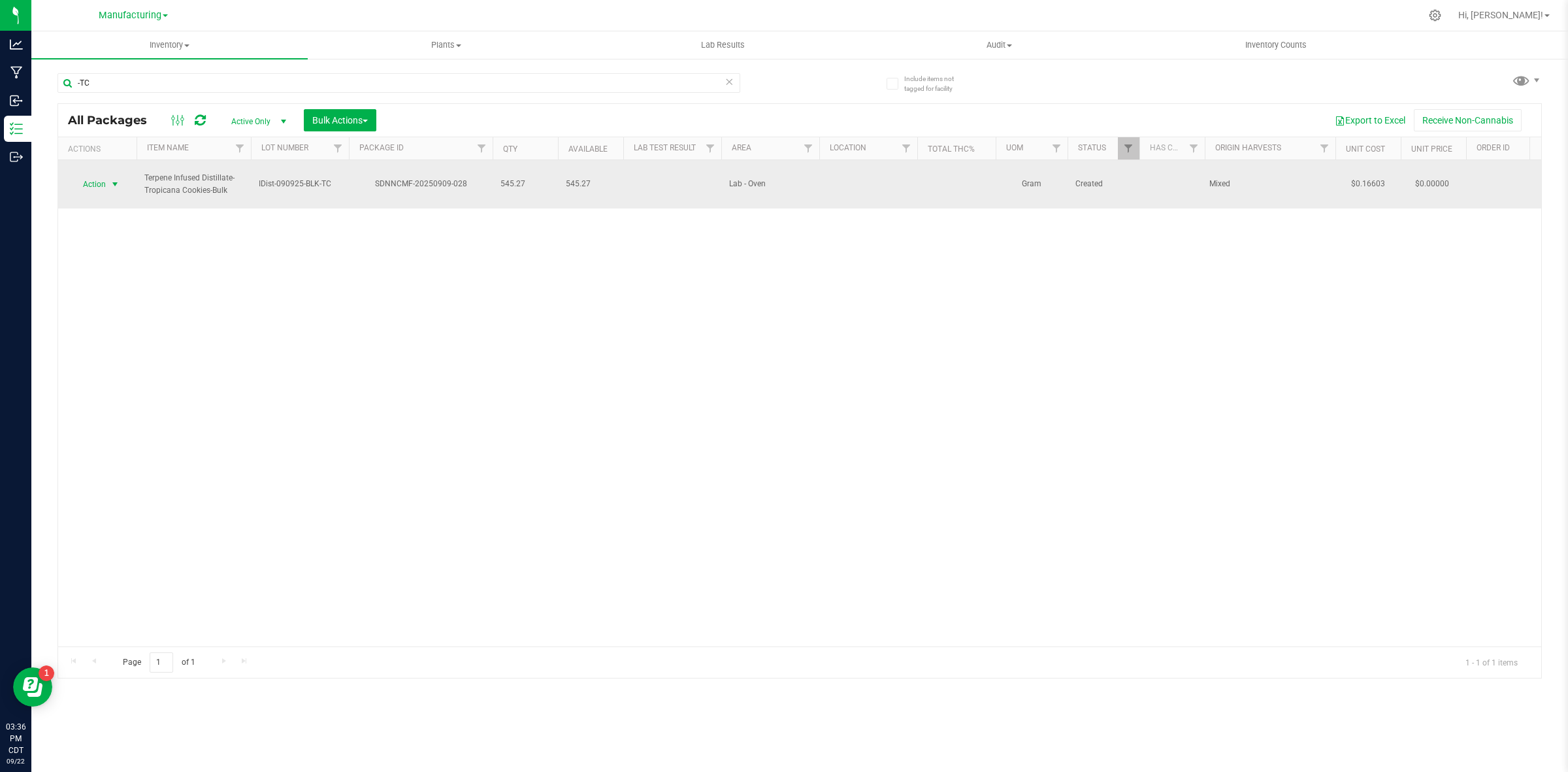
click at [105, 187] on span "Action" at bounding box center [89, 184] width 35 height 18
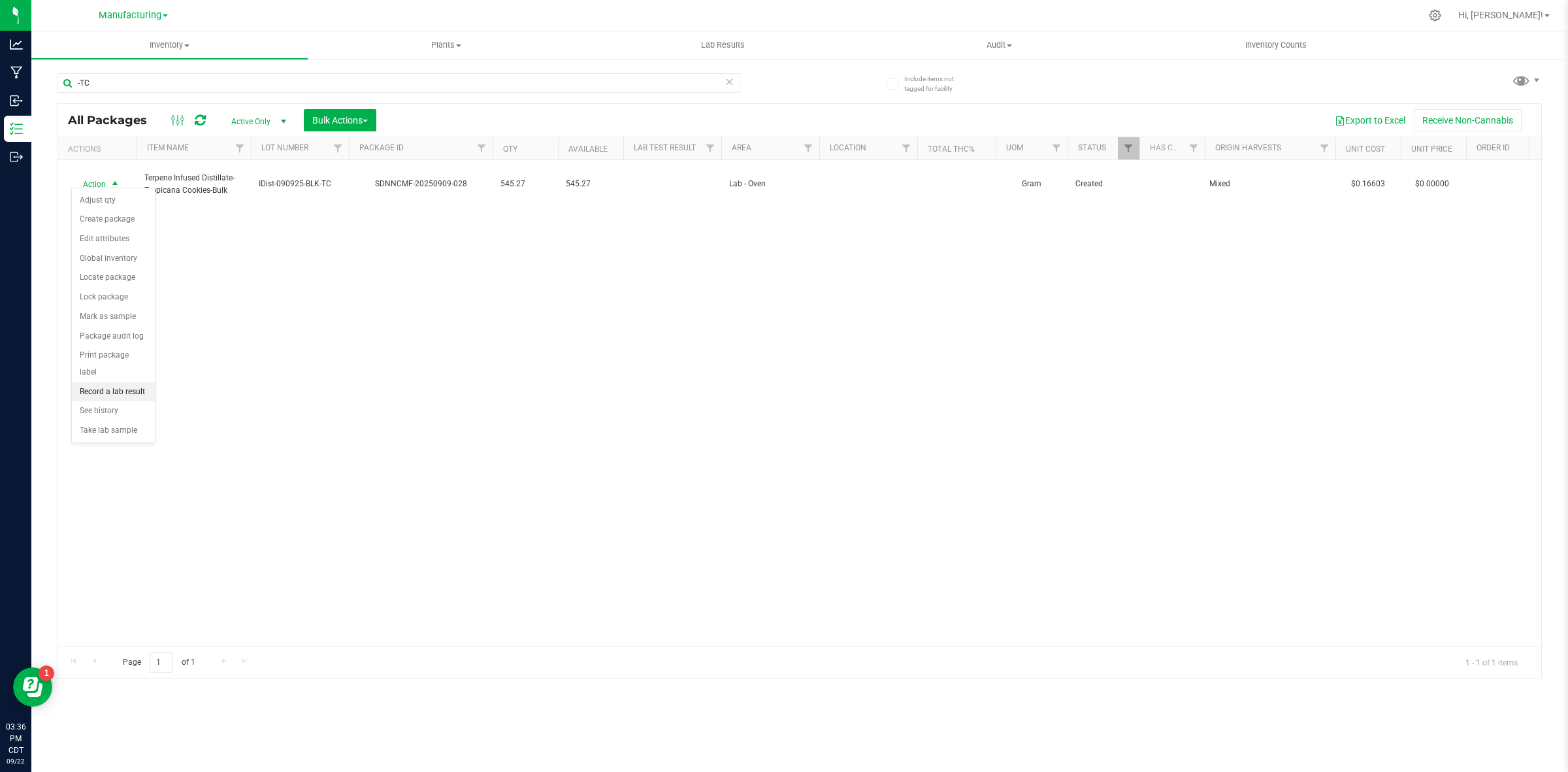
click at [119, 382] on li "Record a lab result" at bounding box center [113, 392] width 83 height 20
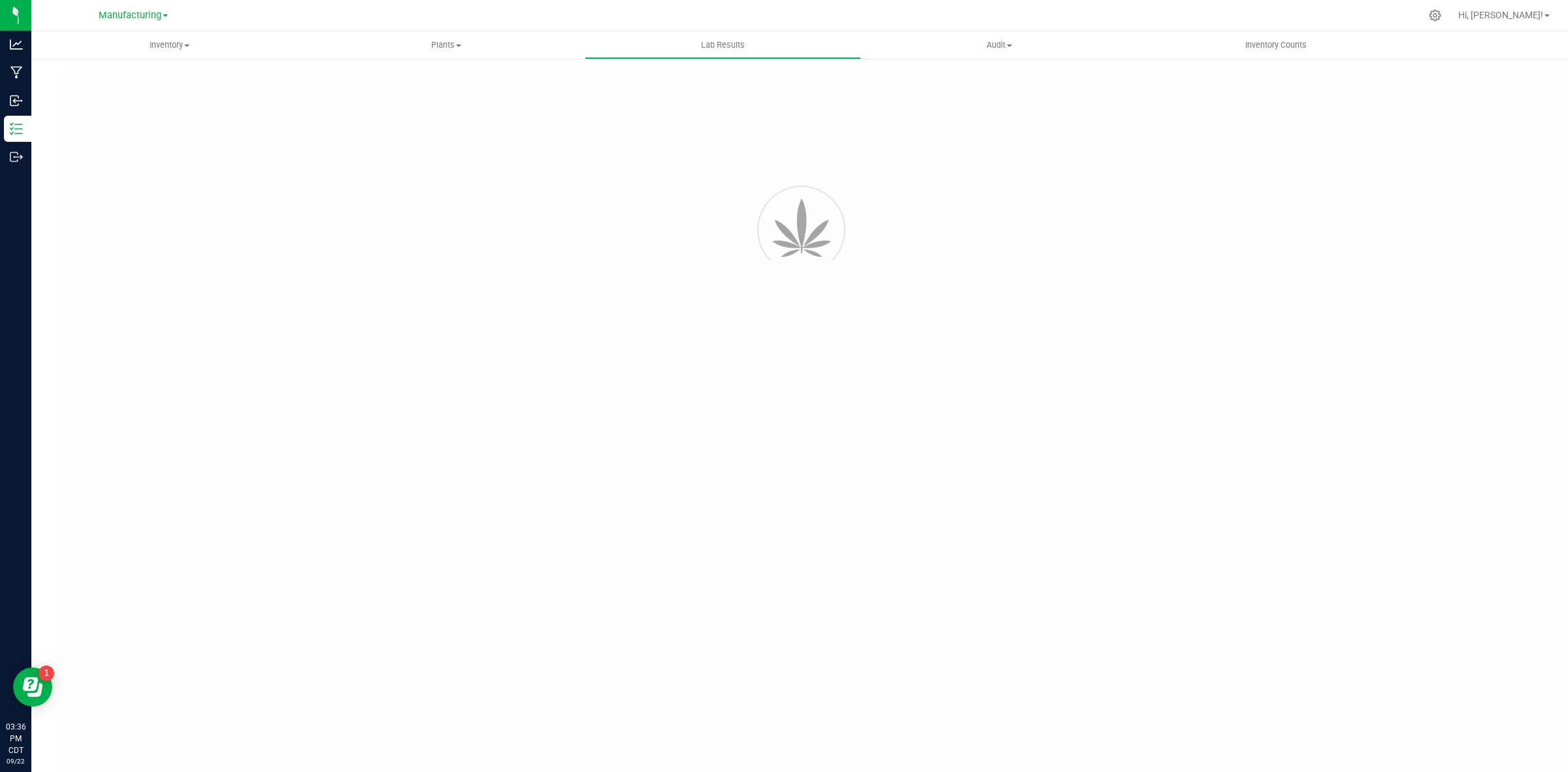
type input "SDNNCMF-20250909-028"
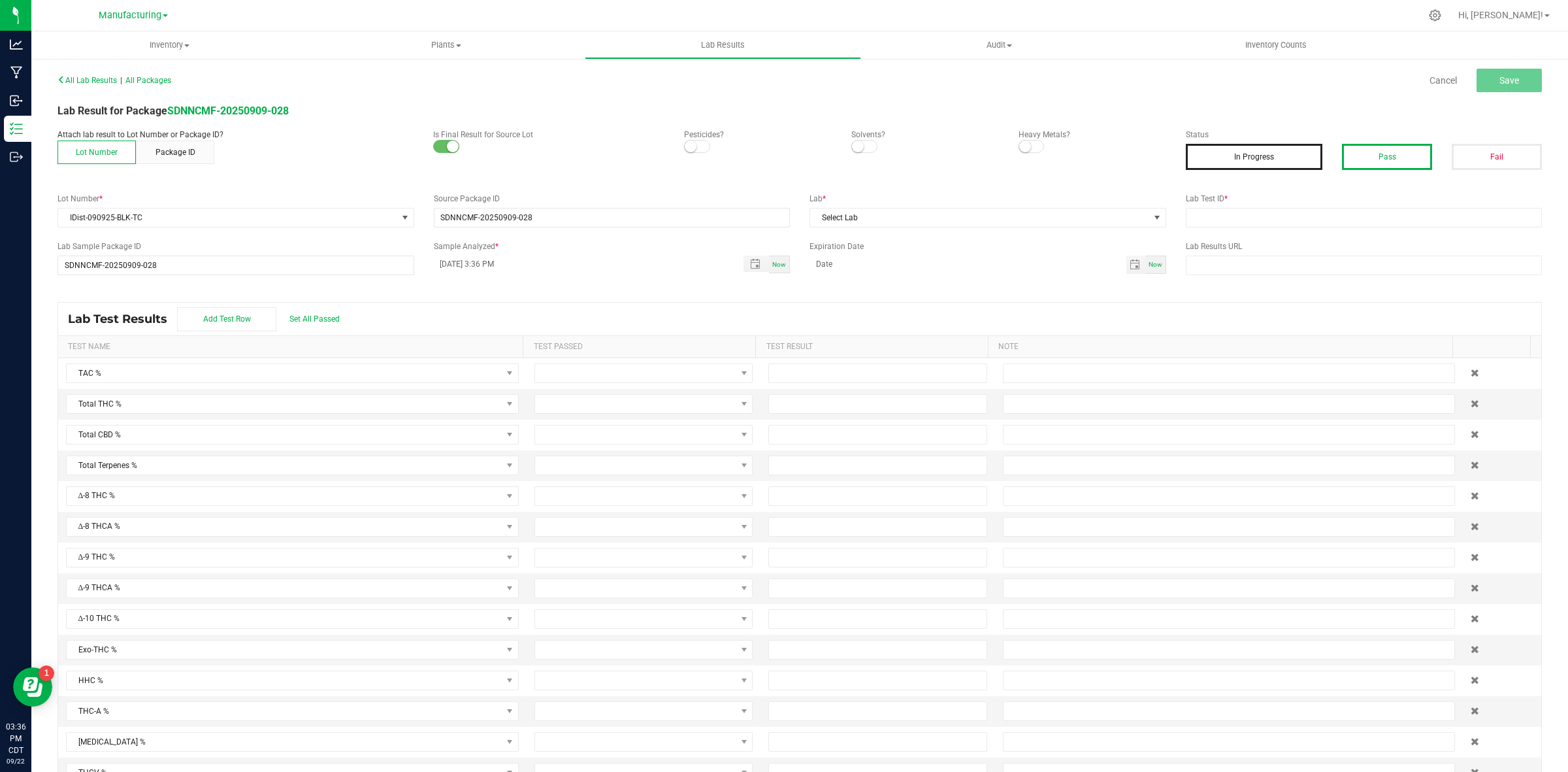
click at [1254, 160] on button "Pass" at bounding box center [1387, 157] width 90 height 26
click at [1254, 209] on input "text" at bounding box center [1364, 217] width 357 height 20
type input "AAHC015"
click at [972, 219] on span "Select Lab" at bounding box center [979, 217] width 339 height 18
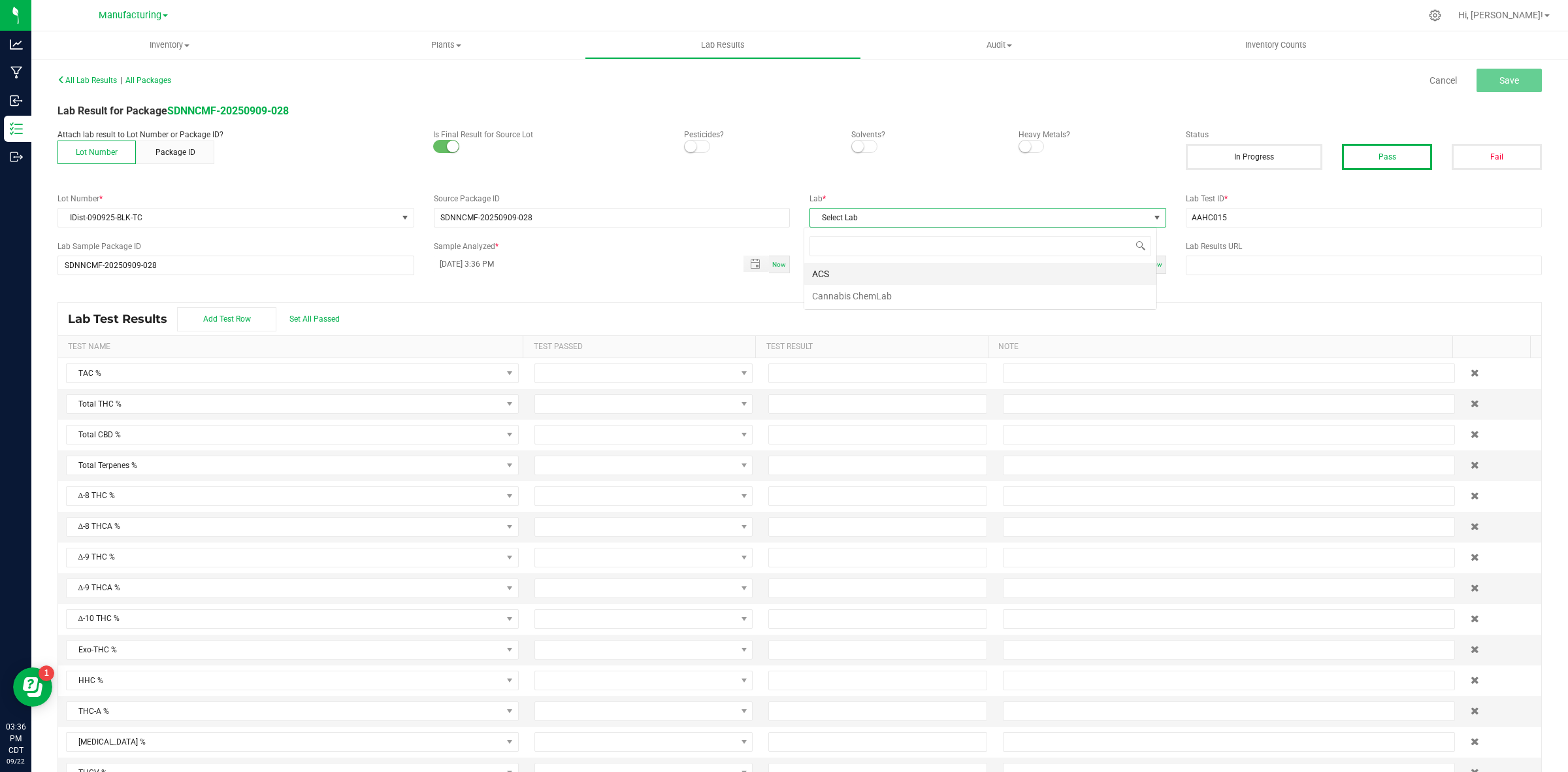
scroll to position [20, 353]
click at [873, 268] on li "ACS" at bounding box center [980, 274] width 352 height 22
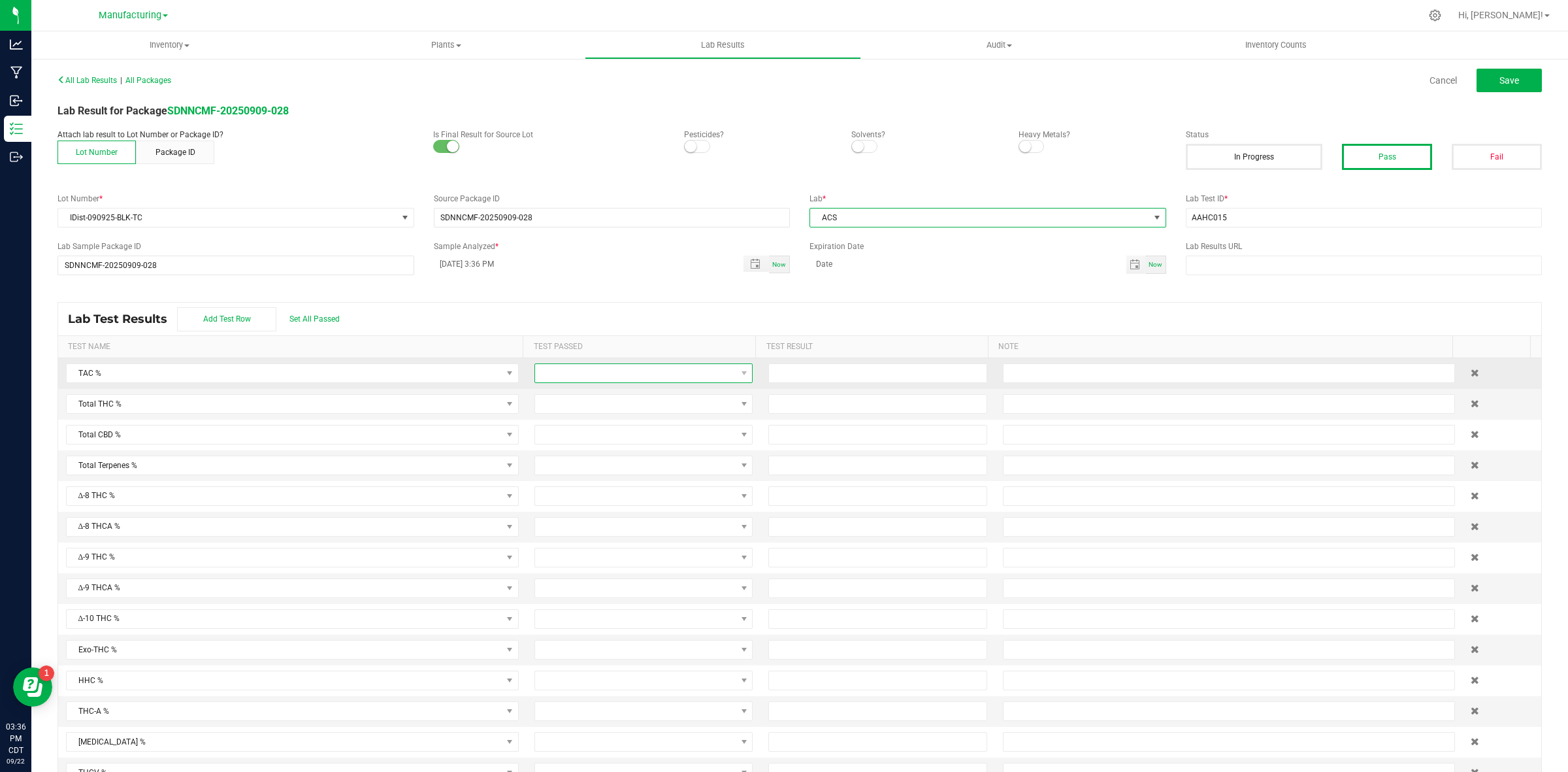
click at [703, 366] on span at bounding box center [635, 373] width 200 height 18
click at [608, 435] on li "Passed" at bounding box center [633, 431] width 213 height 22
click at [612, 406] on span at bounding box center [635, 404] width 200 height 18
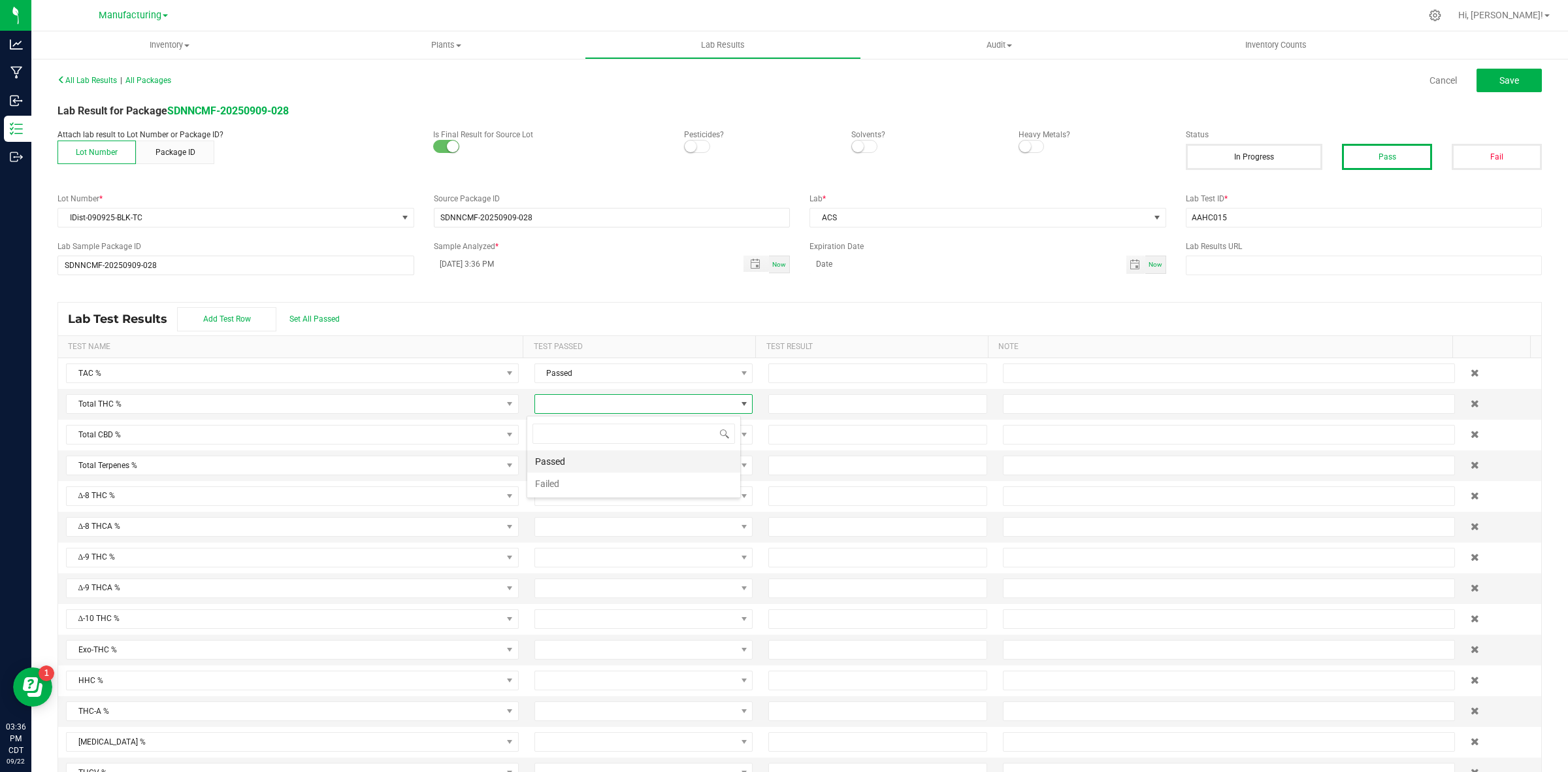
click at [583, 455] on li "Passed" at bounding box center [633, 462] width 213 height 22
click at [814, 371] on input at bounding box center [877, 373] width 217 height 18
type input "91.6000"
click at [797, 400] on input at bounding box center [877, 404] width 217 height 18
type input "86.4000"
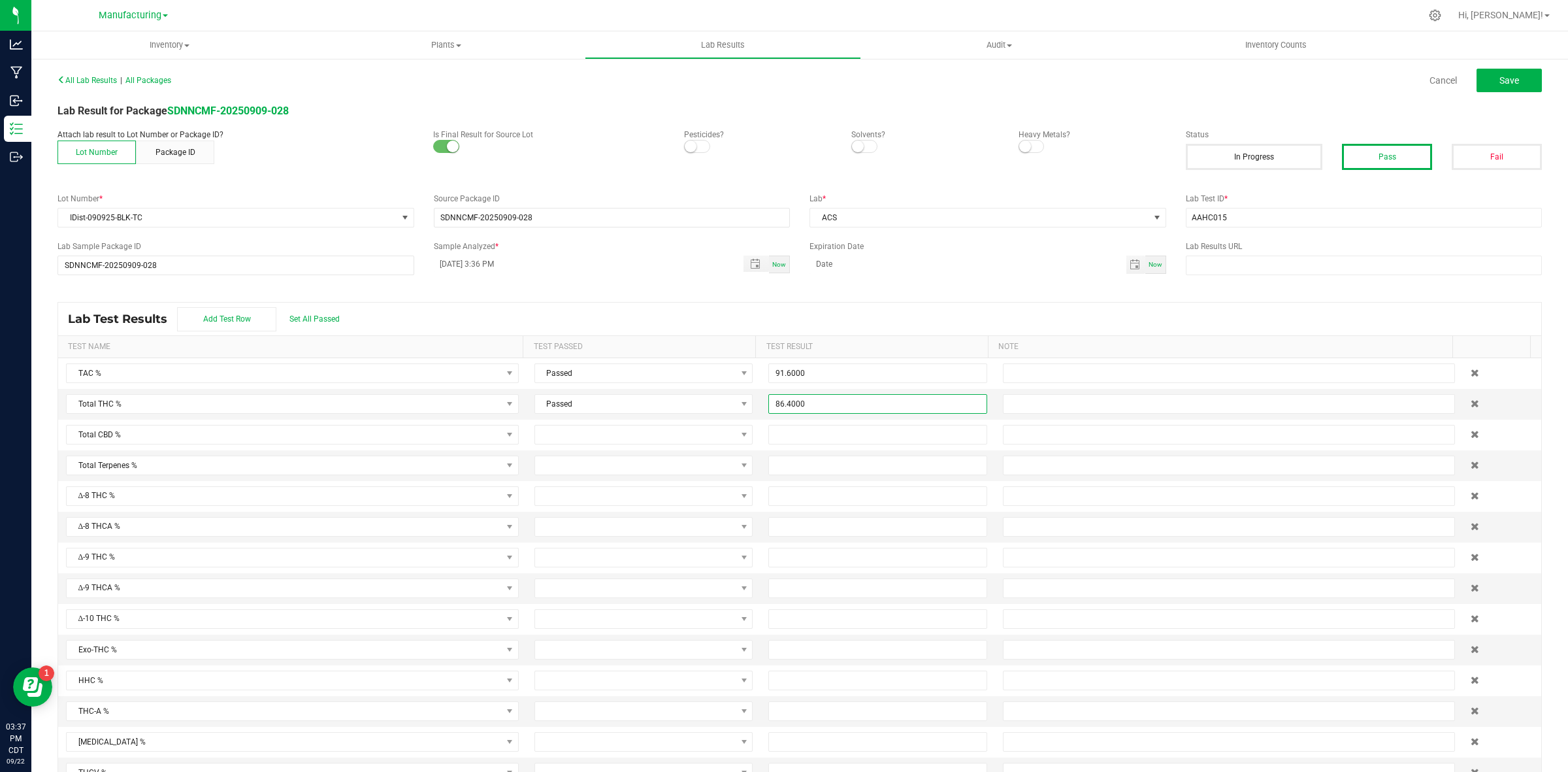
click at [847, 319] on div "Lab Test Results Add Test Row Set All Passed" at bounding box center [799, 319] width 1483 height 33
click at [1254, 84] on span "Save" at bounding box center [1509, 81] width 20 height 10
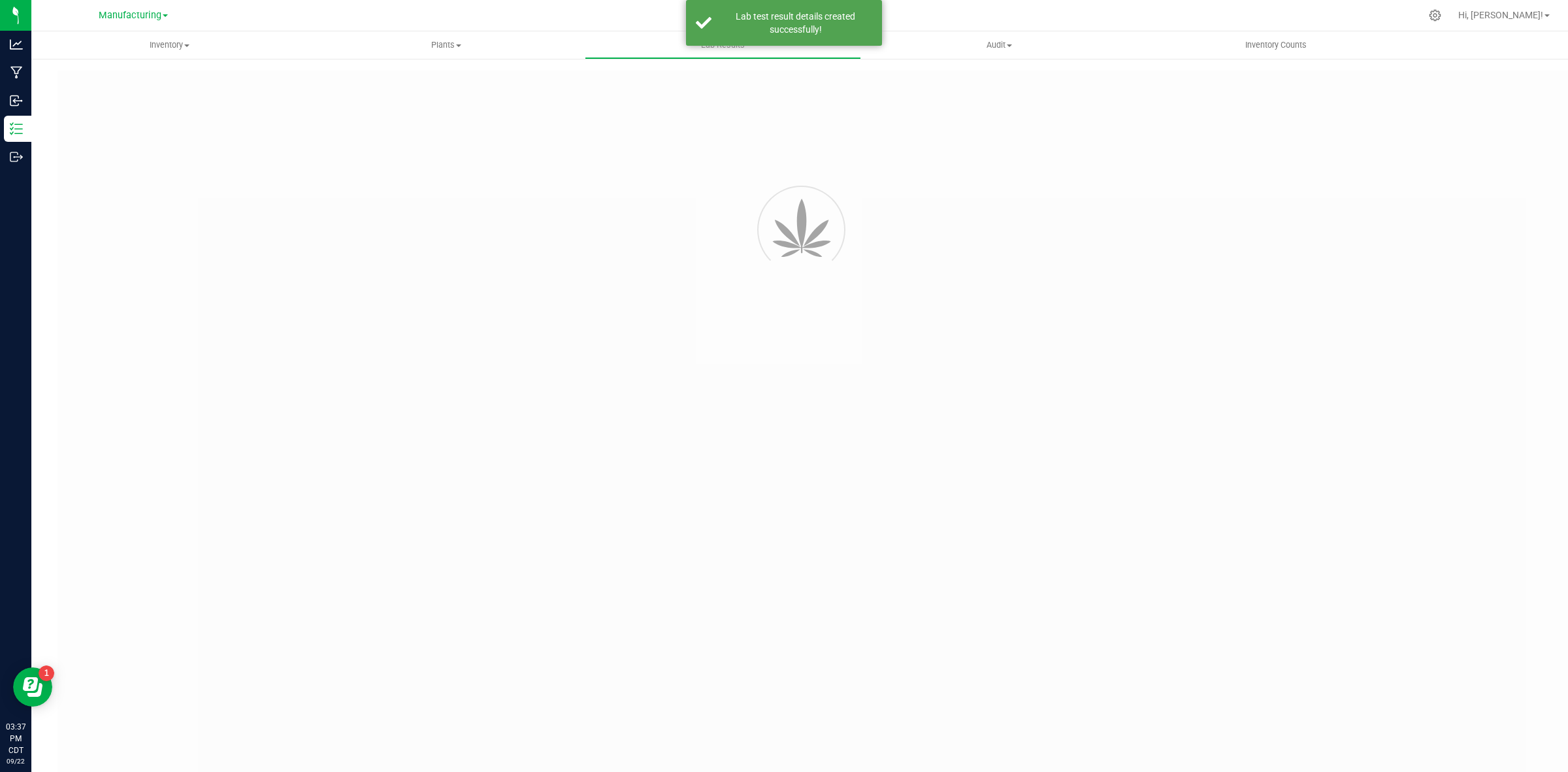
type input "SDNNCMF-20250909-028"
type input "AAHC015"
type input "SDNNCMF-20250909-028"
type input "[DATE] 3:36 PM"
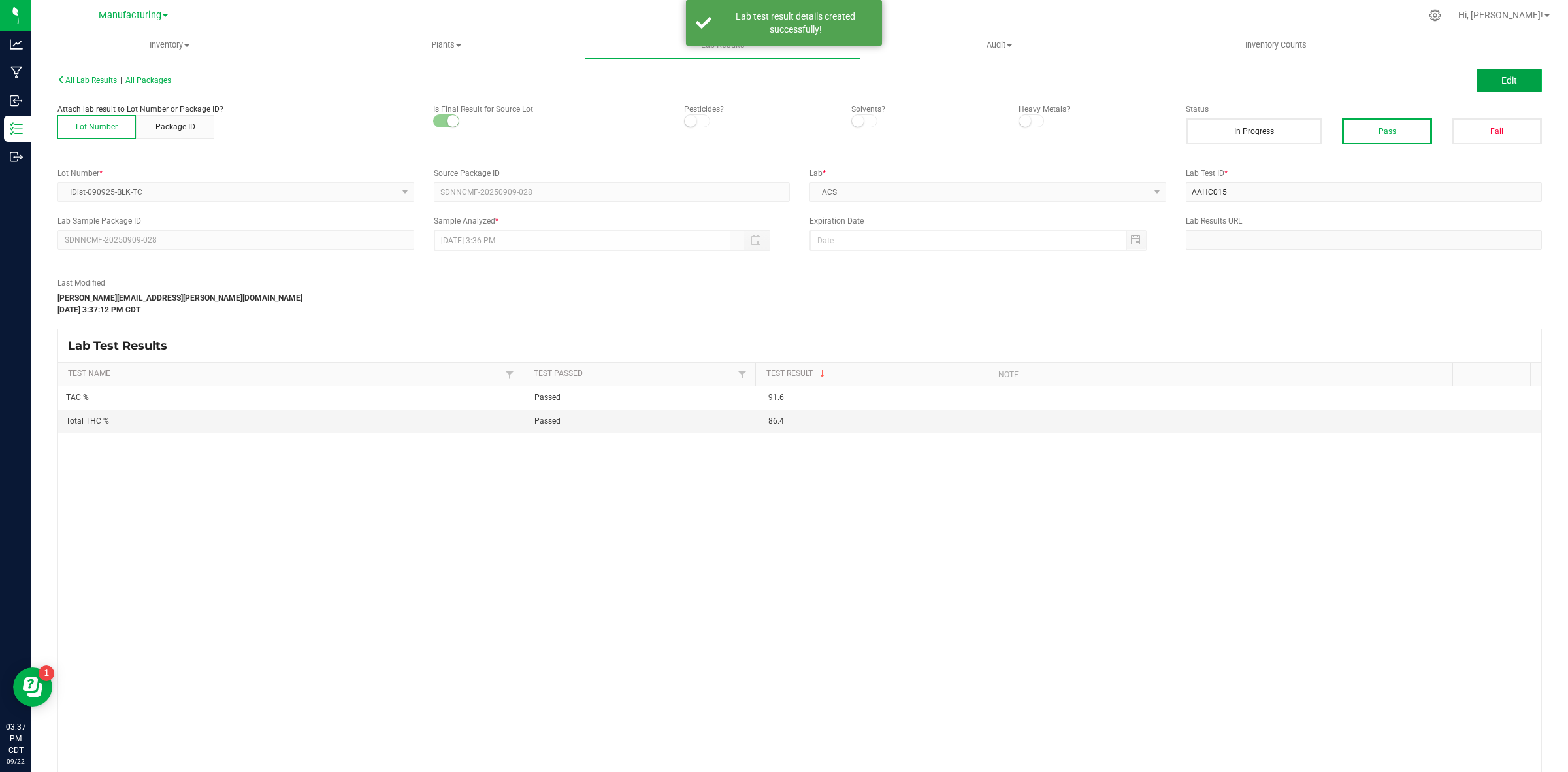
click at [1254, 80] on button "Edit" at bounding box center [1509, 81] width 65 height 24
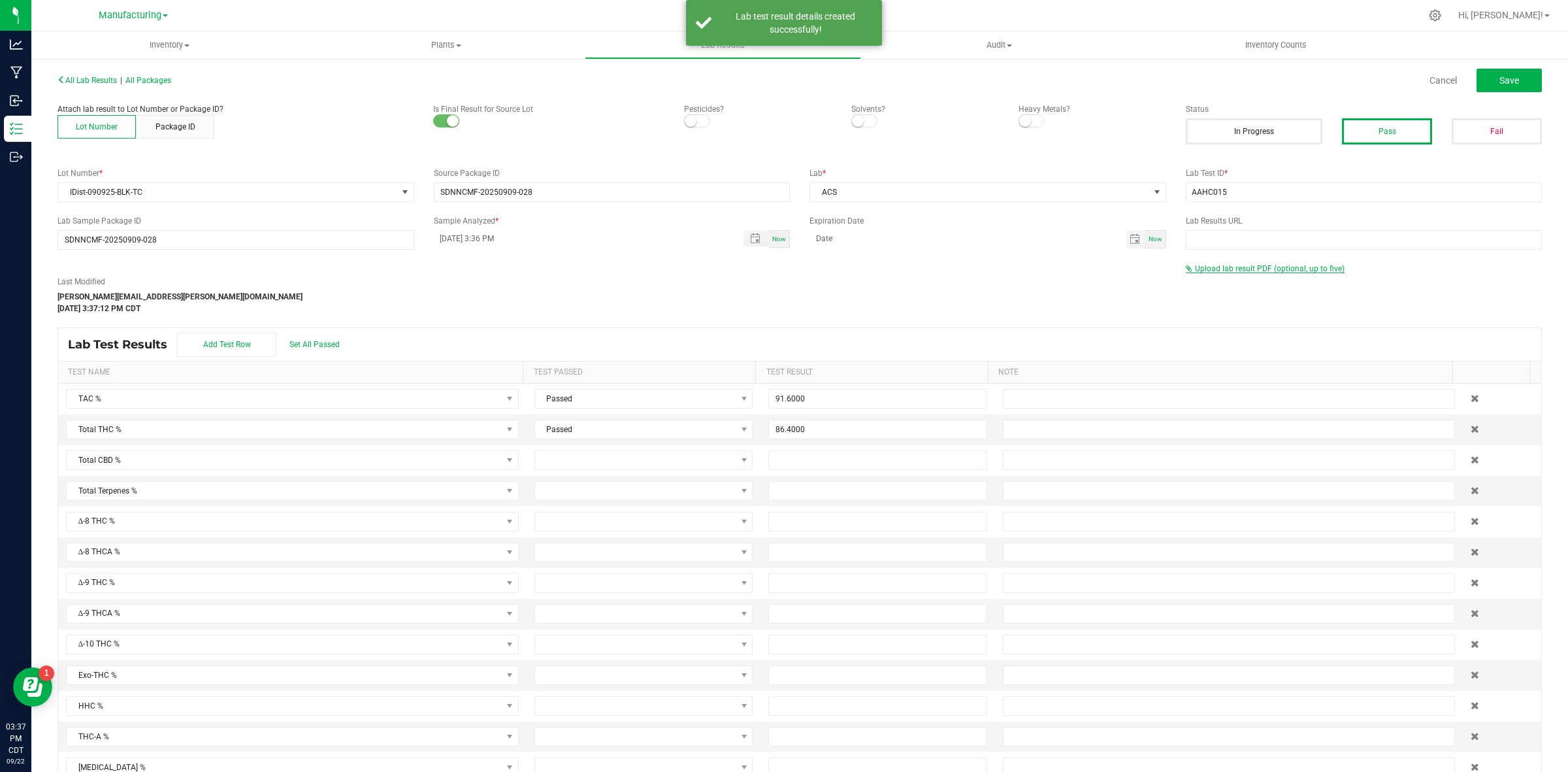
click at [1220, 266] on span "Upload lab result PDF (optional, up to five)" at bounding box center [1269, 268] width 150 height 9
click at [1201, 288] on input "Select file" at bounding box center [118, 232] width 2274 height 134
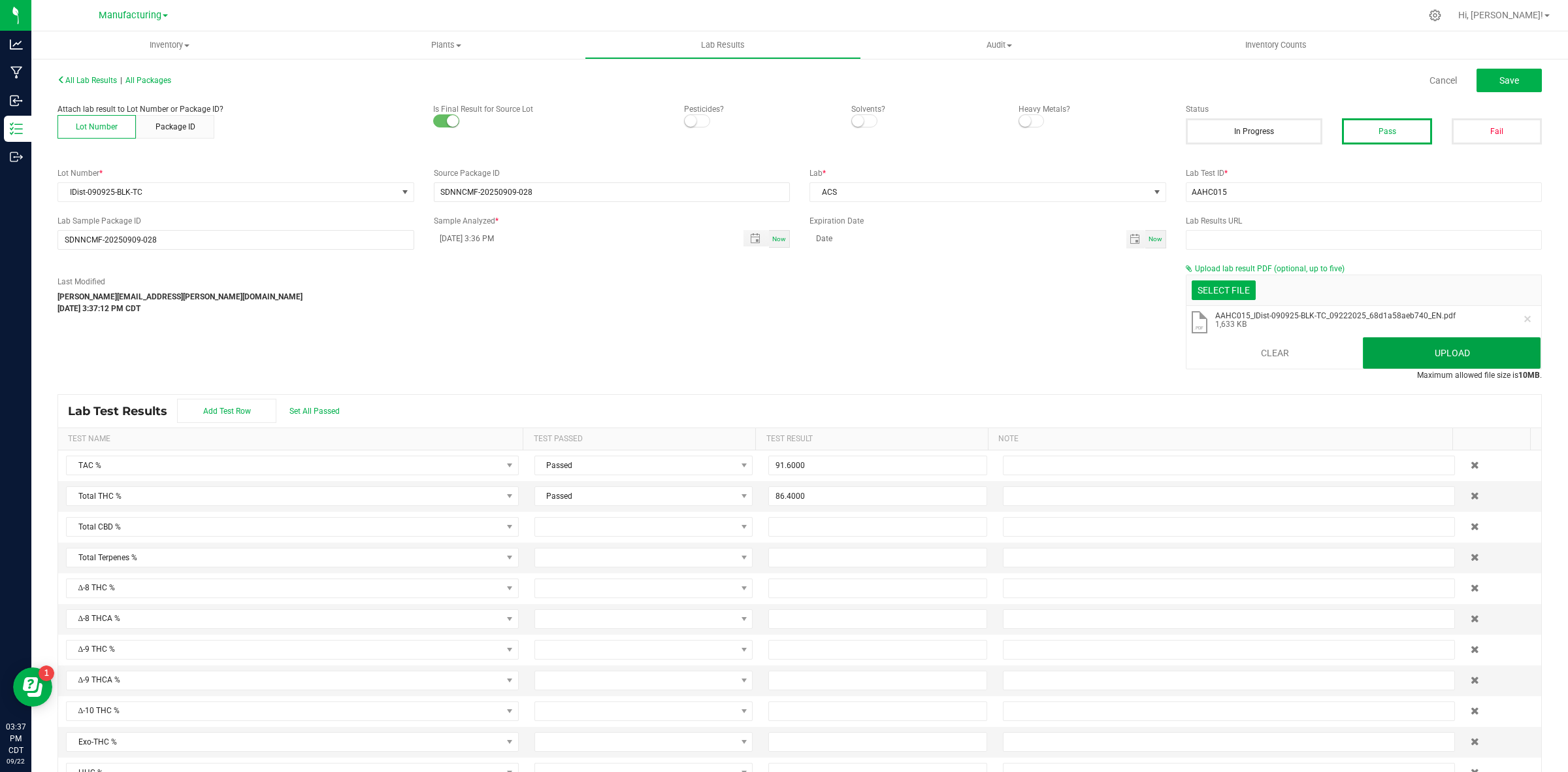
click at [1254, 355] on button "Upload" at bounding box center [1451, 353] width 177 height 31
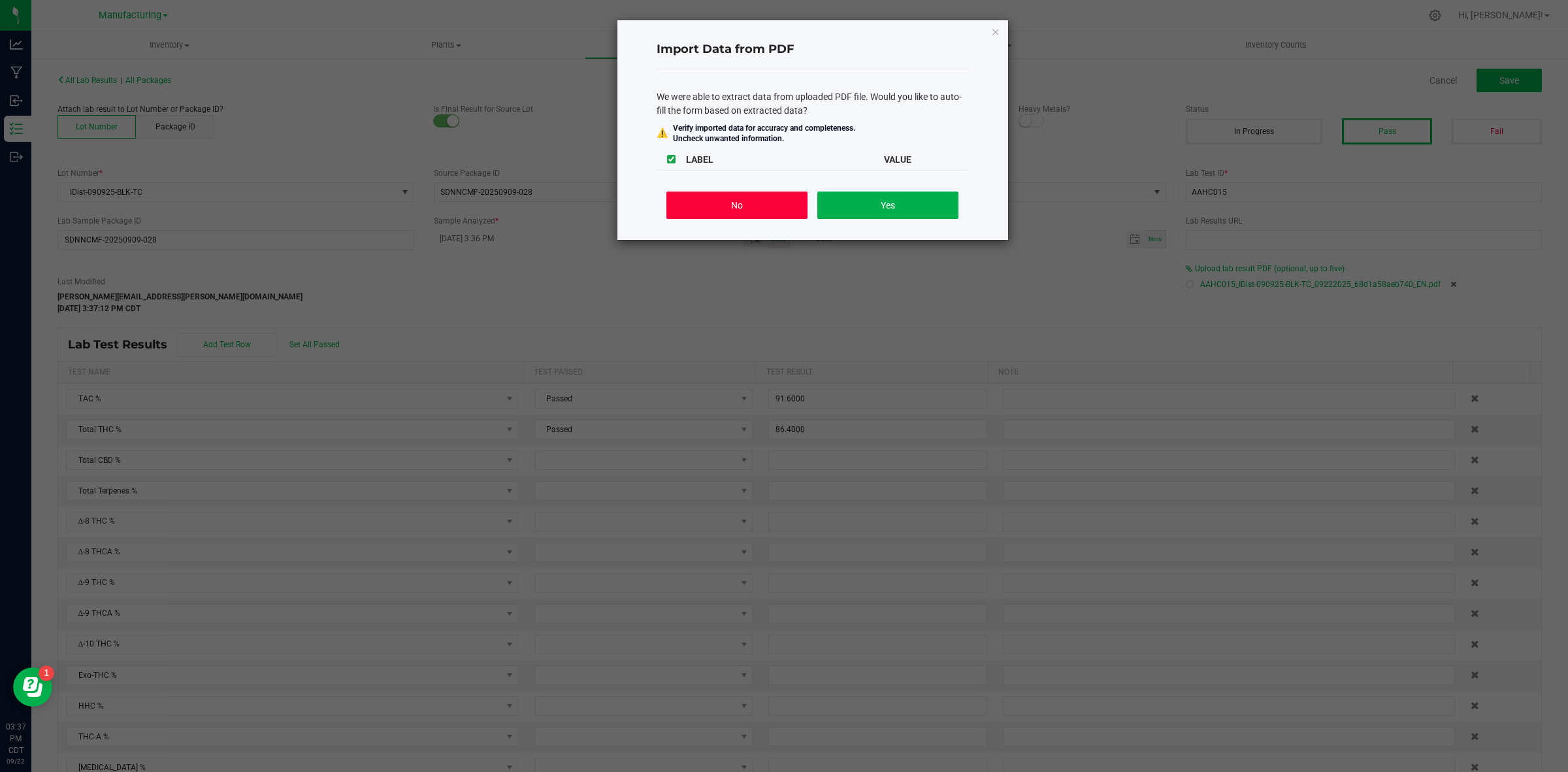
click at [740, 208] on button "No" at bounding box center [737, 205] width 141 height 28
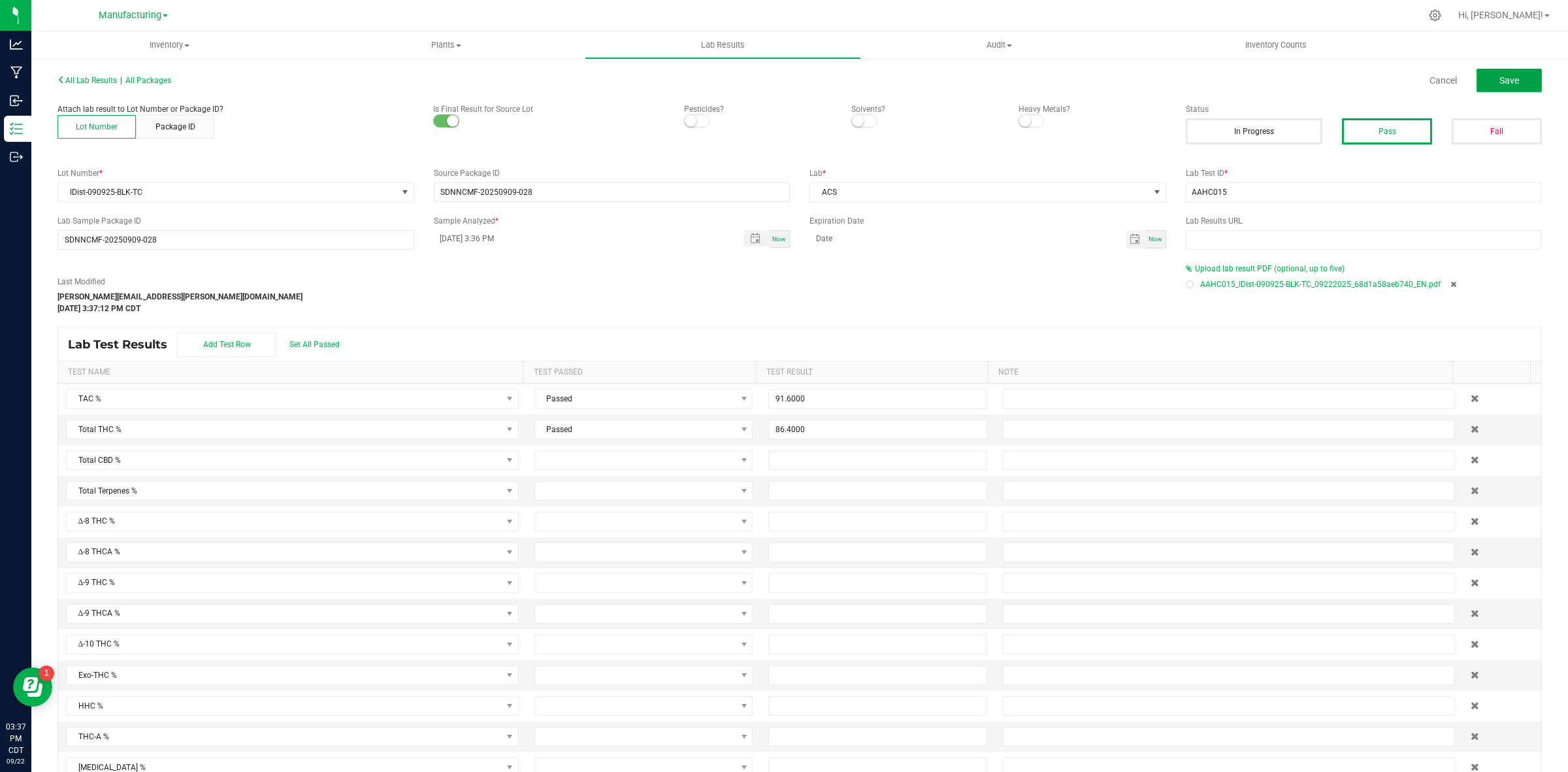
click at [1254, 82] on button "Save" at bounding box center [1509, 81] width 65 height 24
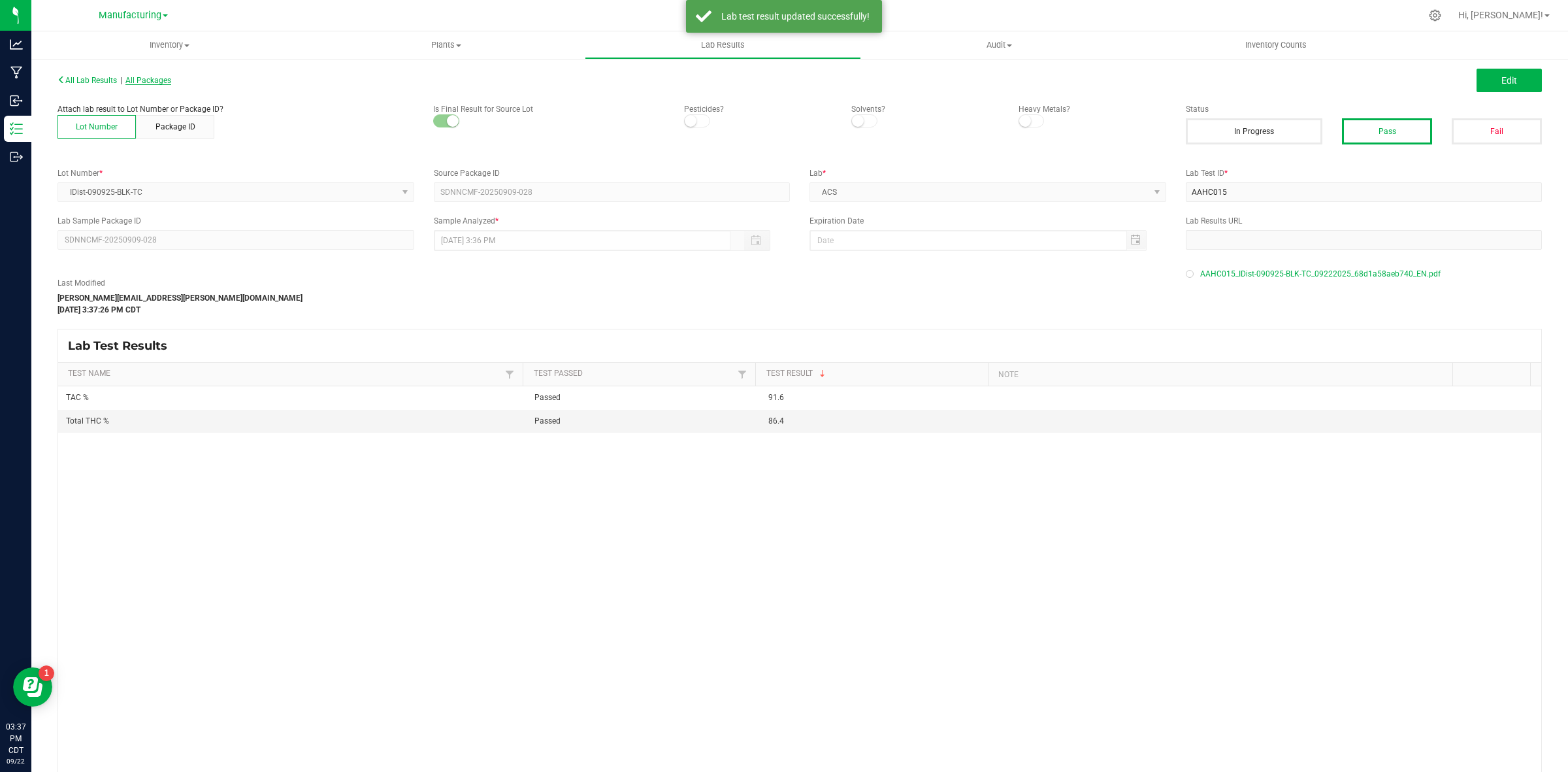
click at [171, 83] on span "All Packages" at bounding box center [149, 81] width 46 height 9
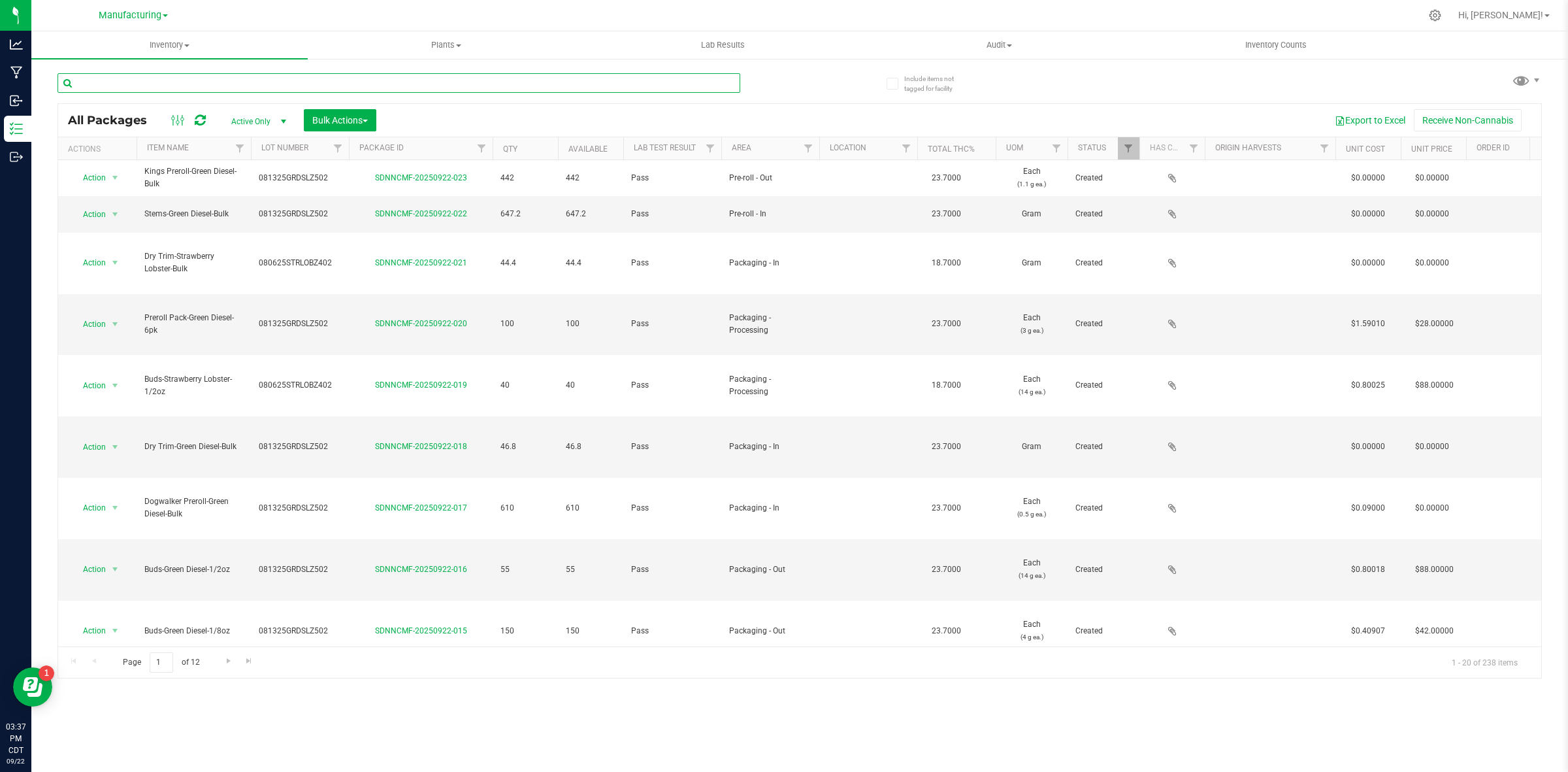
click at [302, 85] on input "text" at bounding box center [399, 83] width 683 height 20
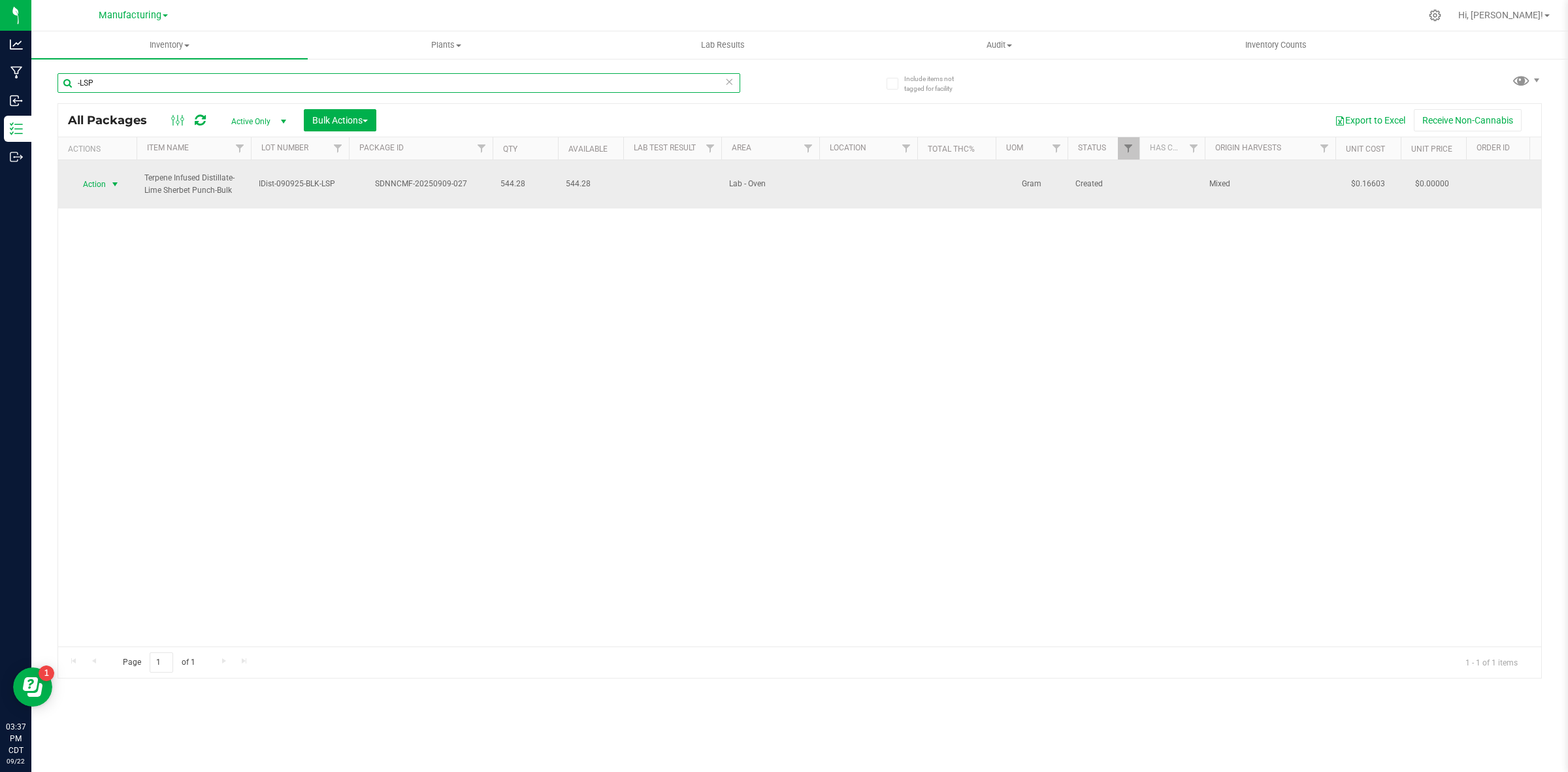
type input "-LSP"
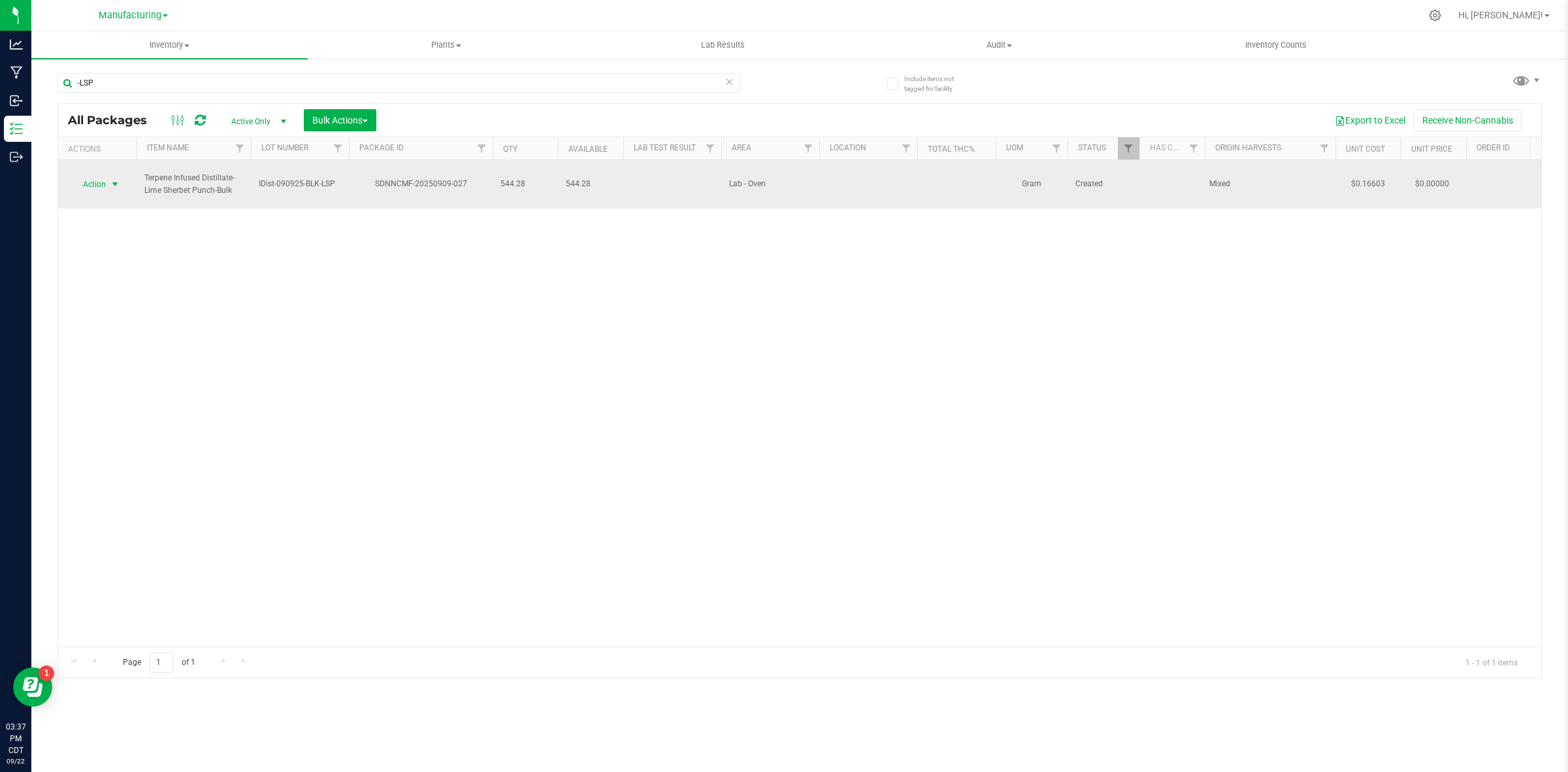
click at [108, 180] on span "select" at bounding box center [115, 184] width 16 height 18
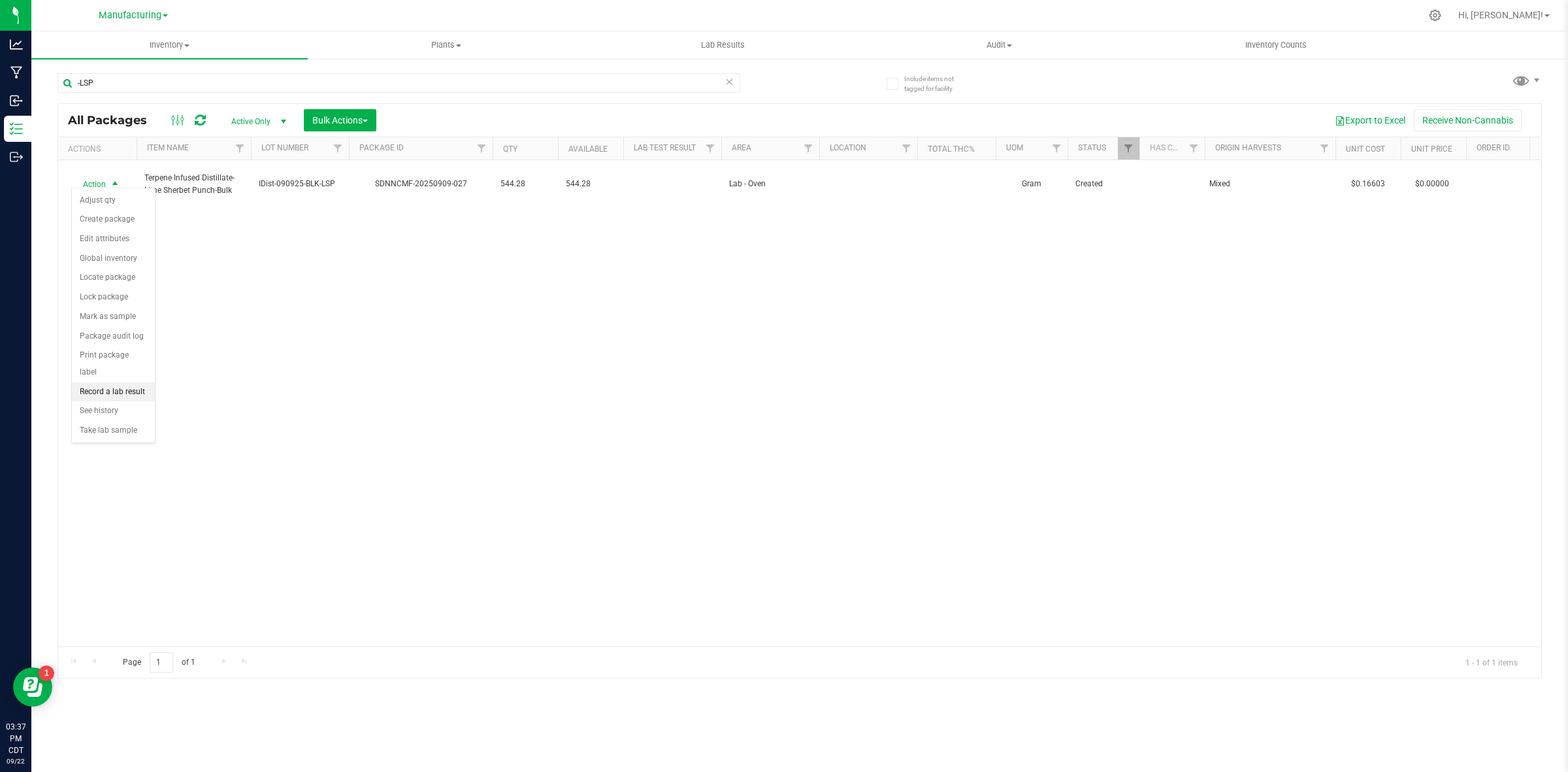
click at [109, 382] on li "Record a lab result" at bounding box center [113, 392] width 83 height 20
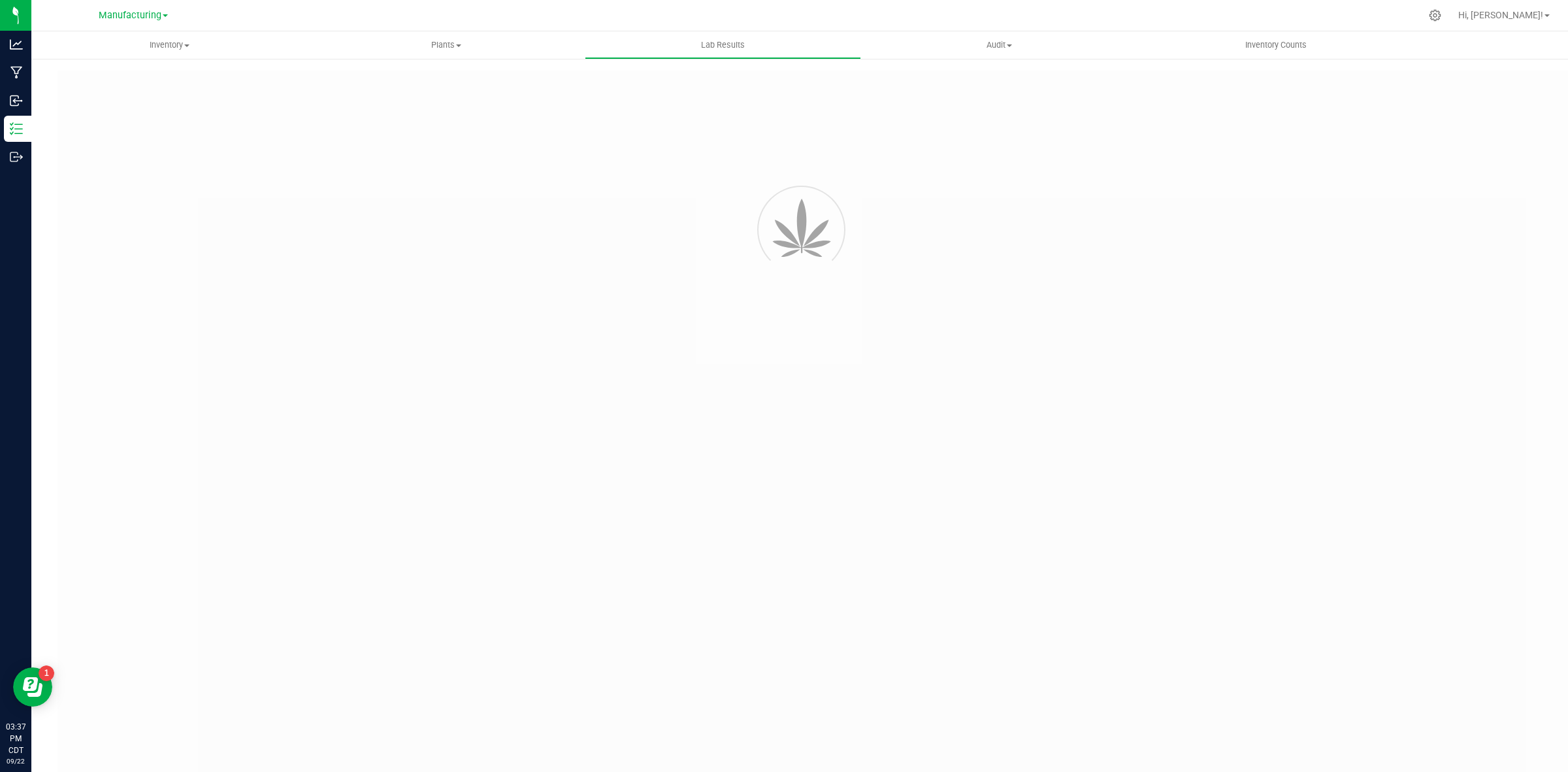
type input "SDNNCMF-20250909-027"
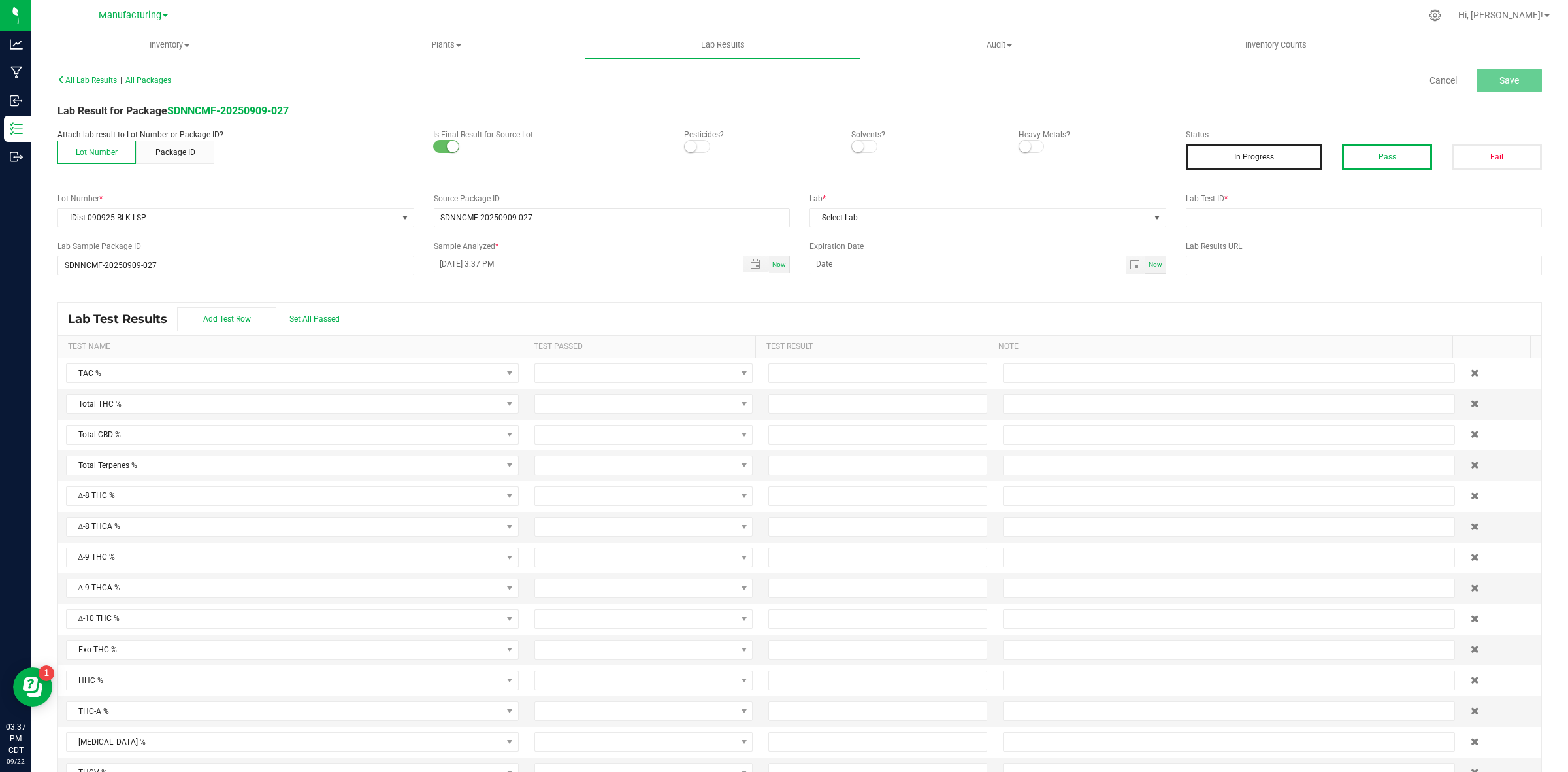
click at [1254, 152] on button "Pass" at bounding box center [1387, 157] width 90 height 26
click at [1254, 219] on input "text" at bounding box center [1364, 217] width 357 height 20
type input "AAHC016"
click at [911, 224] on span "Select Lab" at bounding box center [979, 217] width 339 height 18
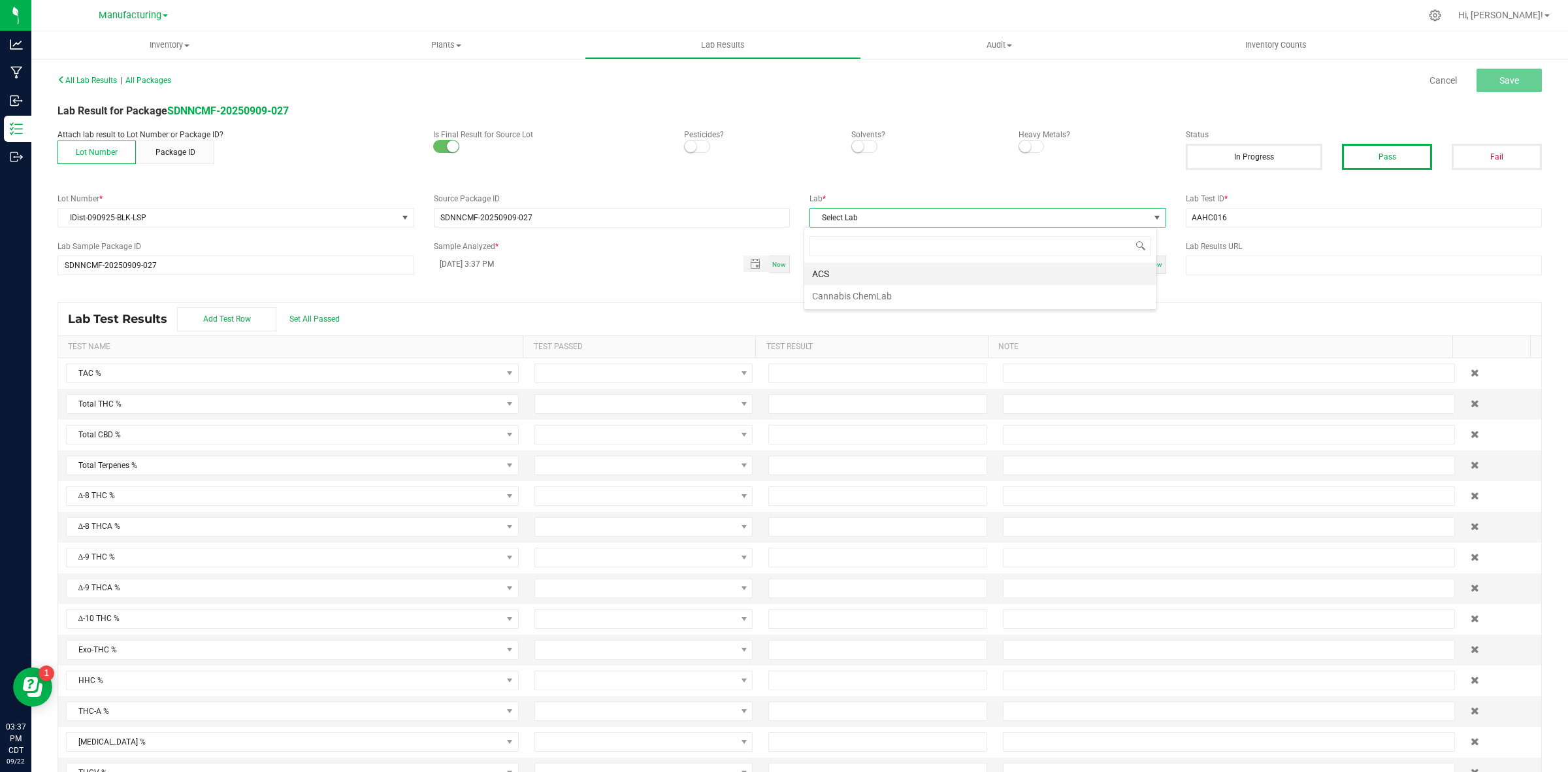
scroll to position [20, 353]
click at [864, 269] on li "ACS" at bounding box center [980, 274] width 352 height 22
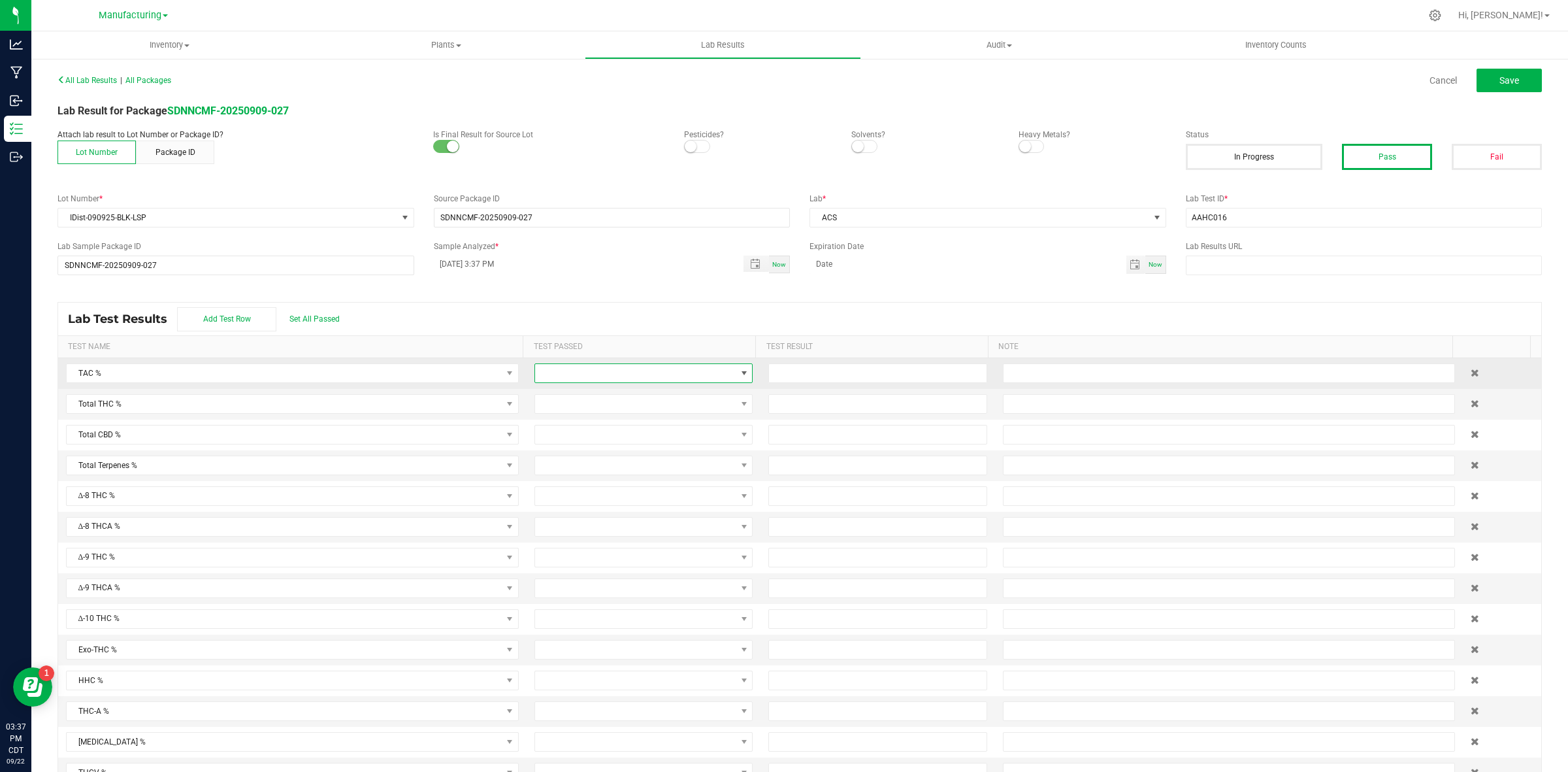
click at [667, 373] on span at bounding box center [635, 373] width 200 height 18
click at [595, 433] on li "Passed" at bounding box center [633, 431] width 213 height 22
click at [606, 407] on span at bounding box center [635, 404] width 200 height 18
click at [583, 460] on li "Passed" at bounding box center [633, 462] width 213 height 22
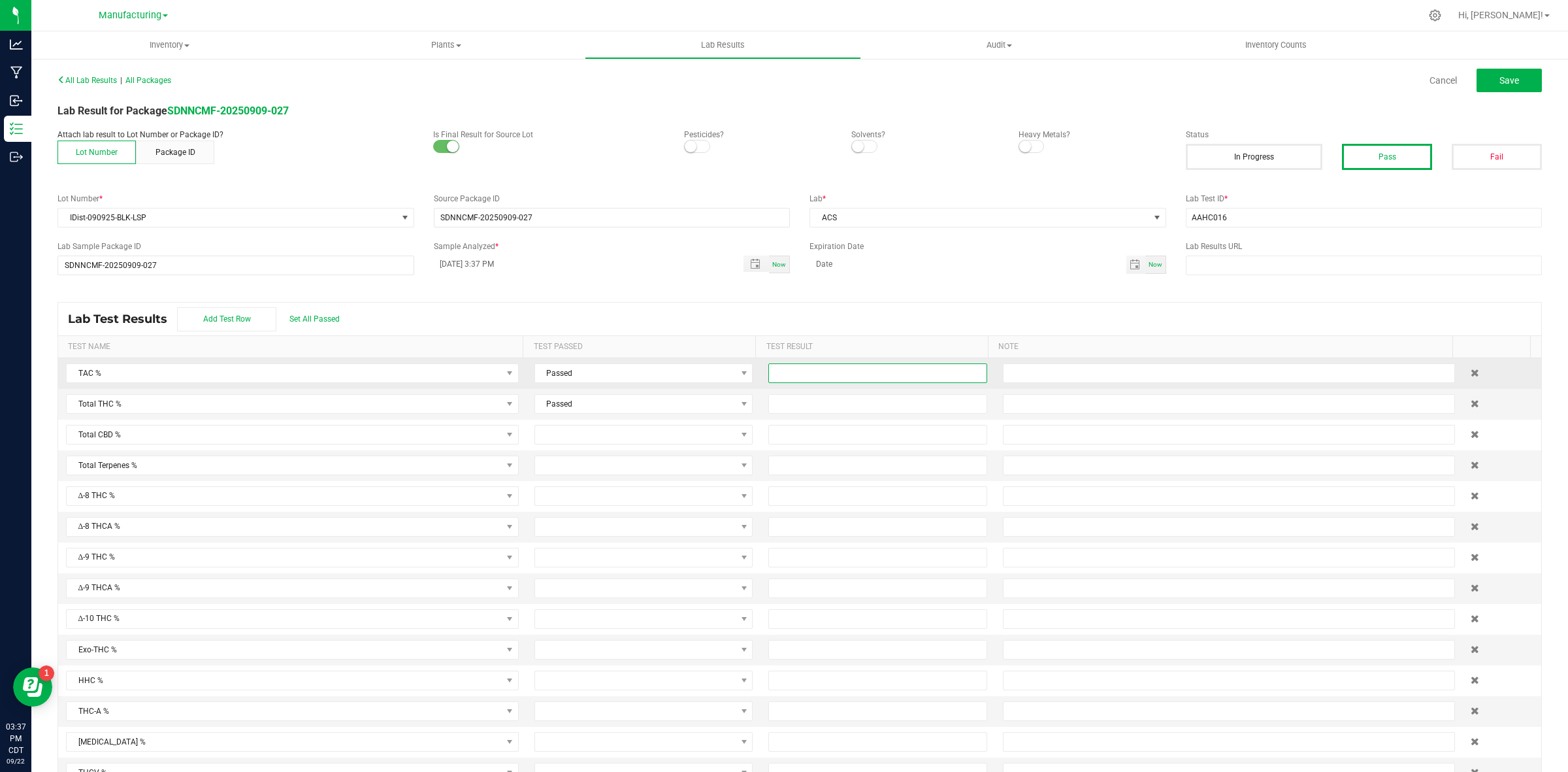
click at [792, 380] on input at bounding box center [877, 373] width 217 height 18
type input "93.6000"
click at [776, 403] on input at bounding box center [877, 404] width 217 height 18
type input "88.6000"
click at [830, 304] on div "Lab Test Results Add Test Row Set All Passed" at bounding box center [799, 319] width 1483 height 33
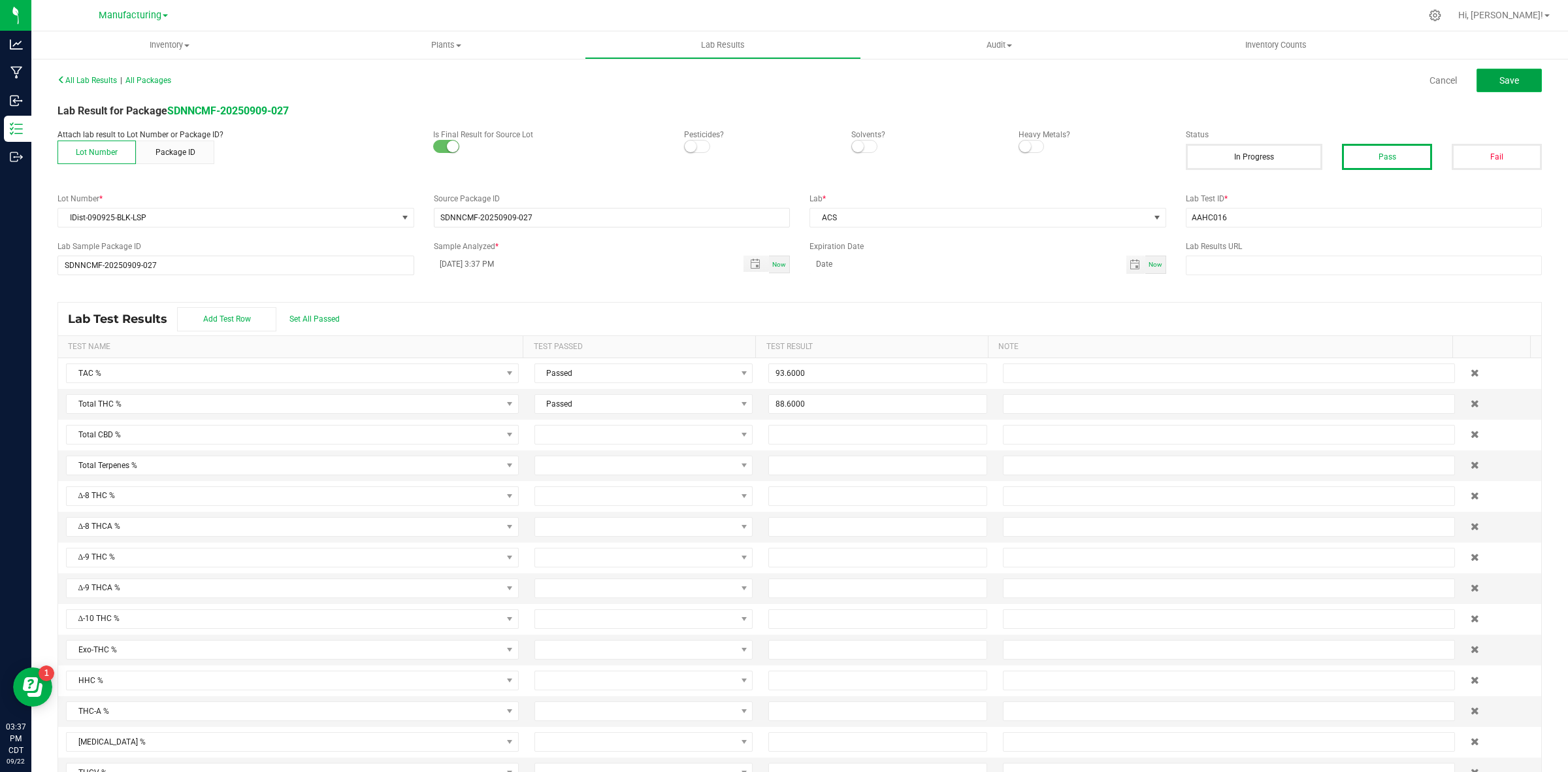
click at [1254, 85] on button "Save" at bounding box center [1509, 81] width 65 height 24
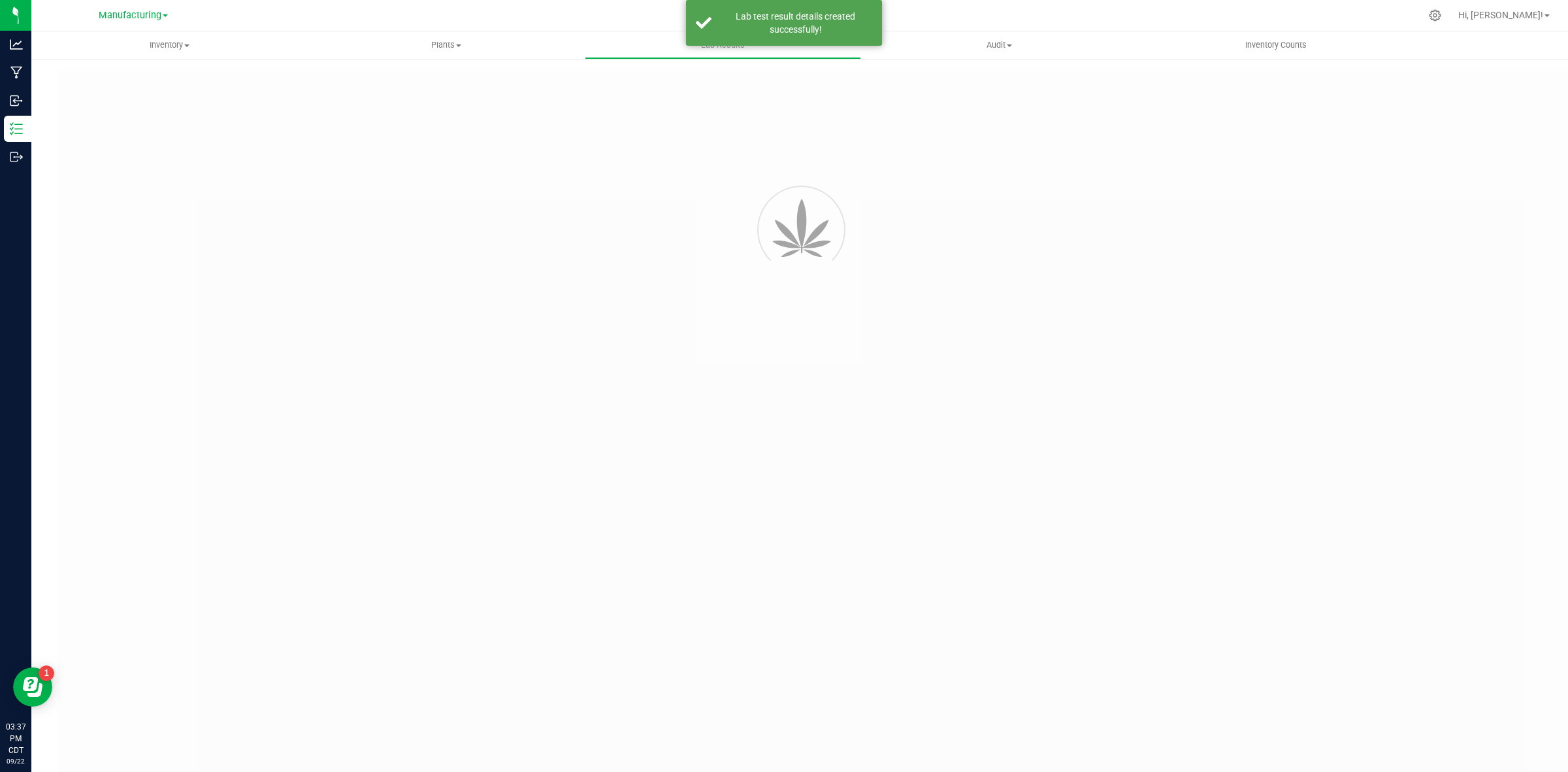
type input "SDNNCMF-20250909-027"
type input "AAHC016"
type input "SDNNCMF-20250909-027"
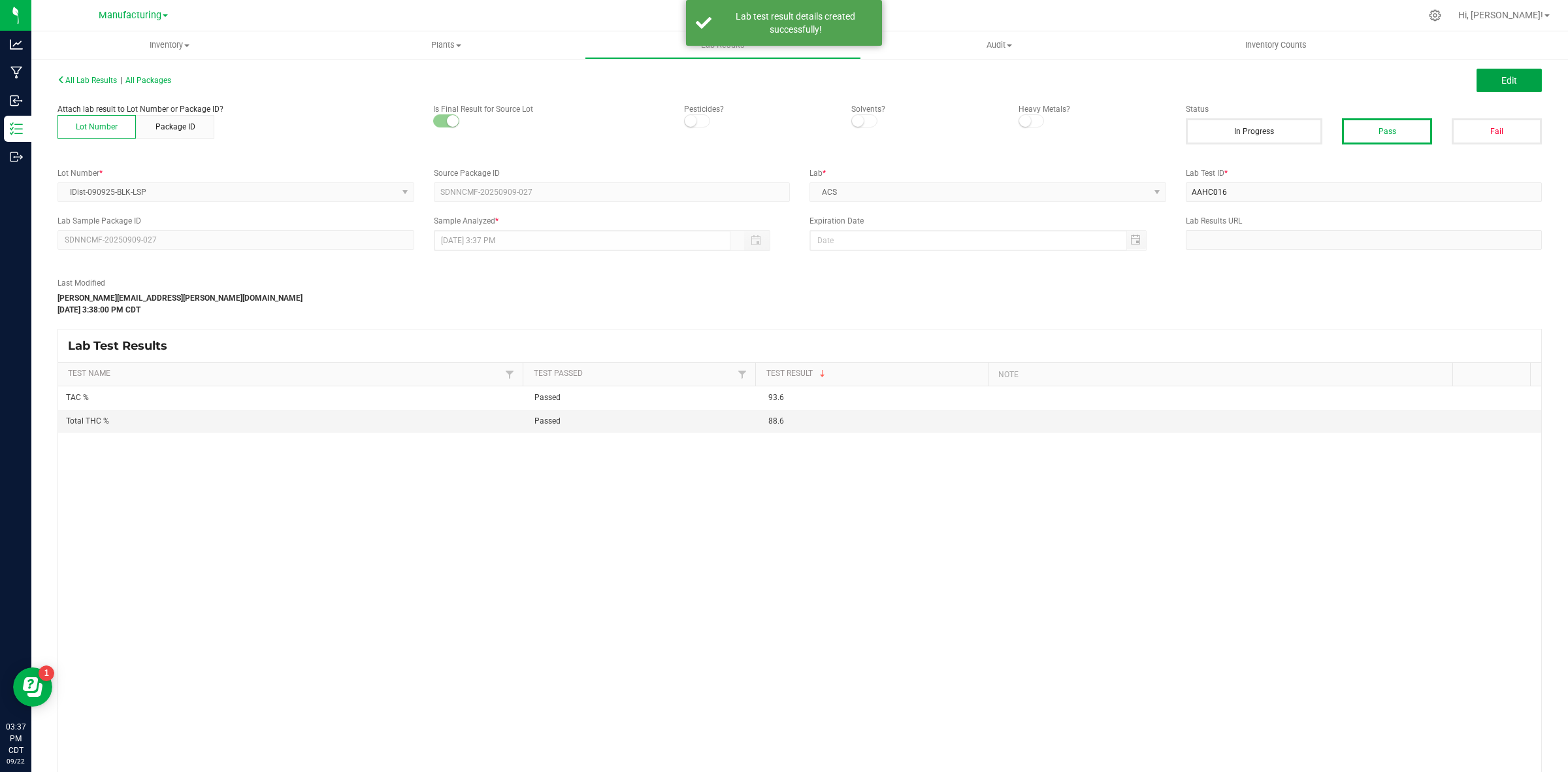
drag, startPoint x: 1480, startPoint y: 85, endPoint x: 1279, endPoint y: 255, distance: 263.3
click at [1254, 84] on button "Edit" at bounding box center [1509, 81] width 65 height 24
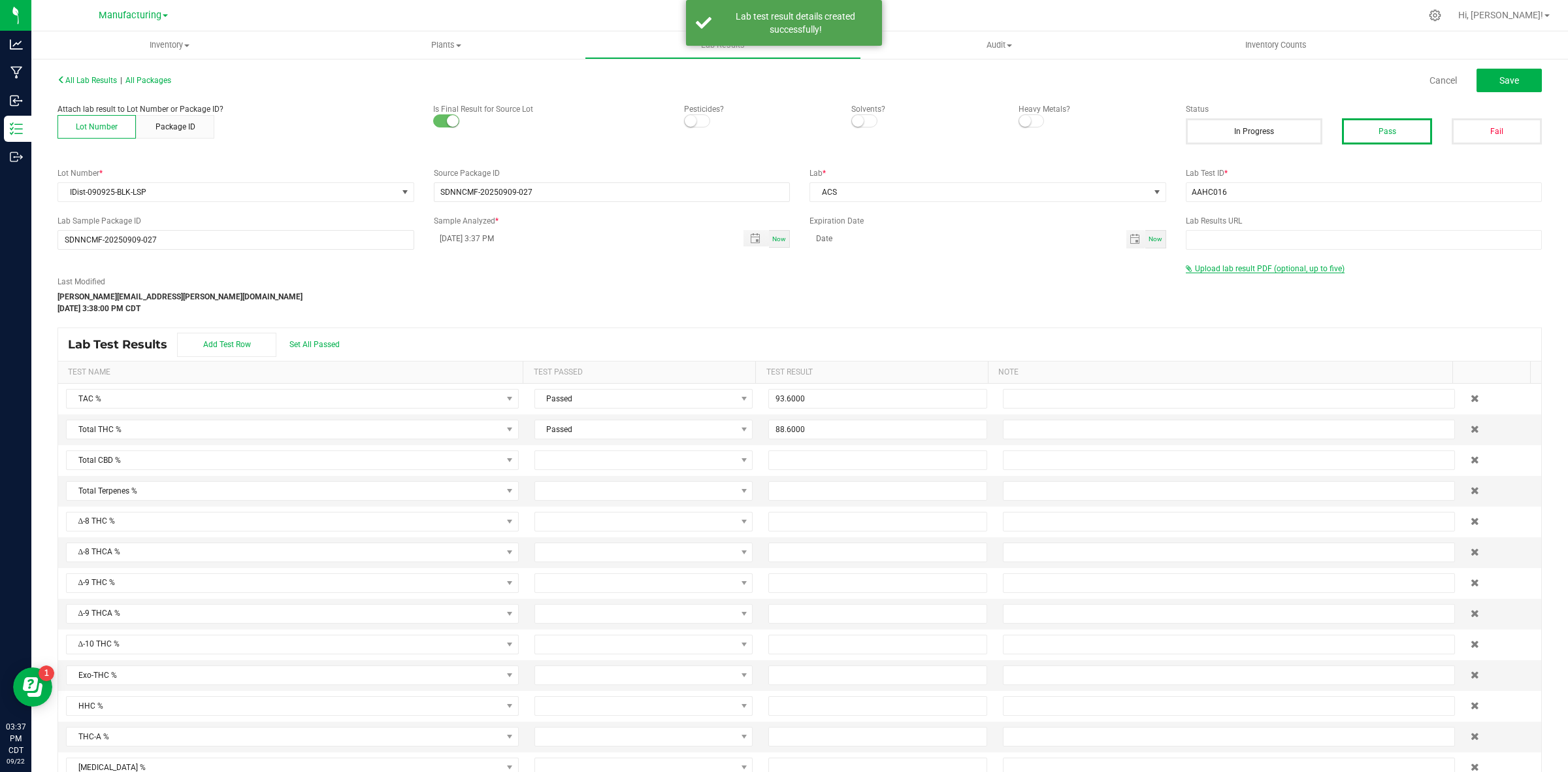
click at [1254, 267] on span "Upload lab result PDF (optional, up to five)" at bounding box center [1269, 268] width 150 height 9
click at [1222, 299] on input "Select file" at bounding box center [118, 232] width 2274 height 134
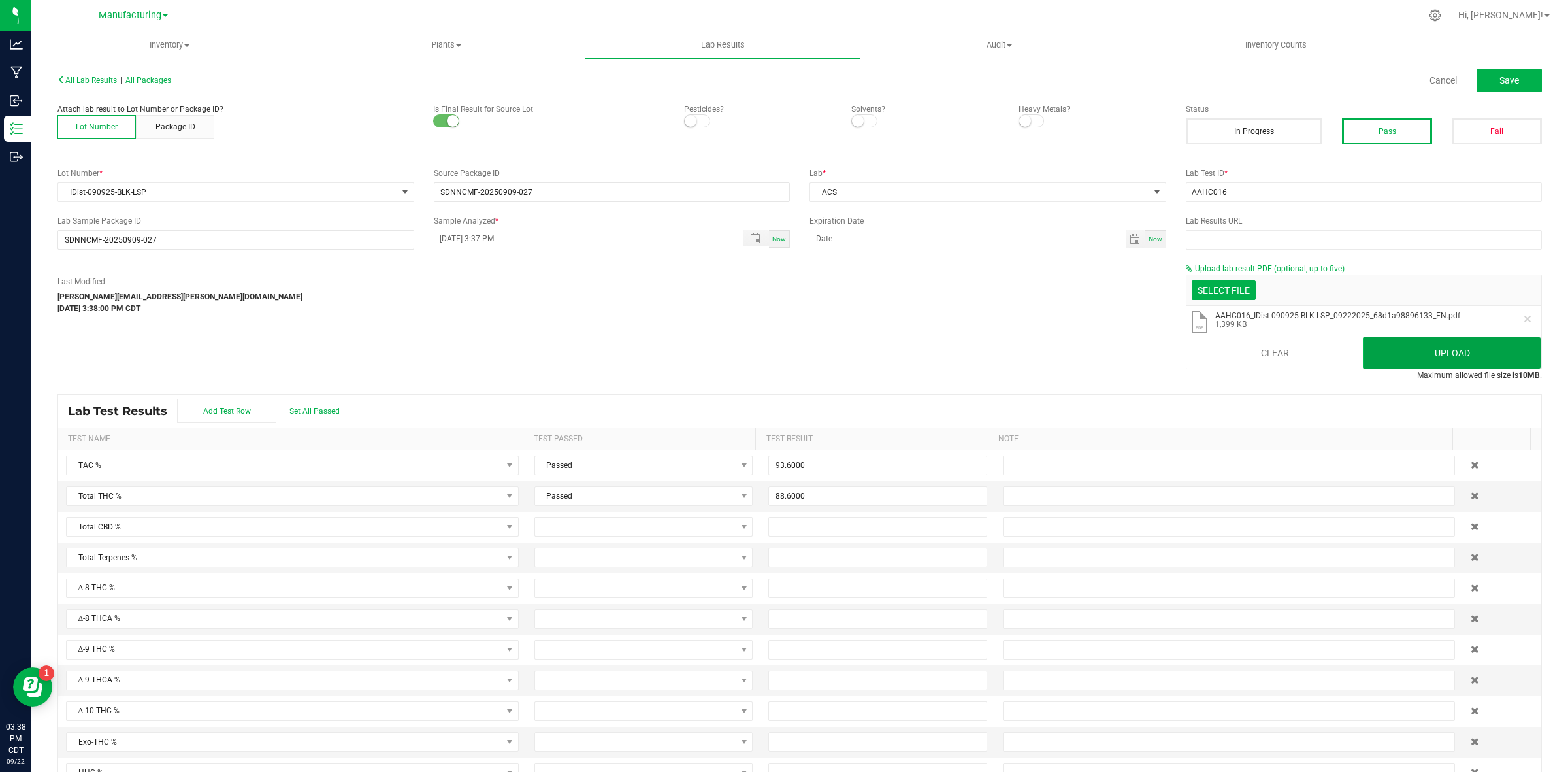
click at [1254, 354] on button "Upload" at bounding box center [1451, 353] width 177 height 31
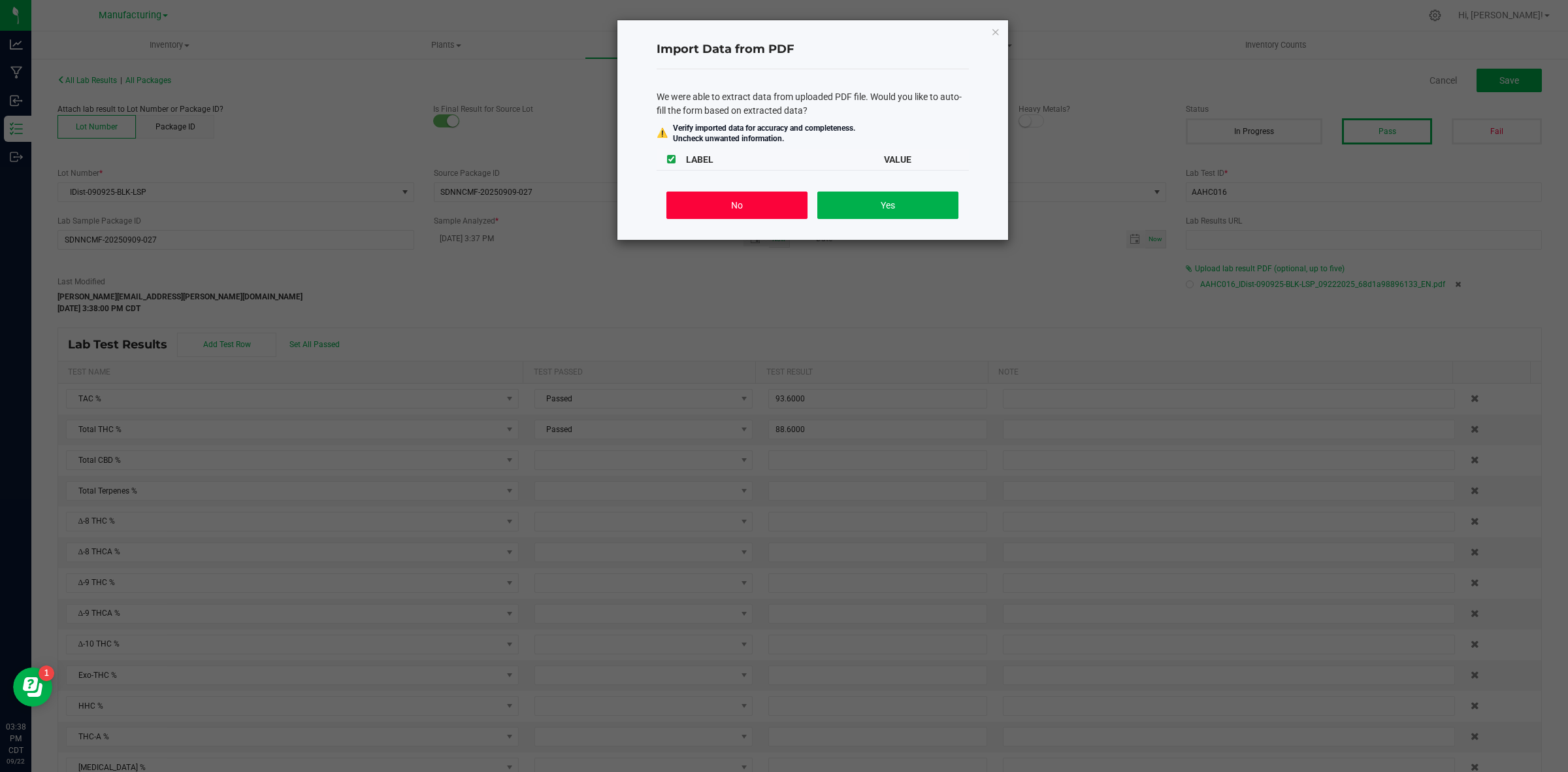
click at [759, 212] on button "No" at bounding box center [737, 205] width 141 height 28
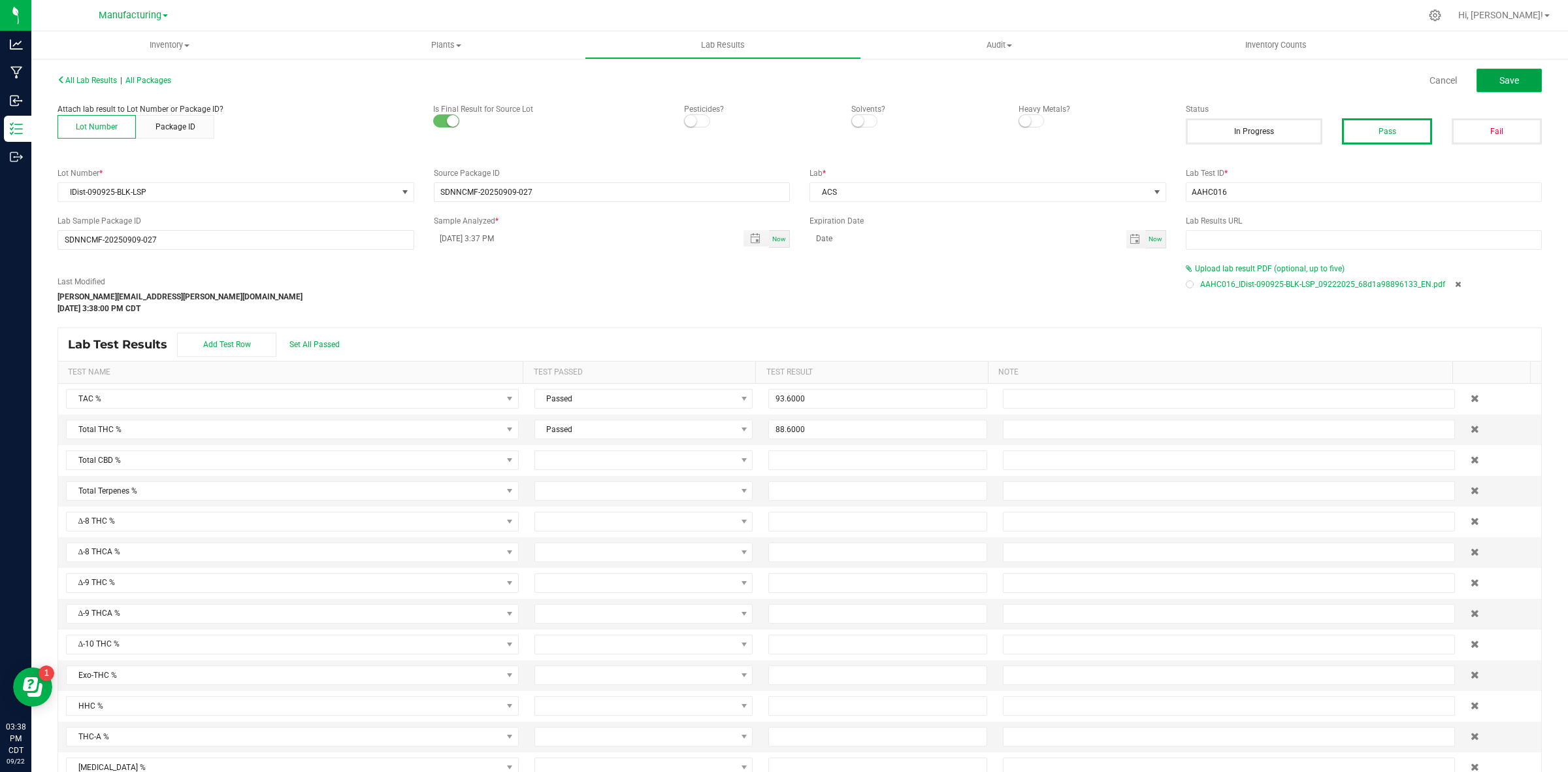
click at [1254, 86] on button "Save" at bounding box center [1509, 81] width 65 height 24
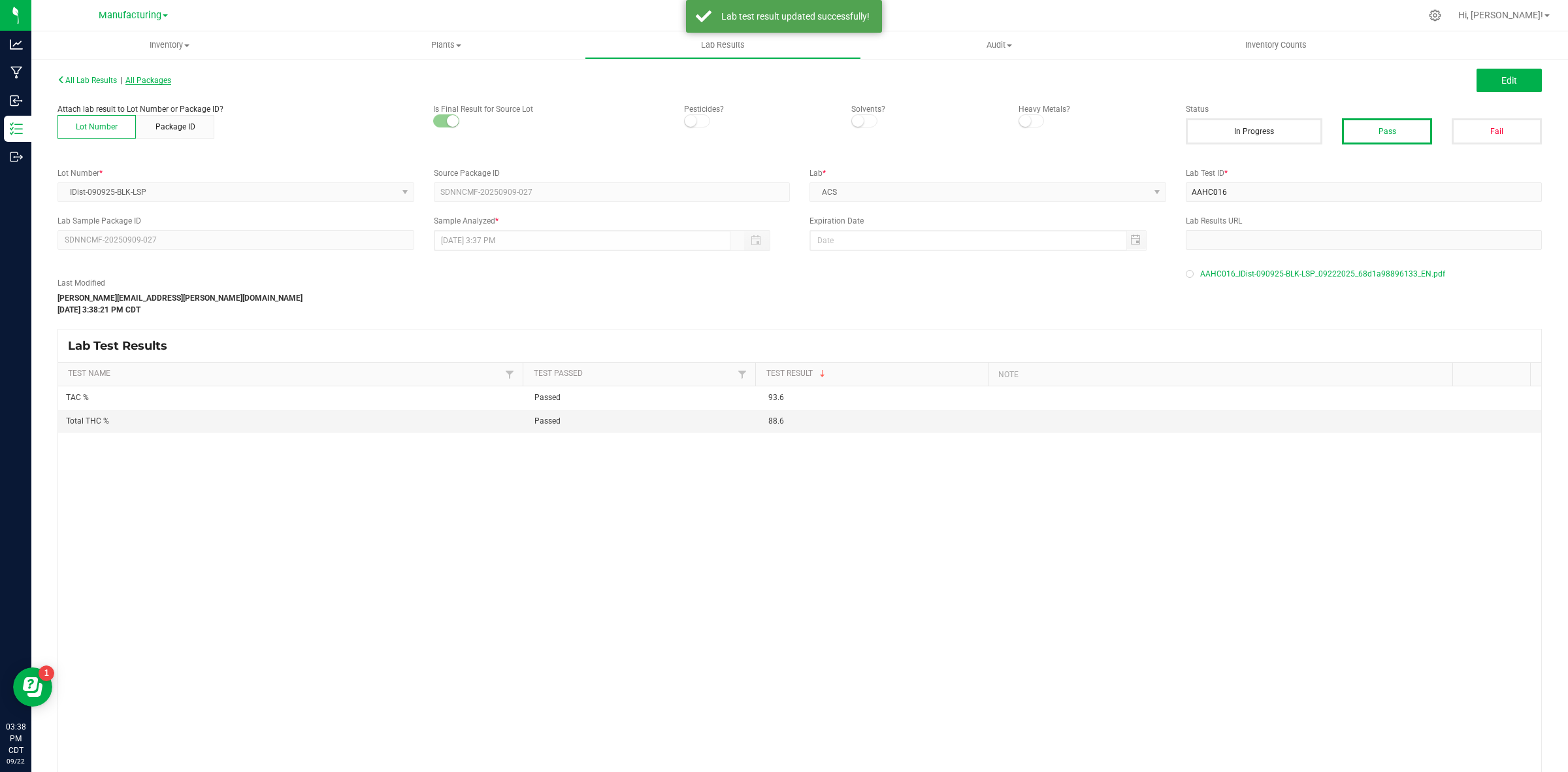
click at [158, 82] on span "All Packages" at bounding box center [149, 81] width 46 height 9
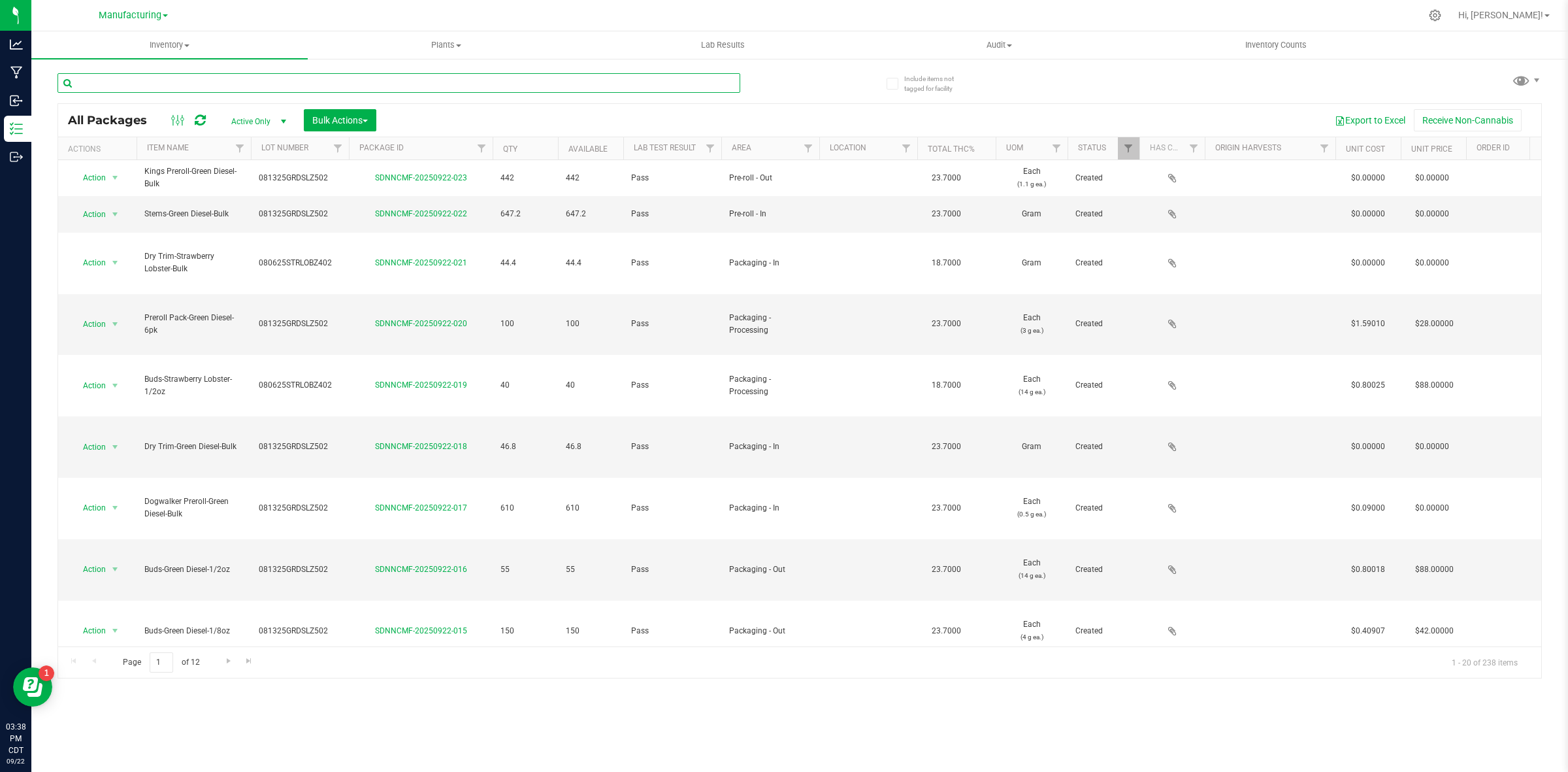
click at [222, 87] on input "text" at bounding box center [399, 83] width 683 height 20
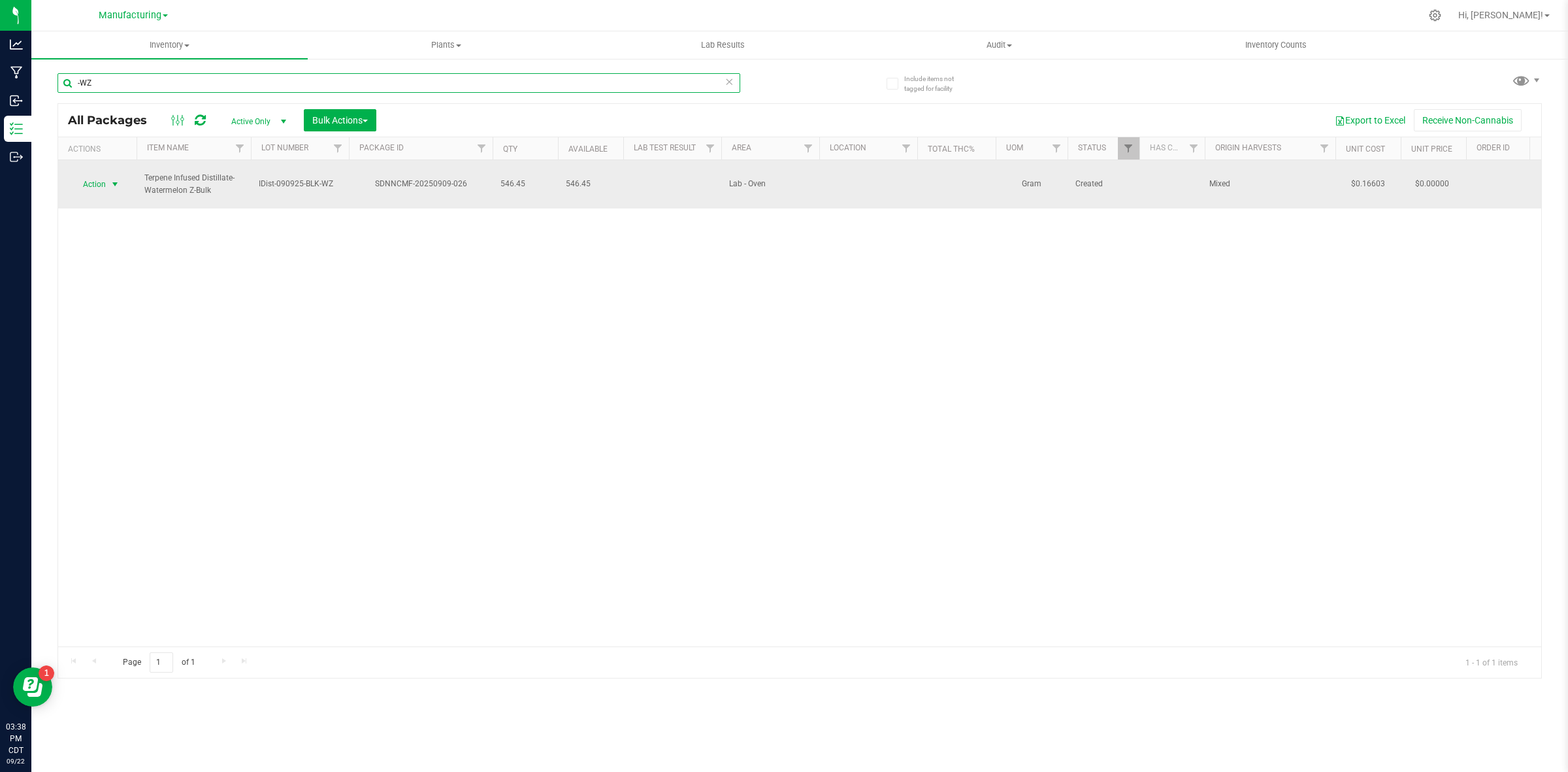
type input "-WZ"
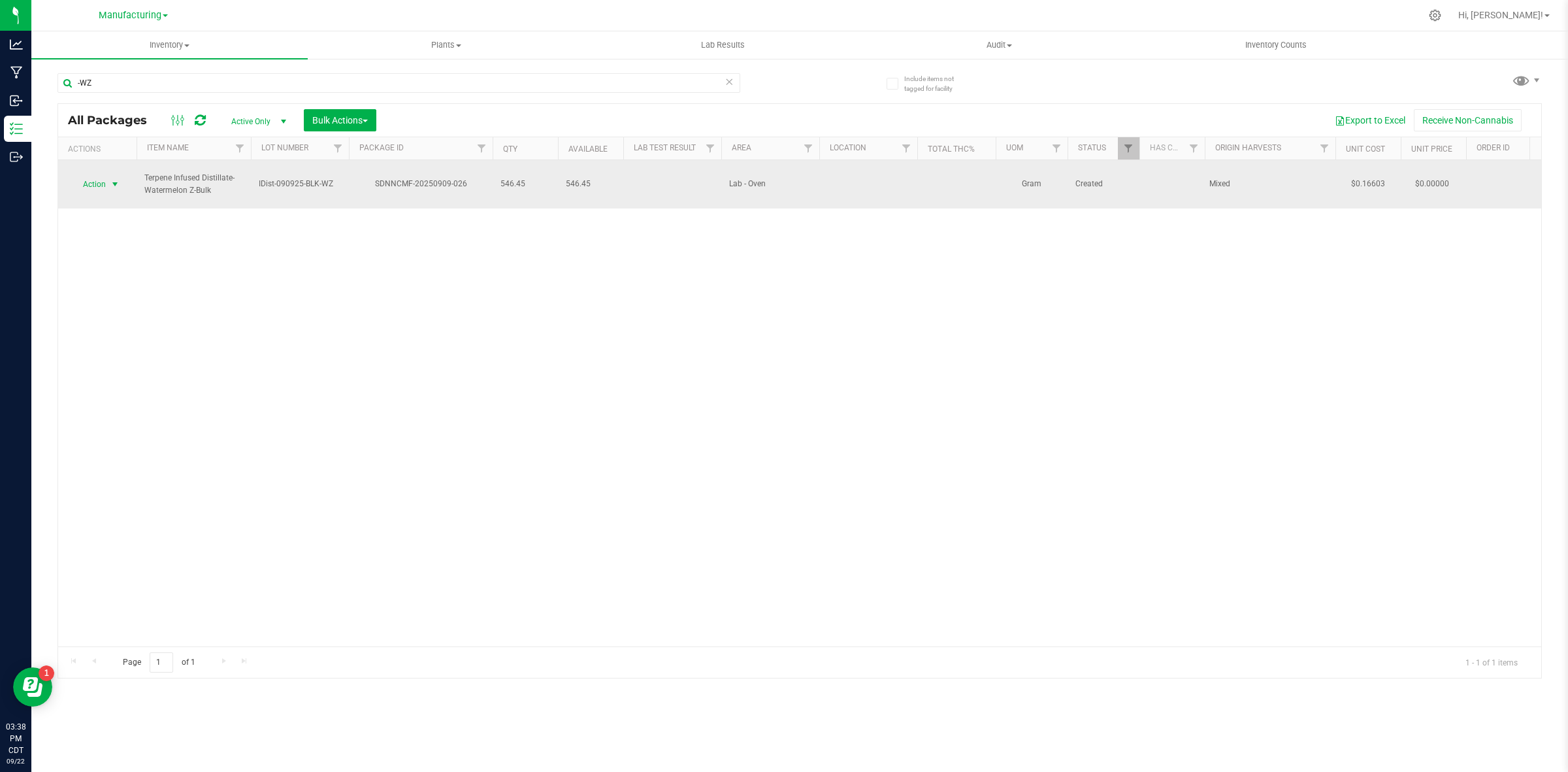
click at [107, 175] on span "select" at bounding box center [115, 184] width 16 height 18
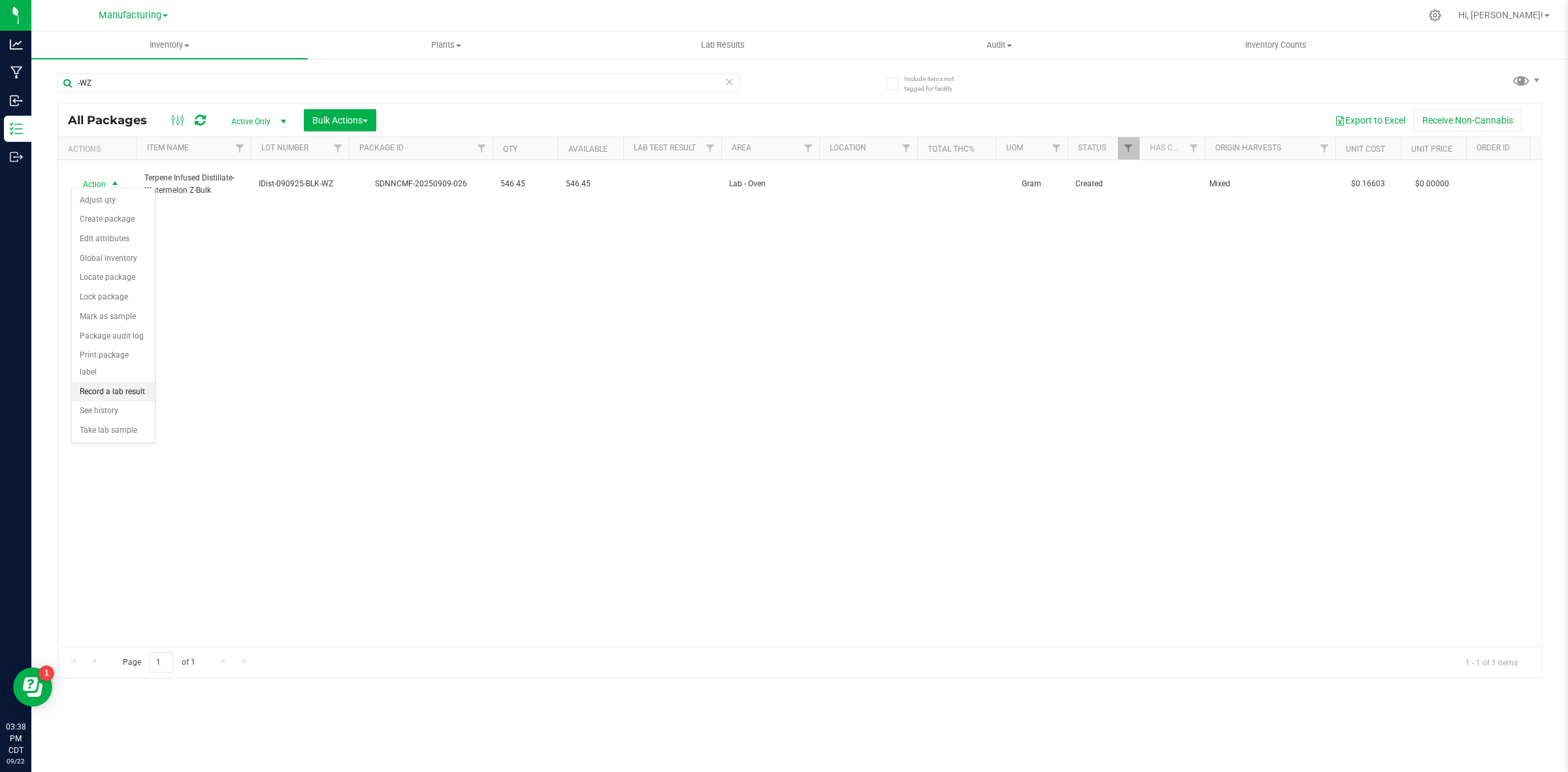
click at [124, 382] on li "Record a lab result" at bounding box center [113, 392] width 83 height 20
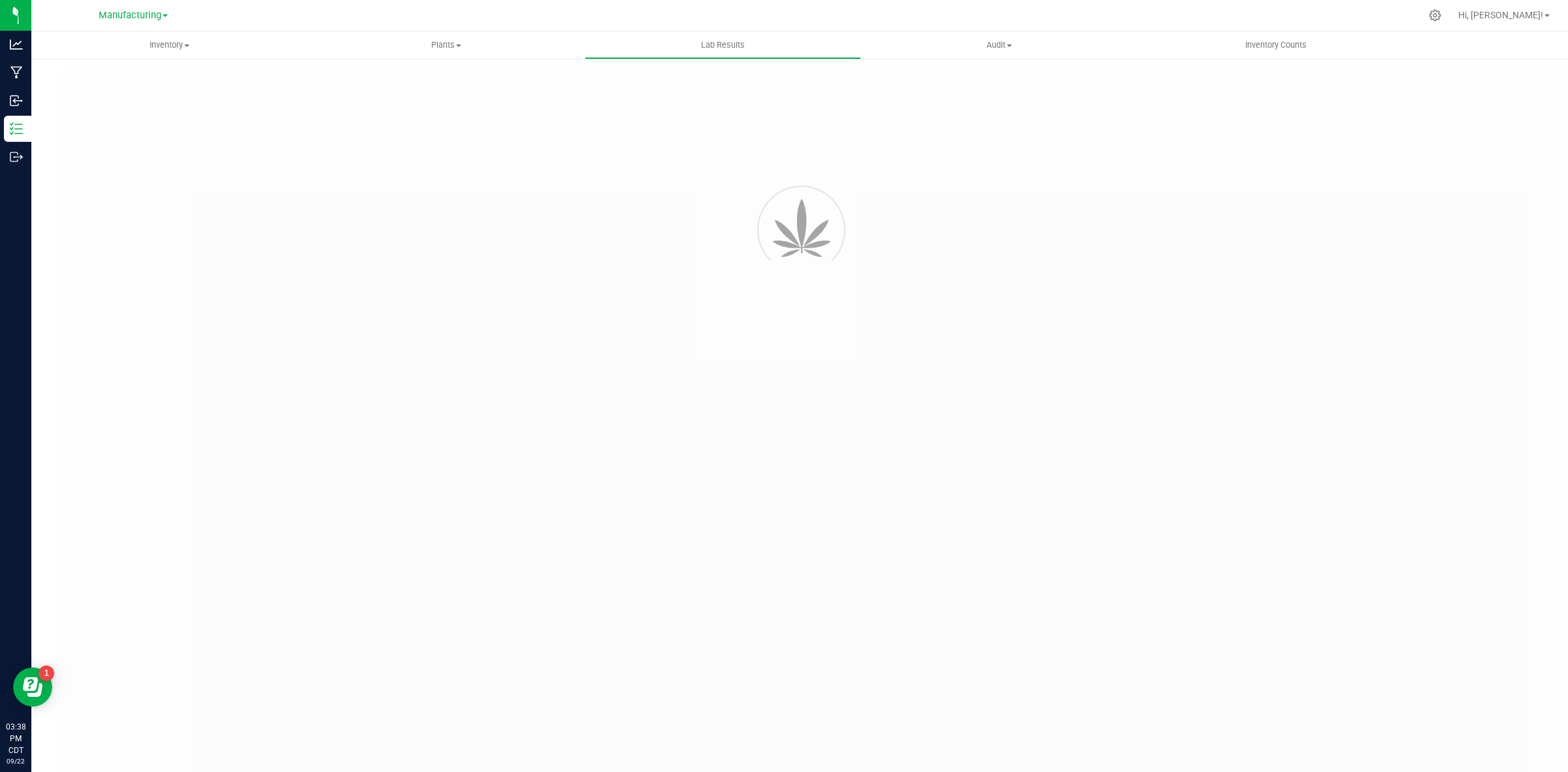
type input "SDNNCMF-20250909-026"
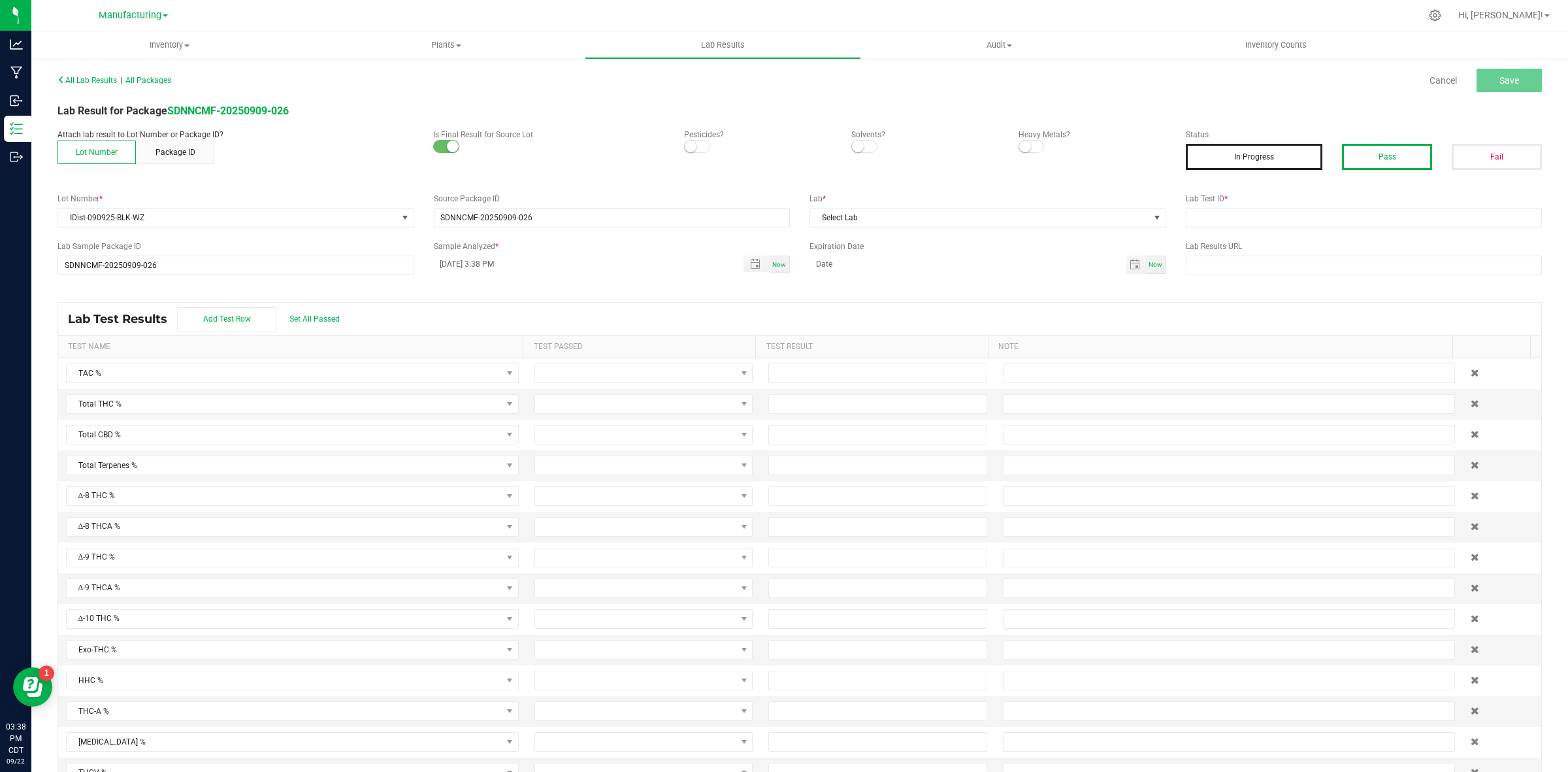
click at [1254, 151] on button "Pass" at bounding box center [1387, 157] width 90 height 26
click at [1218, 212] on input "text" at bounding box center [1364, 217] width 357 height 20
type input "AAHC017"
click at [958, 214] on span "Select Lab" at bounding box center [979, 217] width 339 height 18
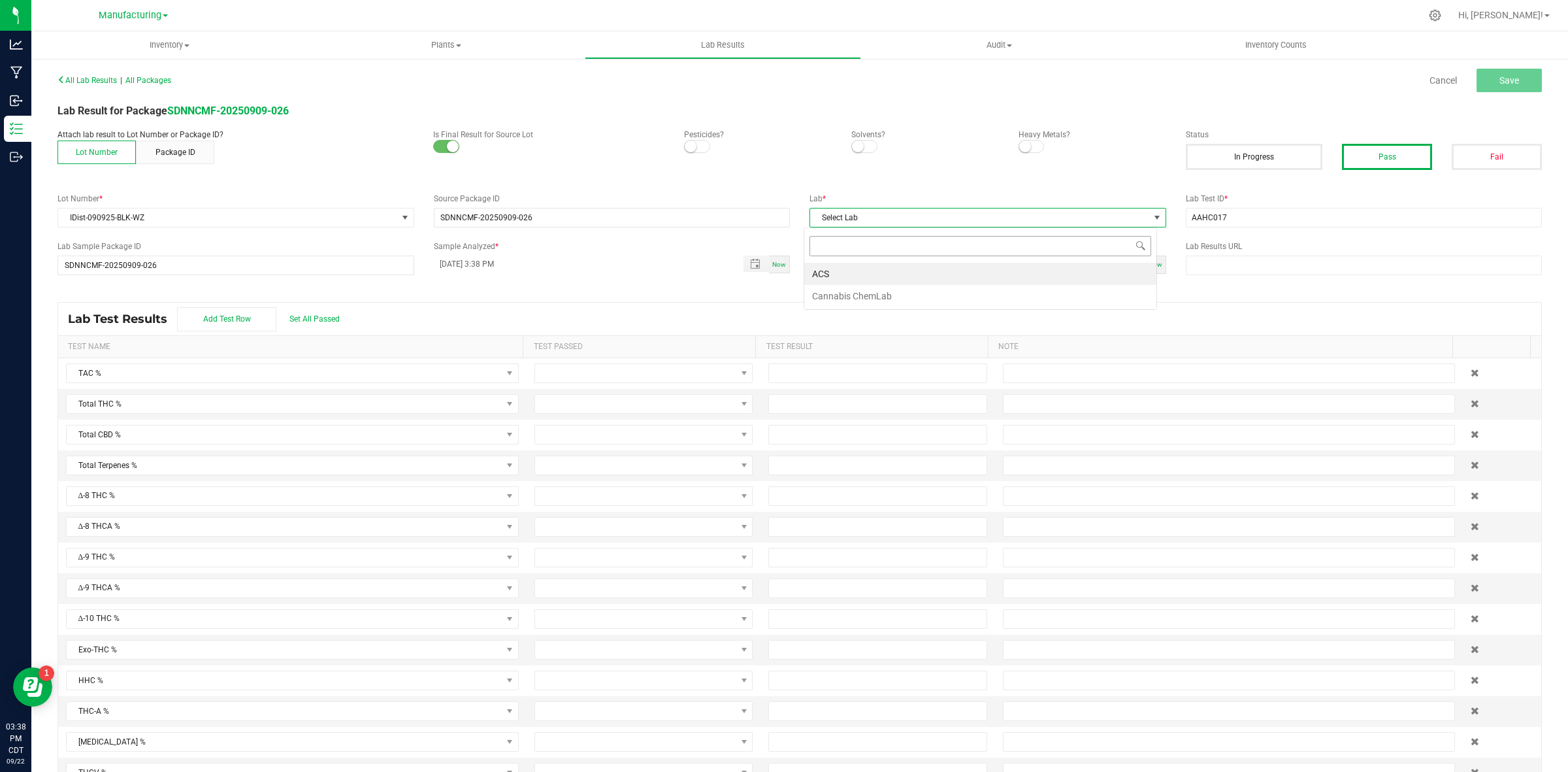
scroll to position [20, 353]
click at [843, 271] on li "ACS" at bounding box center [980, 274] width 352 height 22
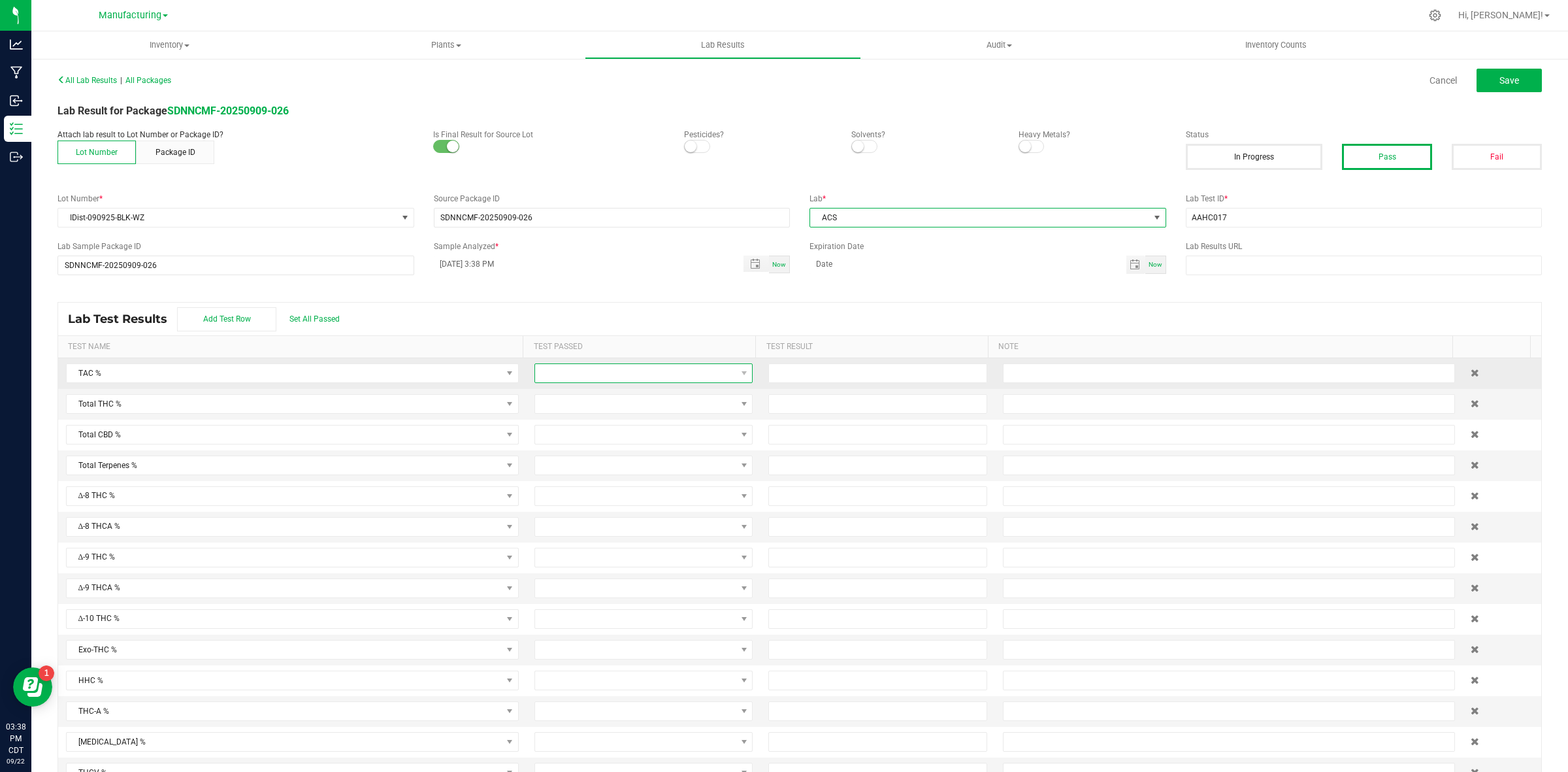
click at [711, 370] on span at bounding box center [635, 373] width 200 height 18
click at [598, 422] on li "Passed" at bounding box center [633, 431] width 213 height 22
click at [596, 406] on span at bounding box center [635, 404] width 200 height 18
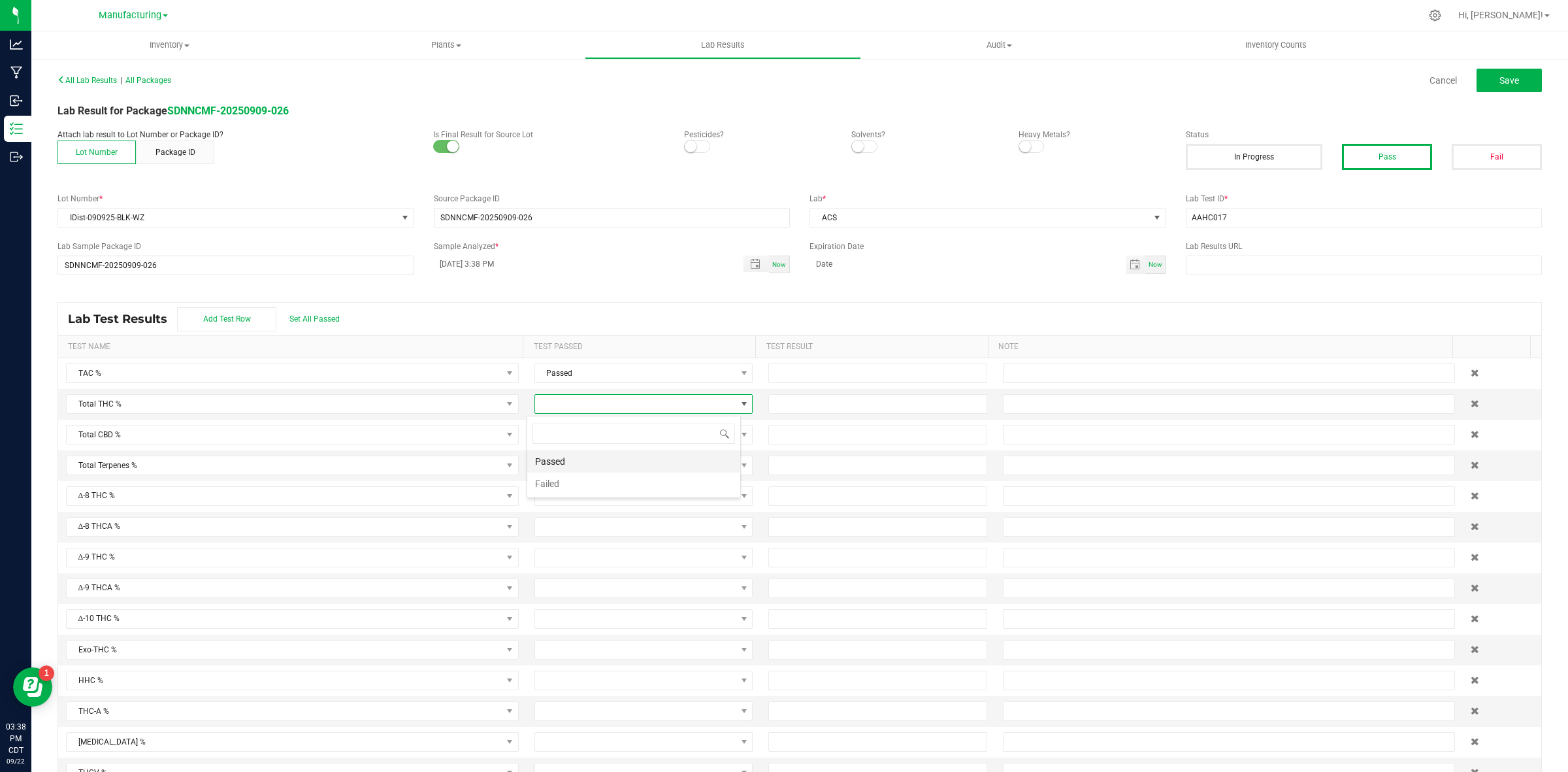
click at [581, 456] on li "Passed" at bounding box center [633, 462] width 213 height 22
click at [780, 371] on input at bounding box center [877, 373] width 217 height 18
type input "91.1000"
click at [787, 393] on td at bounding box center [877, 404] width 234 height 31
click at [787, 401] on input at bounding box center [877, 404] width 217 height 18
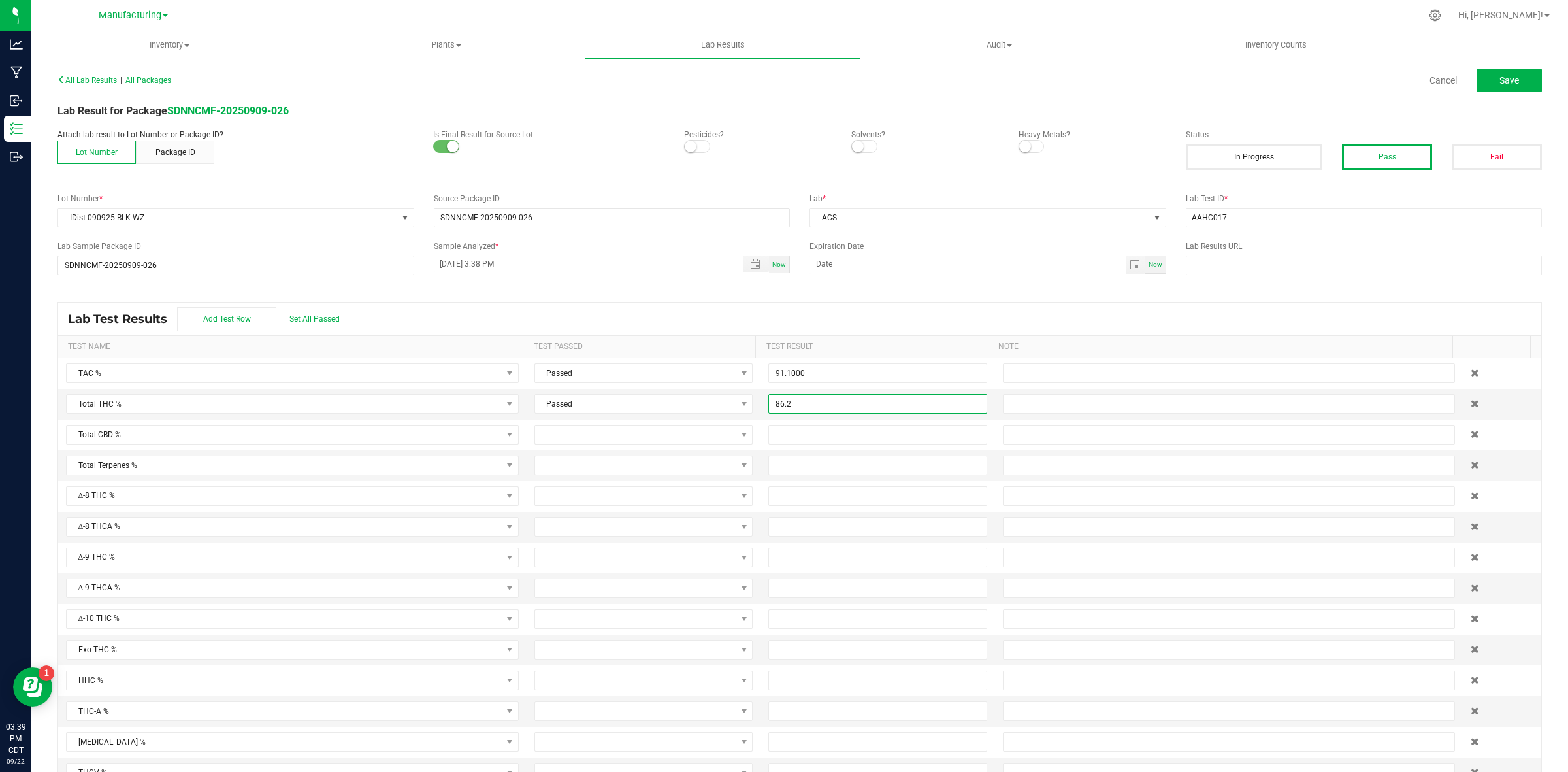
type input "86.2000"
click at [812, 304] on div "Lab Test Results Add Test Row Set All Passed" at bounding box center [799, 319] width 1483 height 33
click at [1254, 83] on button "Save" at bounding box center [1509, 81] width 65 height 24
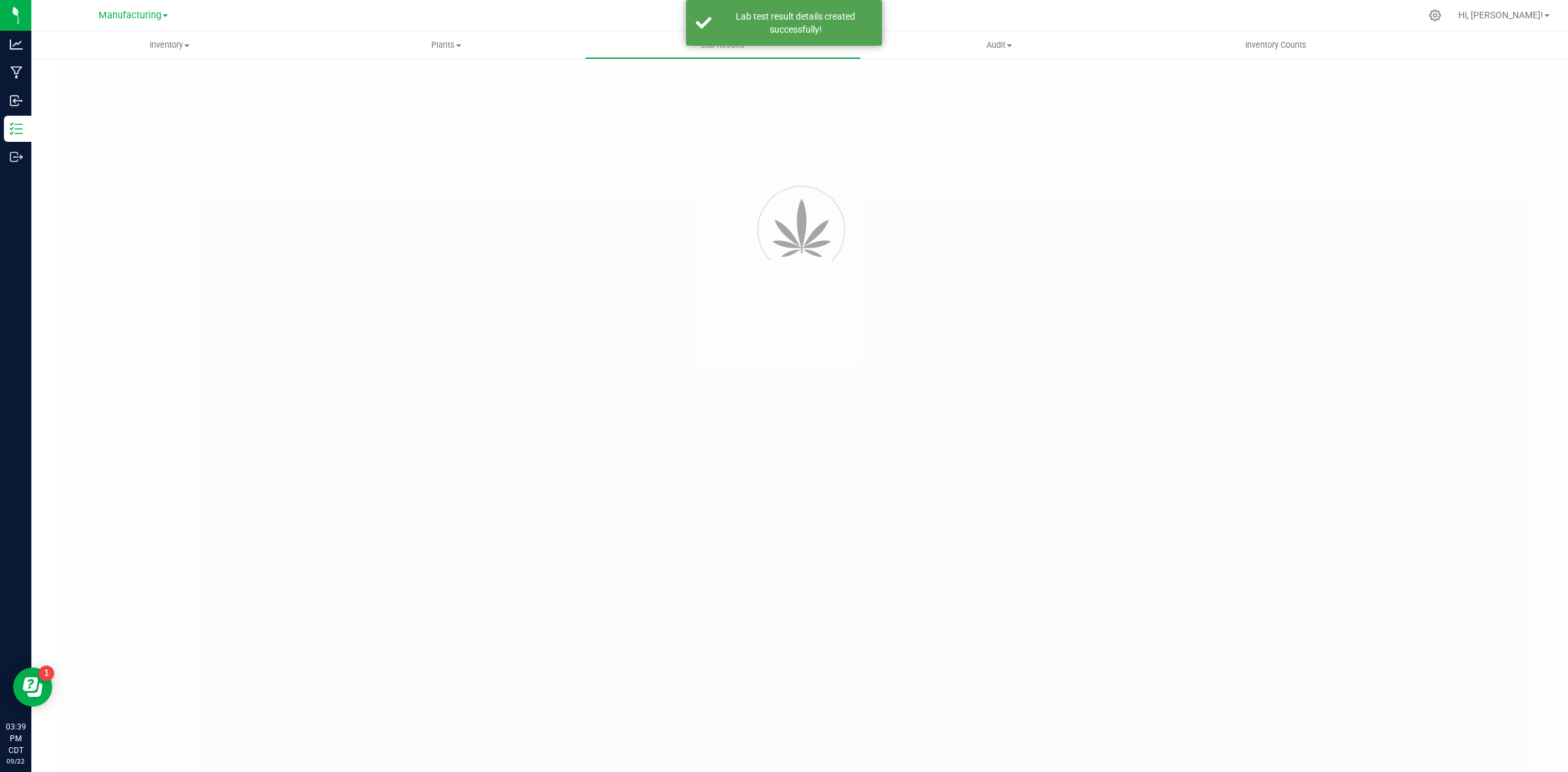
type input "SDNNCMF-20250909-026"
type input "AAHC017"
type input "SDNNCMF-20250909-026"
type input "[DATE] 3:38 PM"
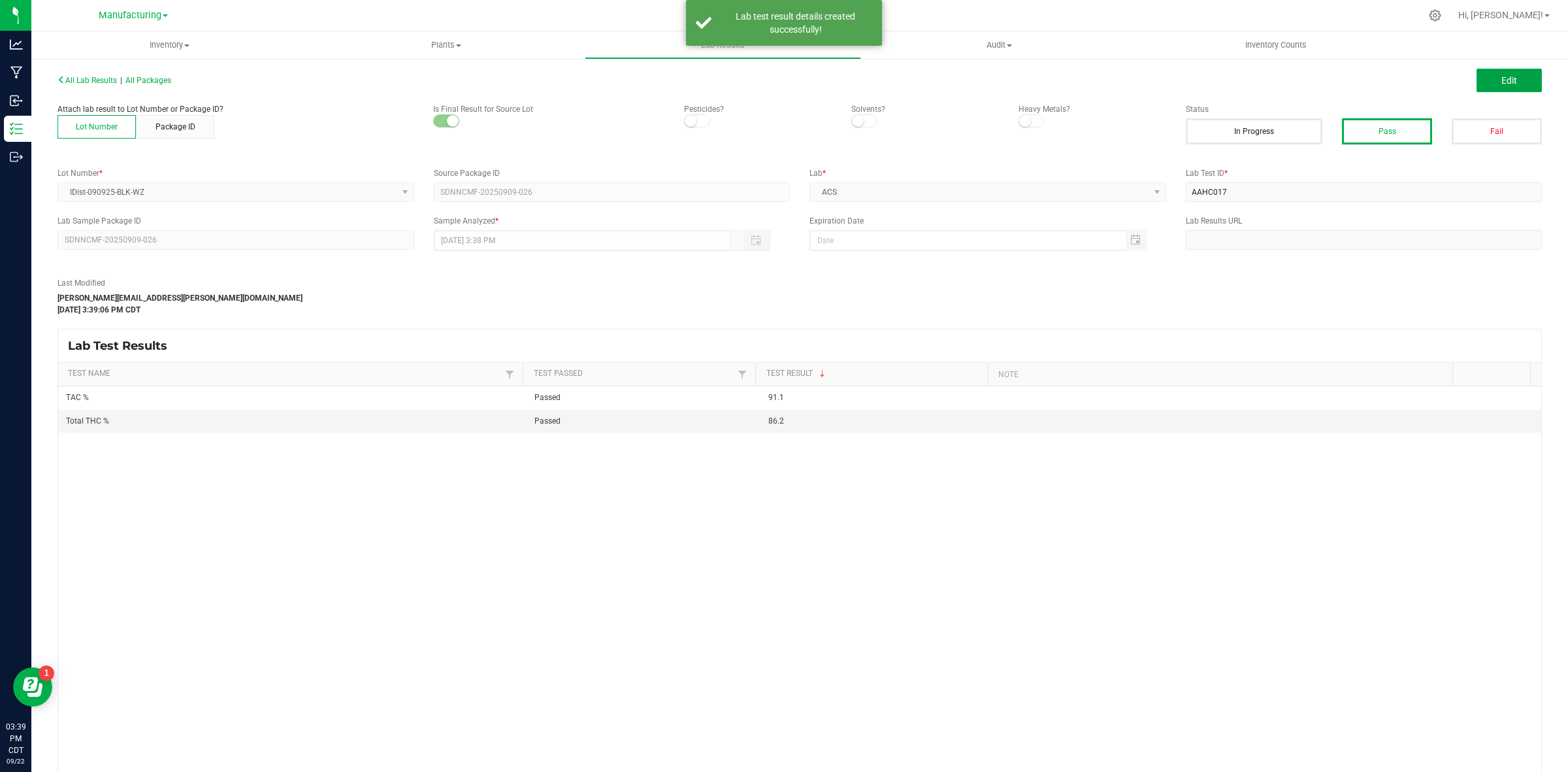
click at [1254, 84] on button "Edit" at bounding box center [1509, 81] width 65 height 24
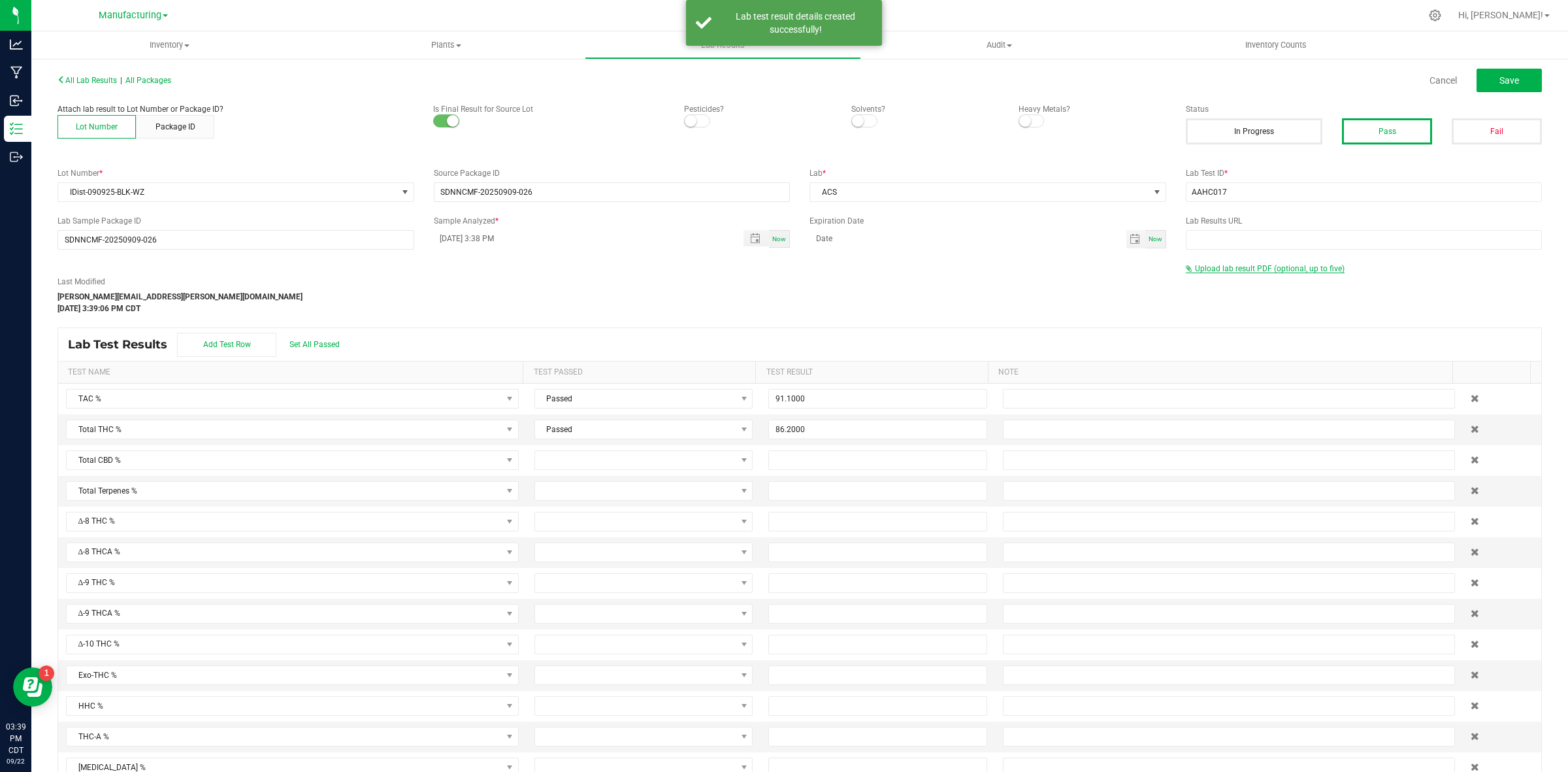
click at [1254, 272] on span "Upload lab result PDF (optional, up to five)" at bounding box center [1265, 268] width 158 height 9
click at [1236, 306] on div "Select file Drop files here to upload" at bounding box center [1364, 290] width 357 height 31
click at [1228, 296] on input "Select file" at bounding box center [118, 232] width 2274 height 134
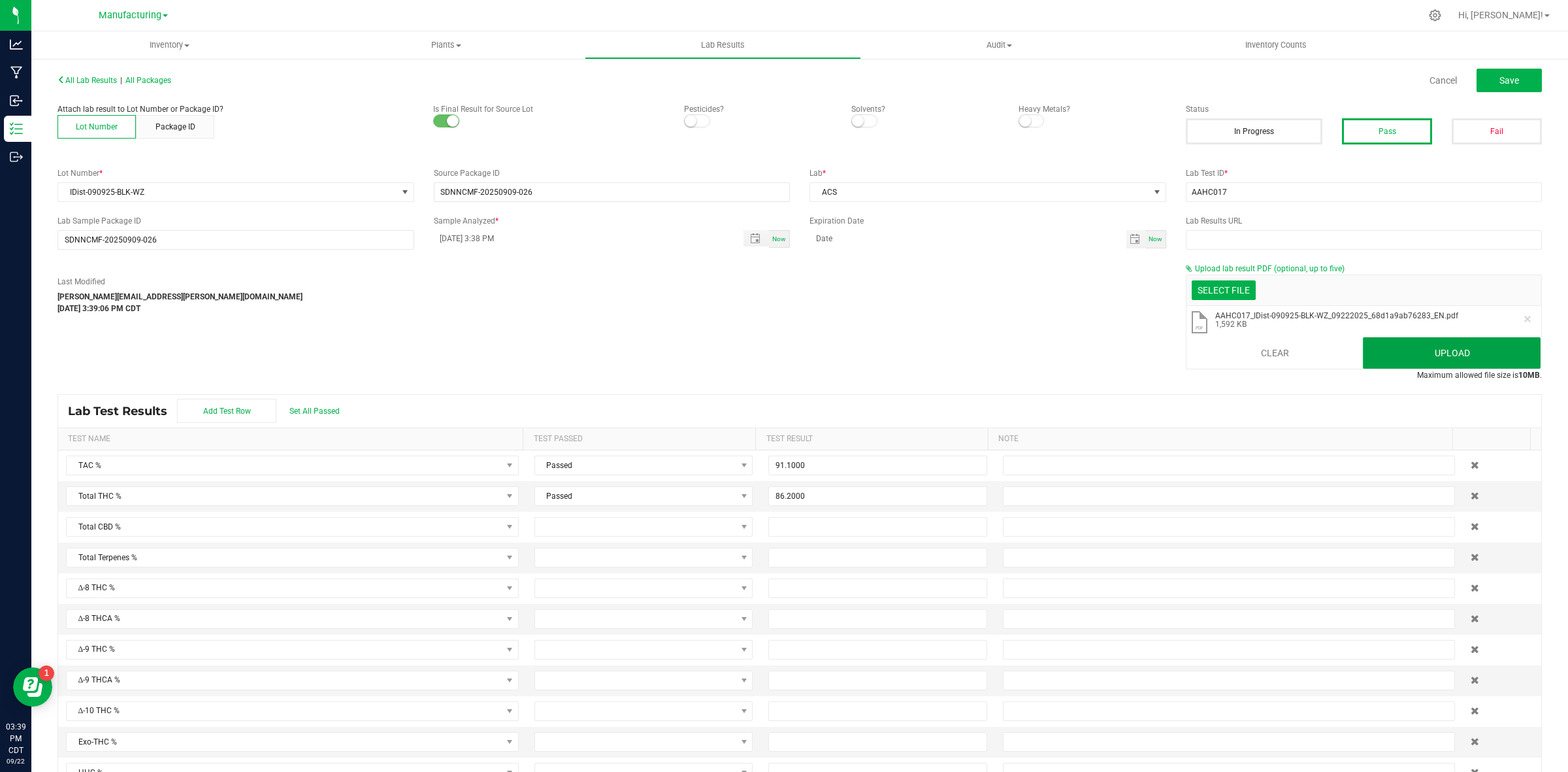
click at [1254, 361] on button "Upload" at bounding box center [1451, 353] width 177 height 31
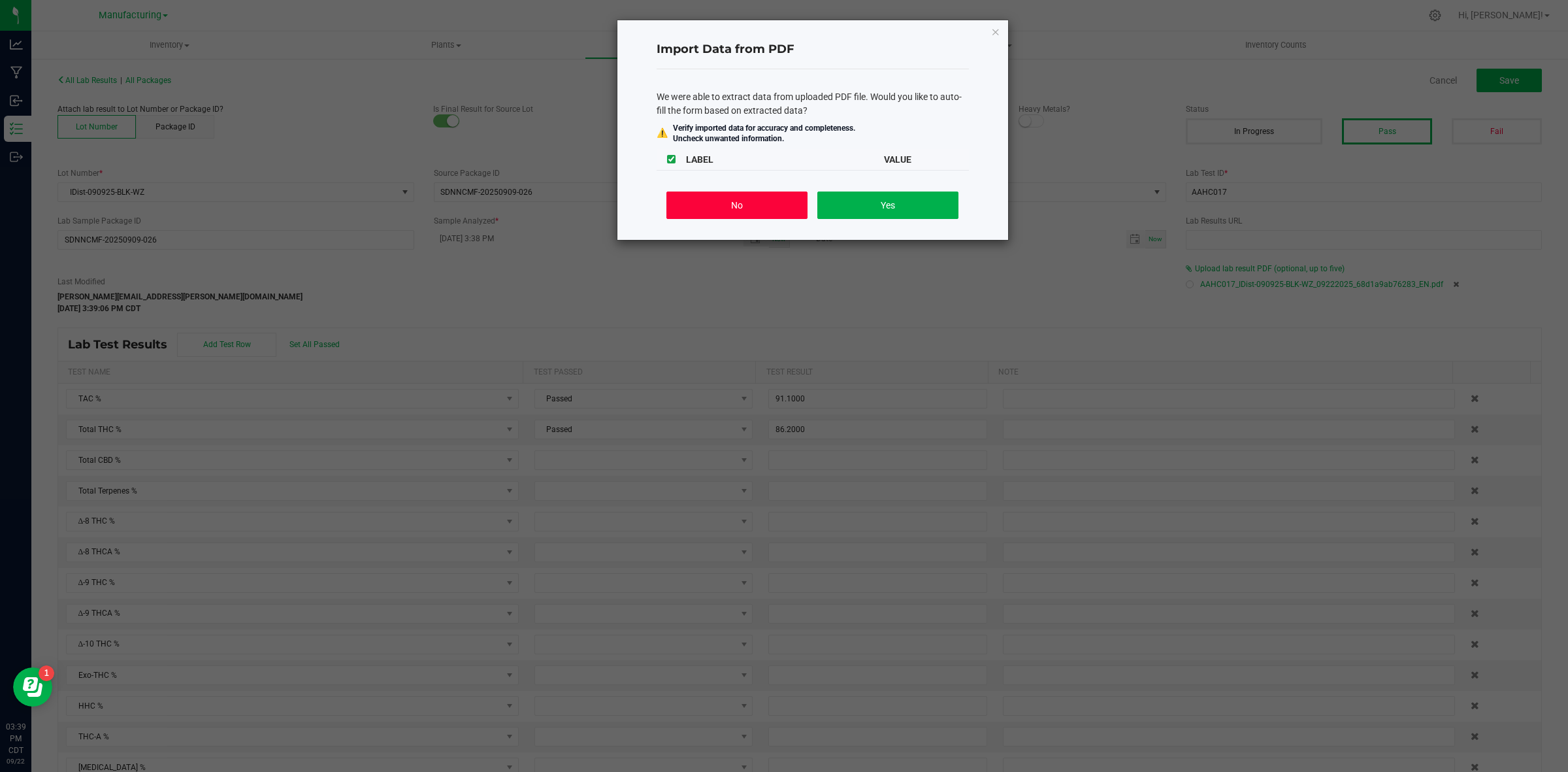
click at [729, 207] on button "No" at bounding box center [737, 205] width 141 height 28
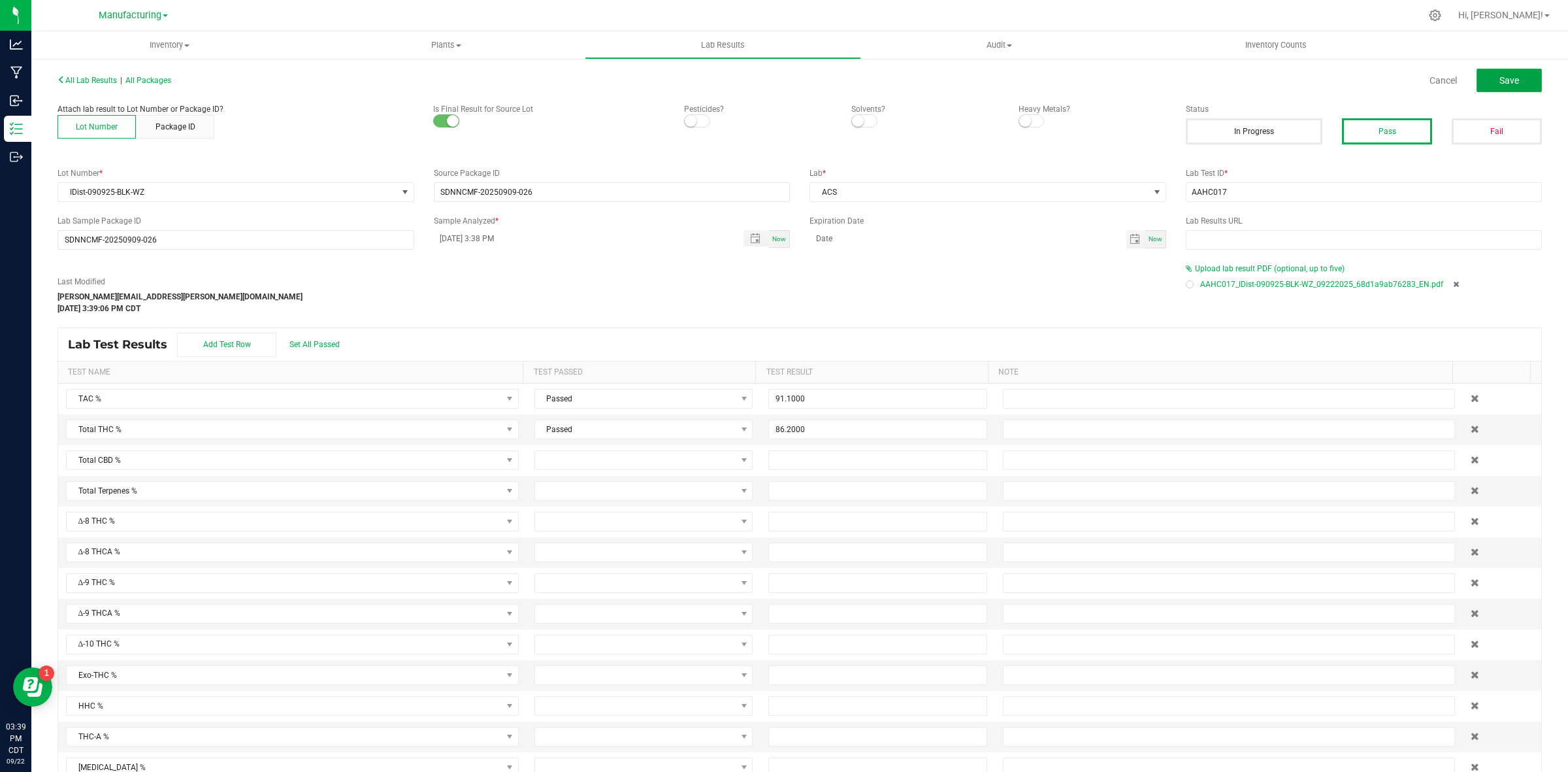
click at [1254, 85] on span "Save" at bounding box center [1509, 81] width 20 height 10
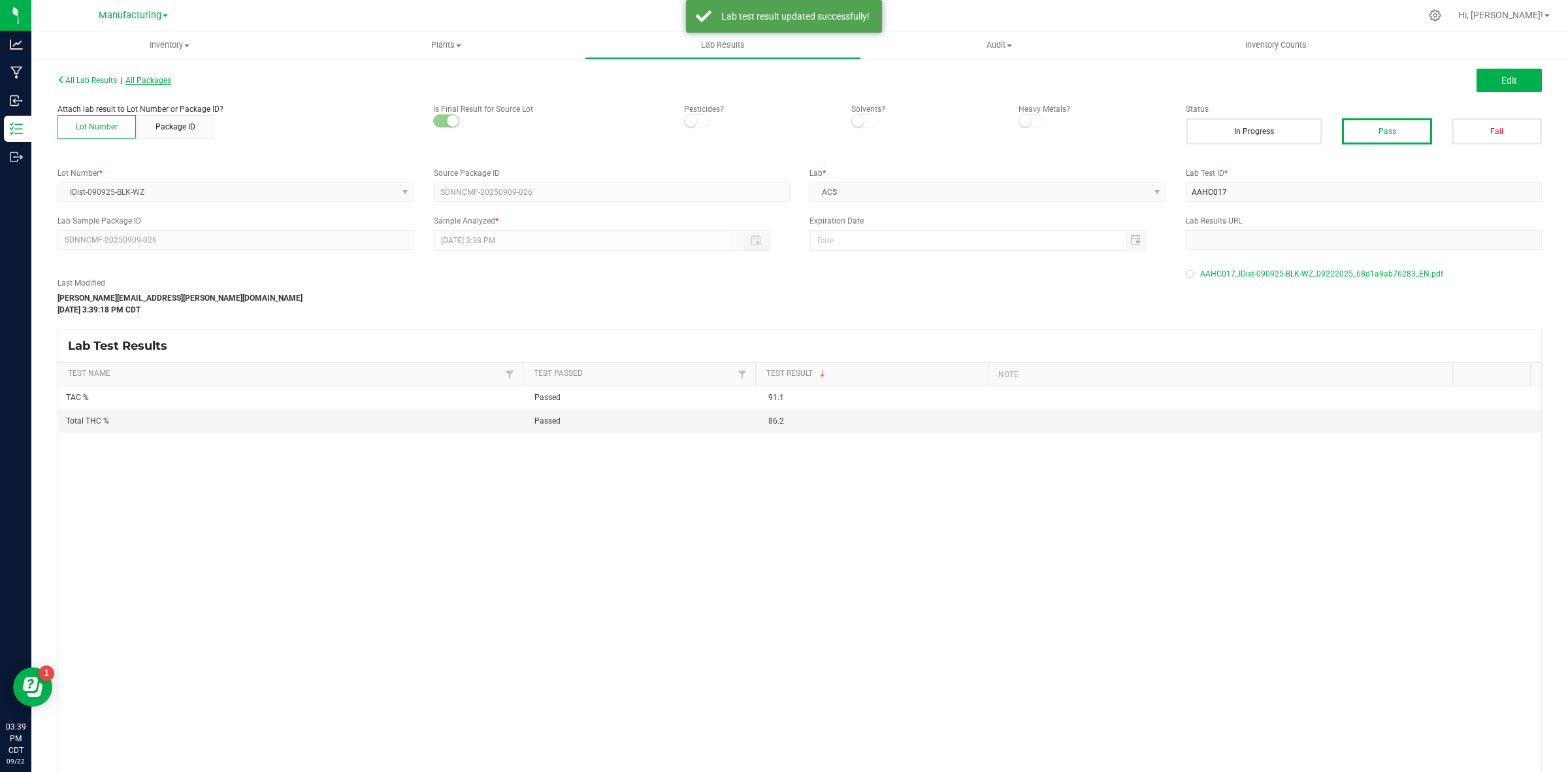
click at [156, 83] on span "All Packages" at bounding box center [149, 81] width 46 height 9
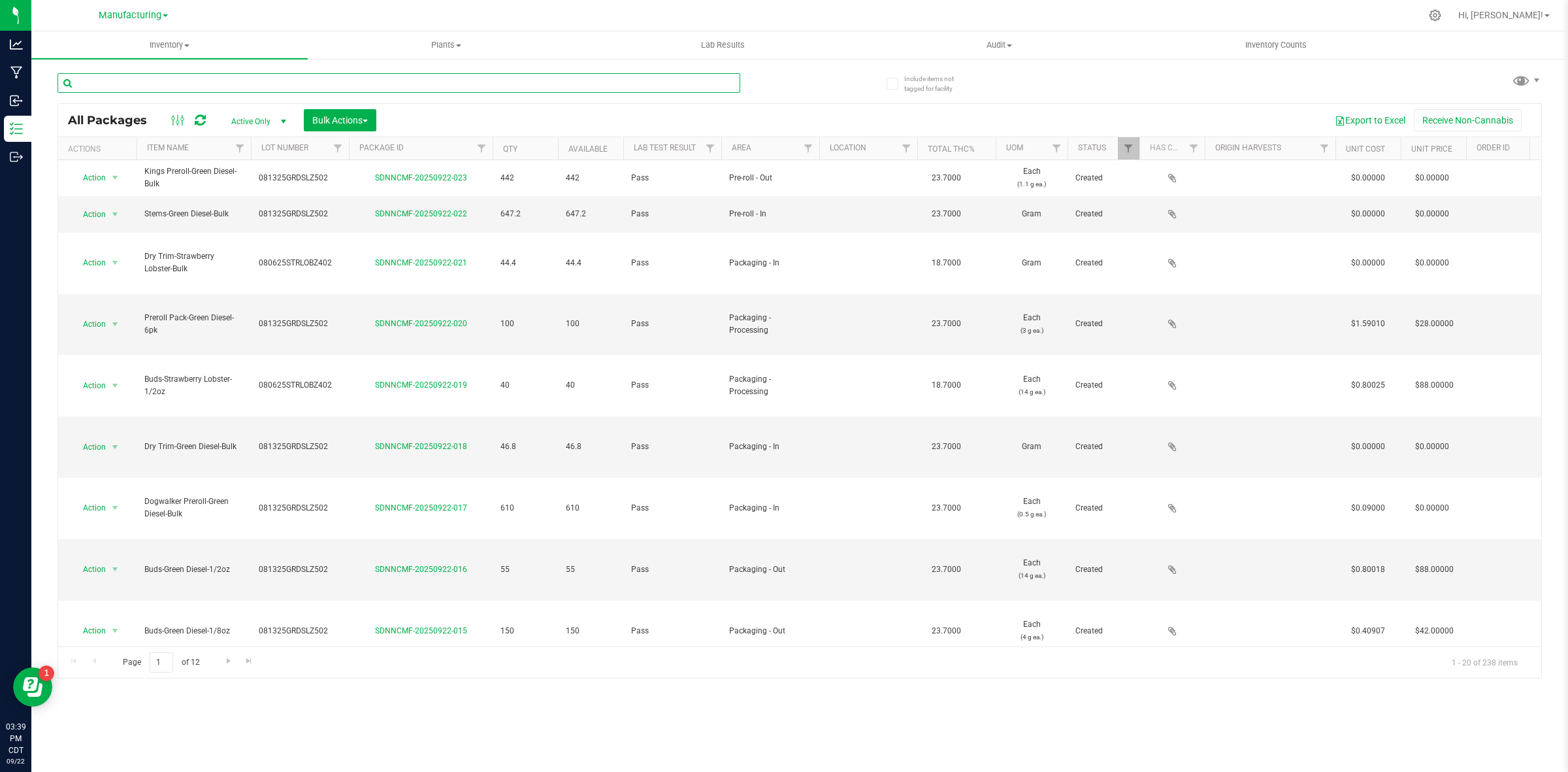
click at [187, 83] on input "text" at bounding box center [399, 83] width 683 height 20
type input "IDIST-09"
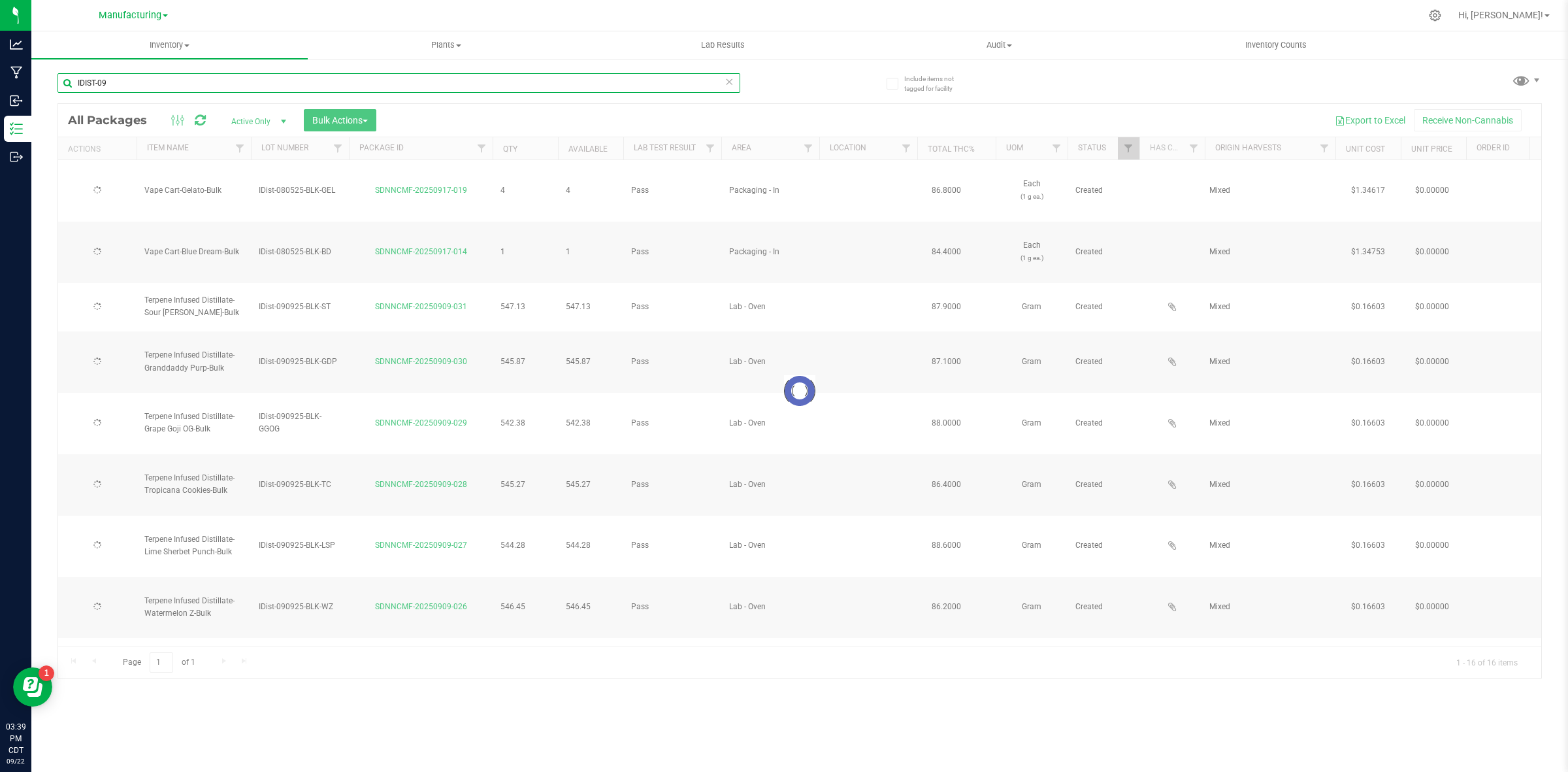
type input "[DATE]"
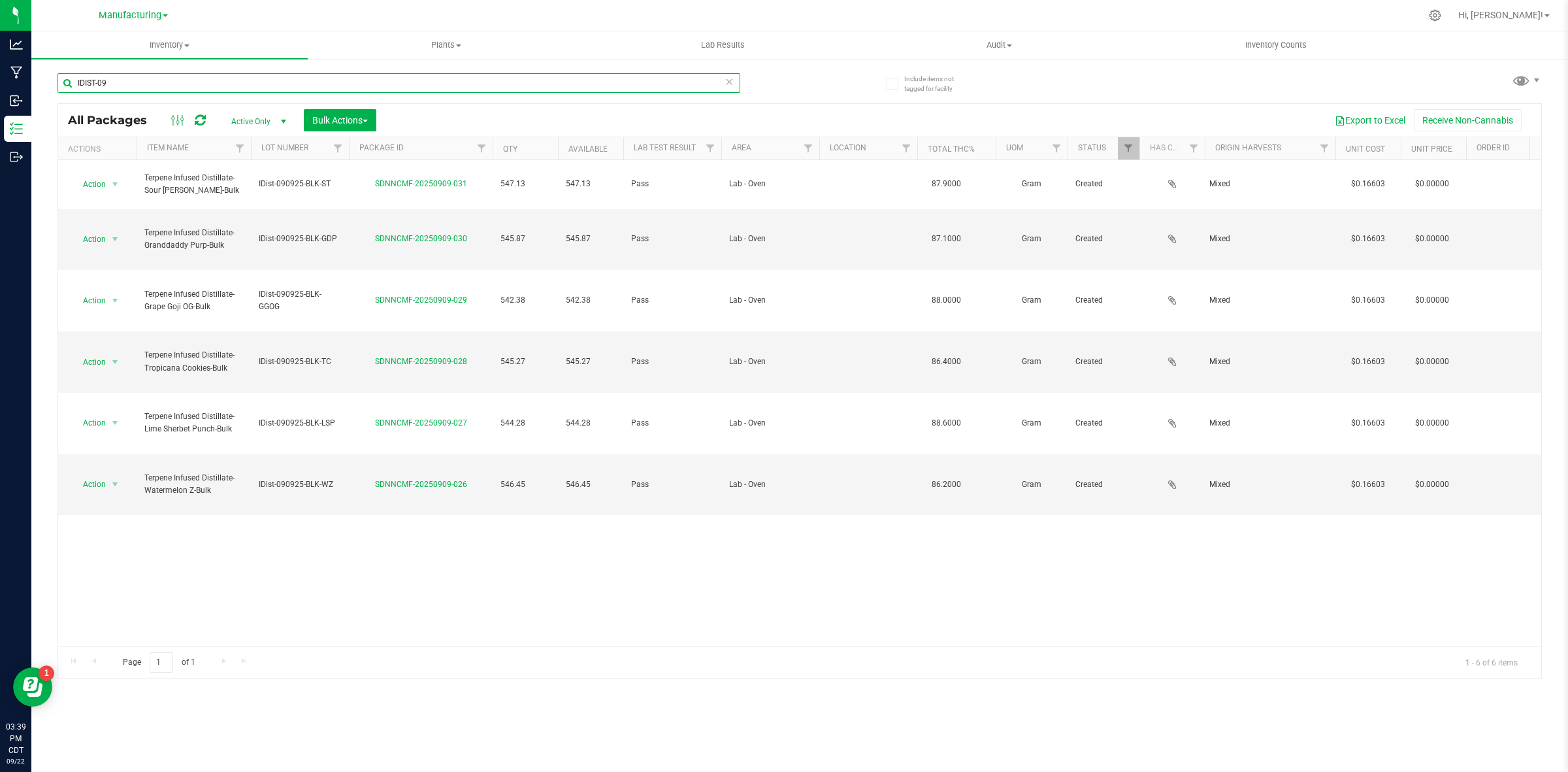
type input "IDIST-09"
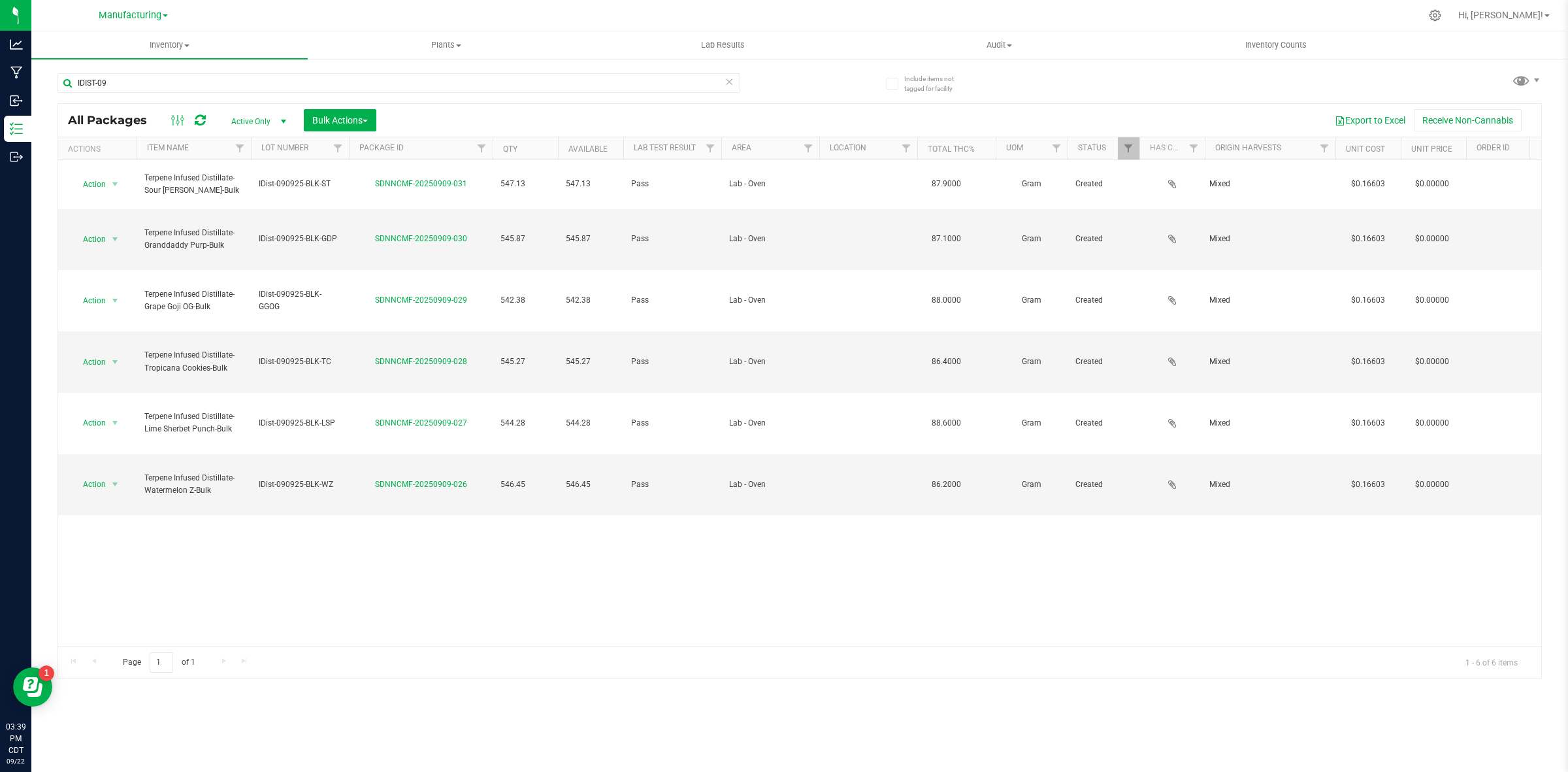
click at [208, 146] on th "Item Name" at bounding box center [194, 149] width 115 height 23
click at [1254, 126] on button "Export to Excel" at bounding box center [1370, 120] width 88 height 22
